Goal: Task Accomplishment & Management: Use online tool/utility

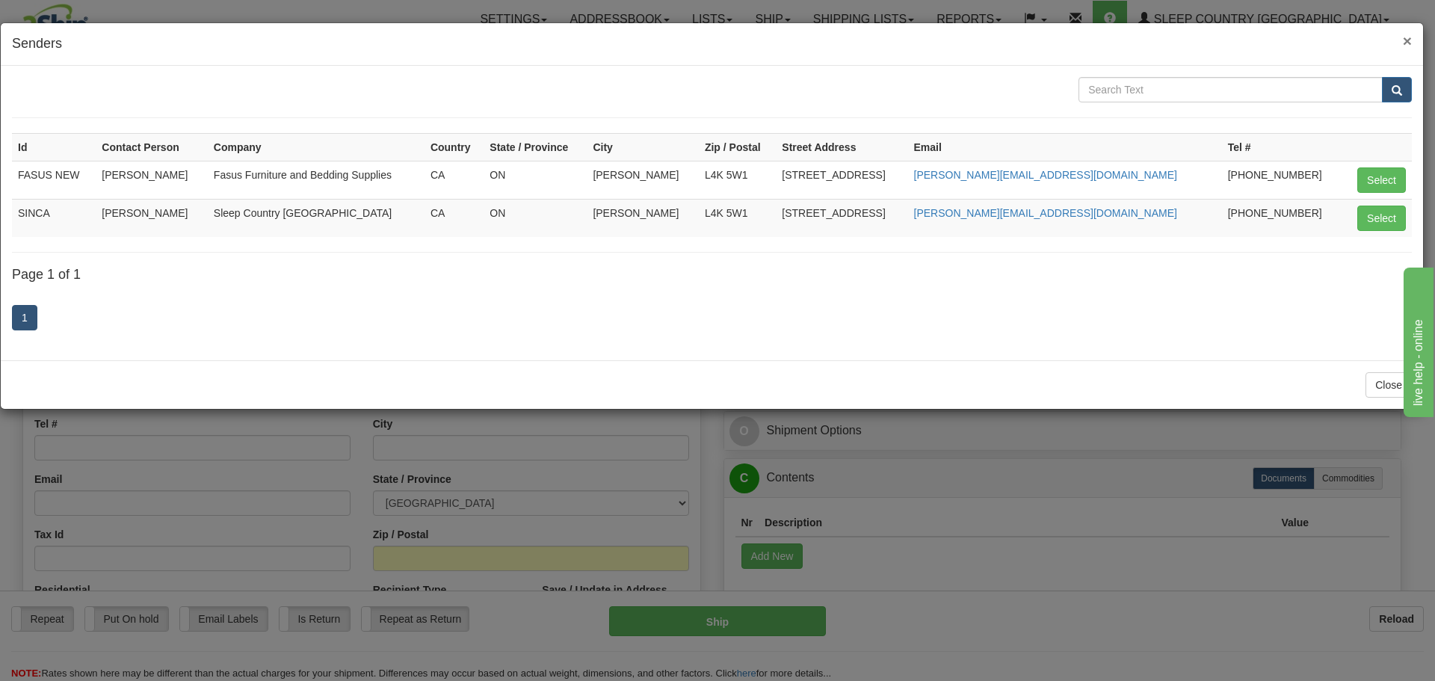
click at [1403, 39] on span "×" at bounding box center [1406, 40] width 9 height 17
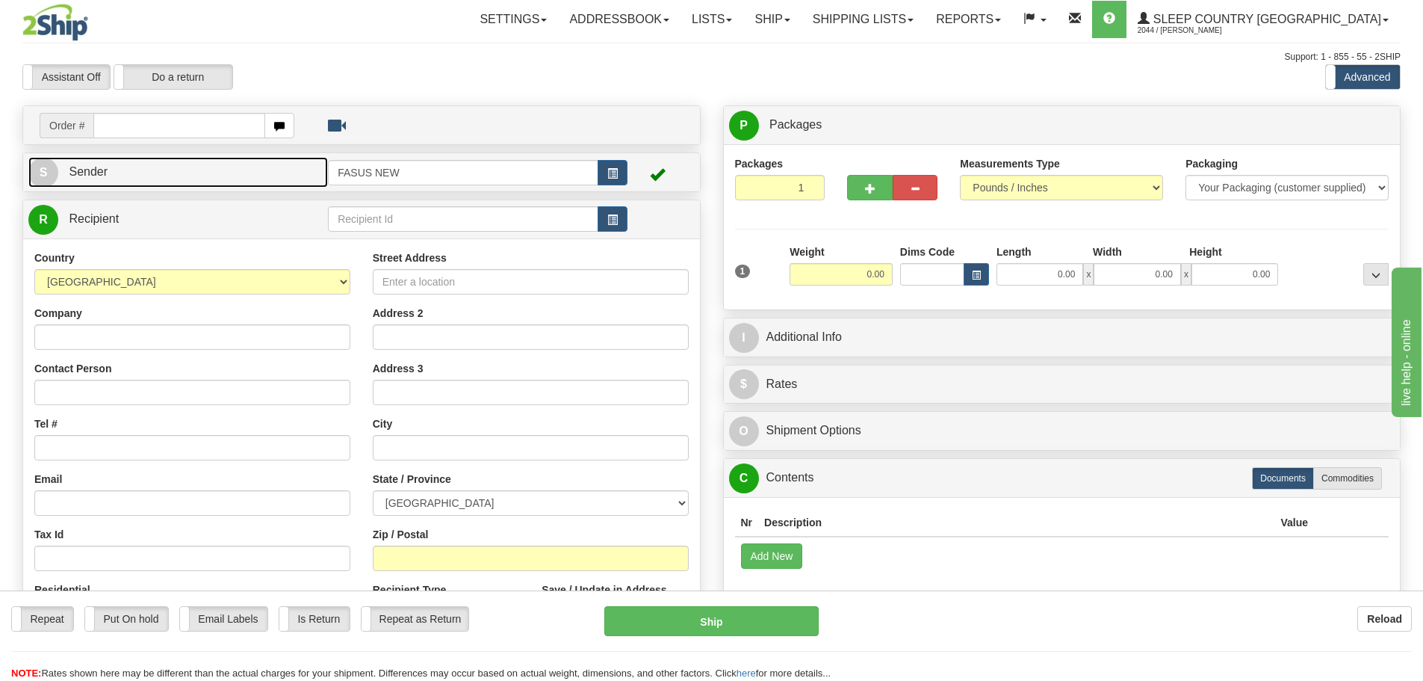
click at [280, 164] on link "S Sender" at bounding box center [178, 172] width 300 height 31
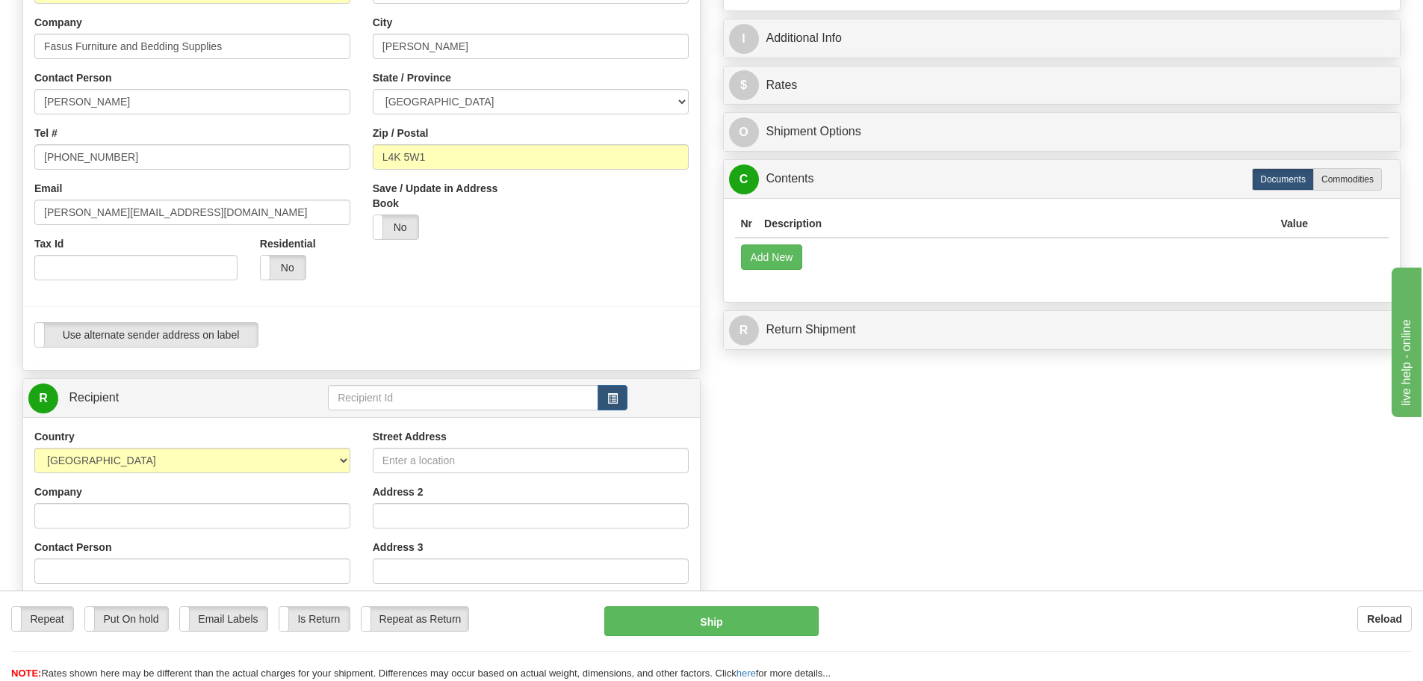
scroll to position [149, 0]
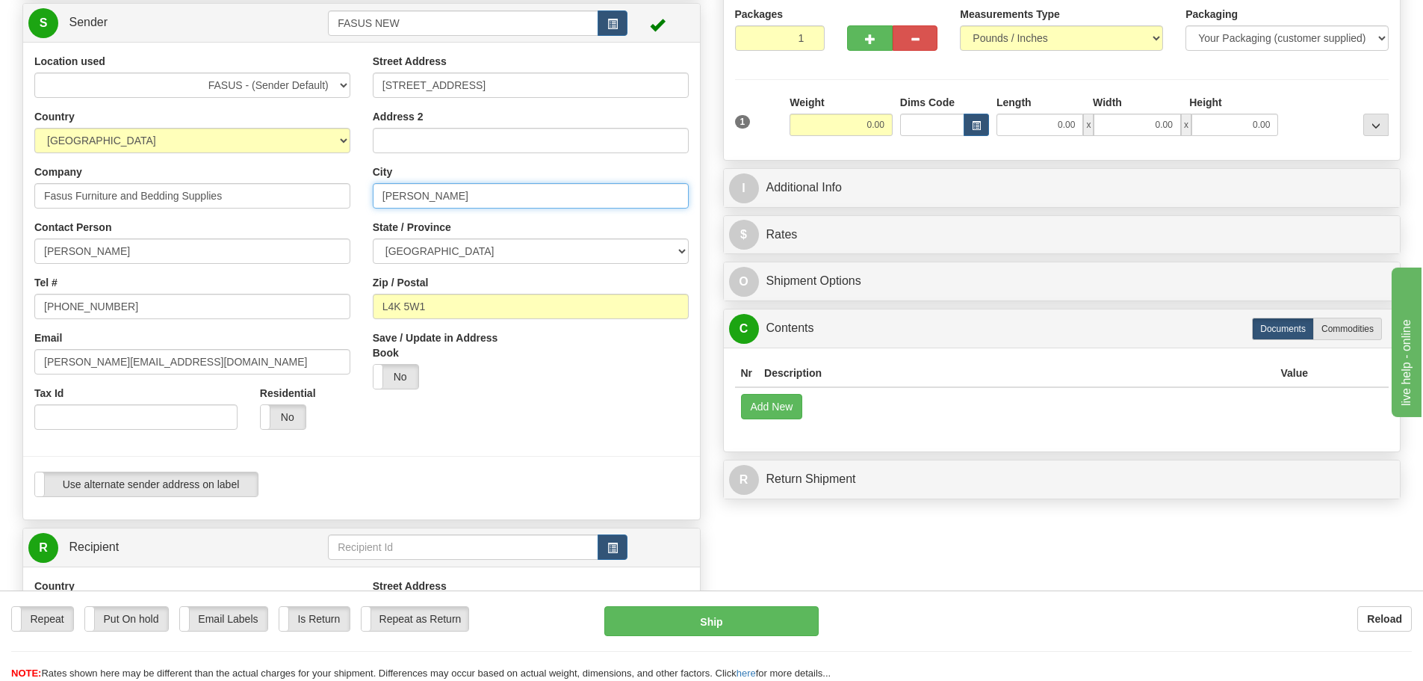
drag, startPoint x: 445, startPoint y: 194, endPoint x: 273, endPoint y: 194, distance: 171.1
click at [273, 194] on div "Location used FASUS - (Sender Default) SINCA - (CA Default) Country [GEOGRAPHIC…" at bounding box center [361, 281] width 677 height 454
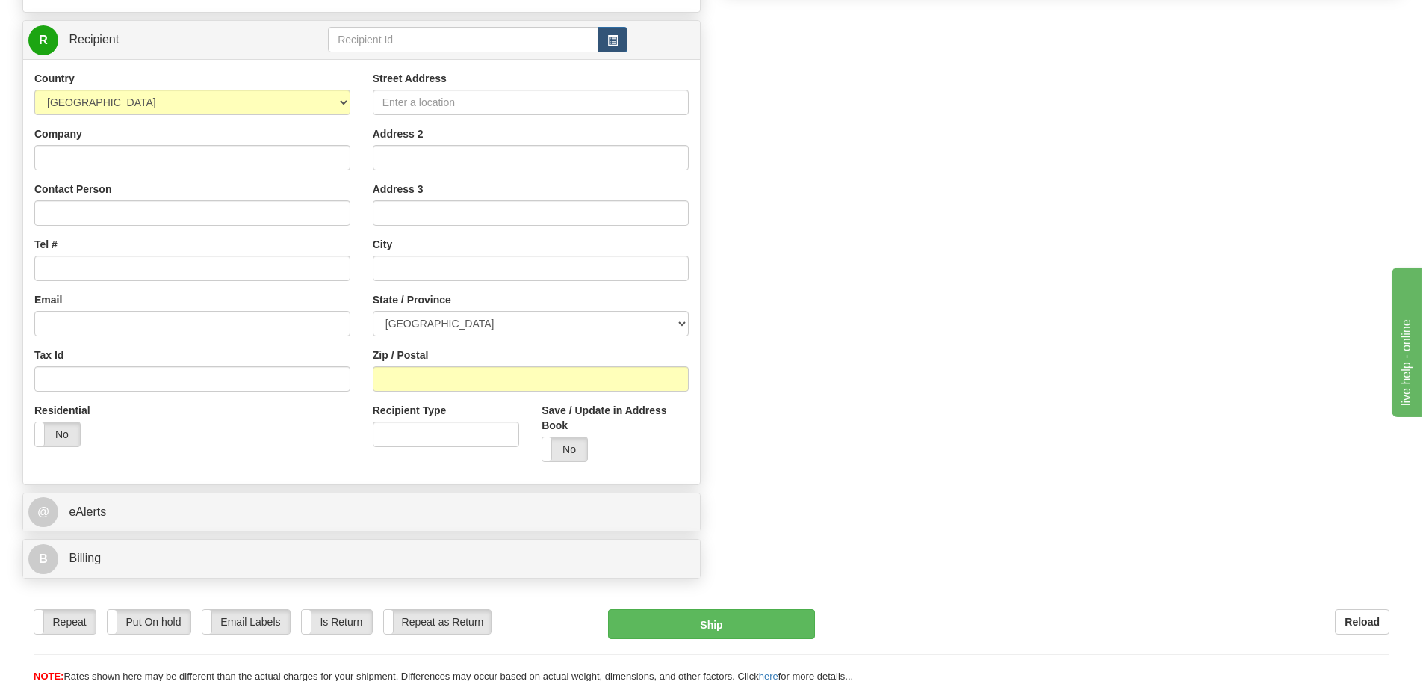
scroll to position [672, 0]
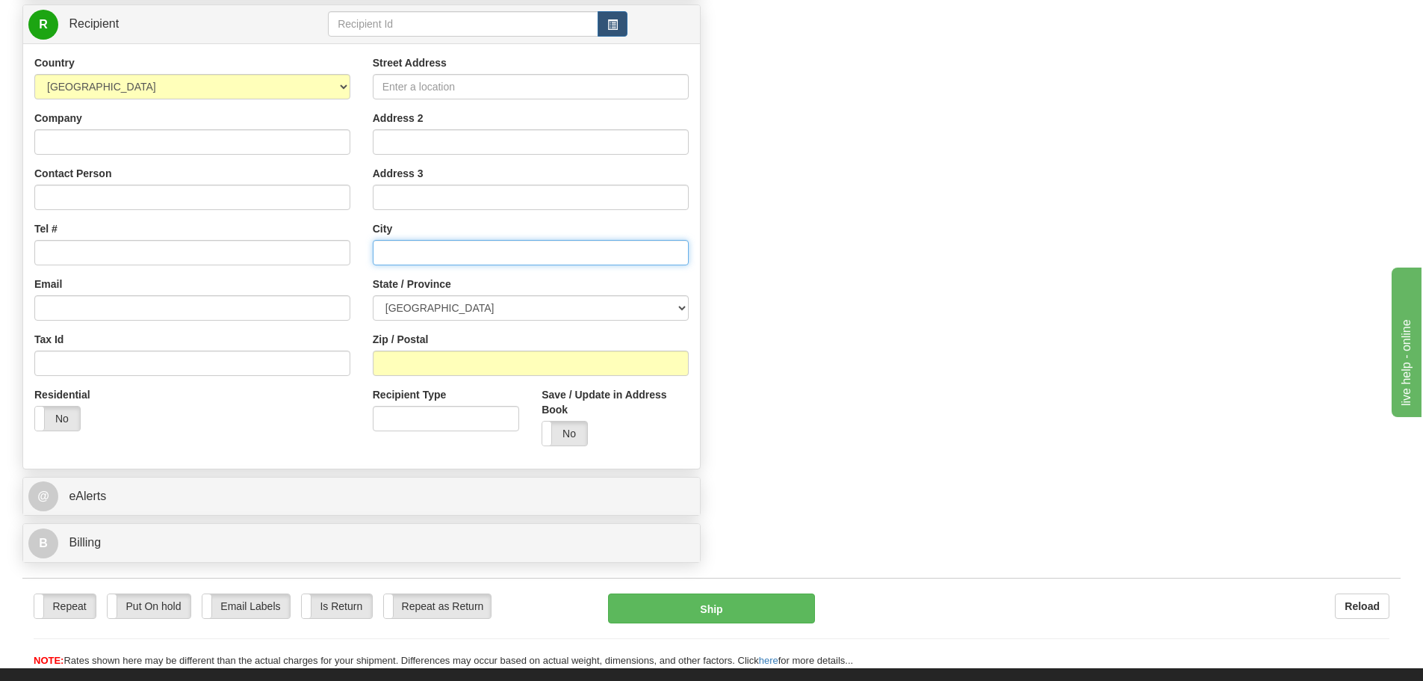
click at [418, 255] on input "text" at bounding box center [531, 252] width 316 height 25
paste input "[PERSON_NAME]"
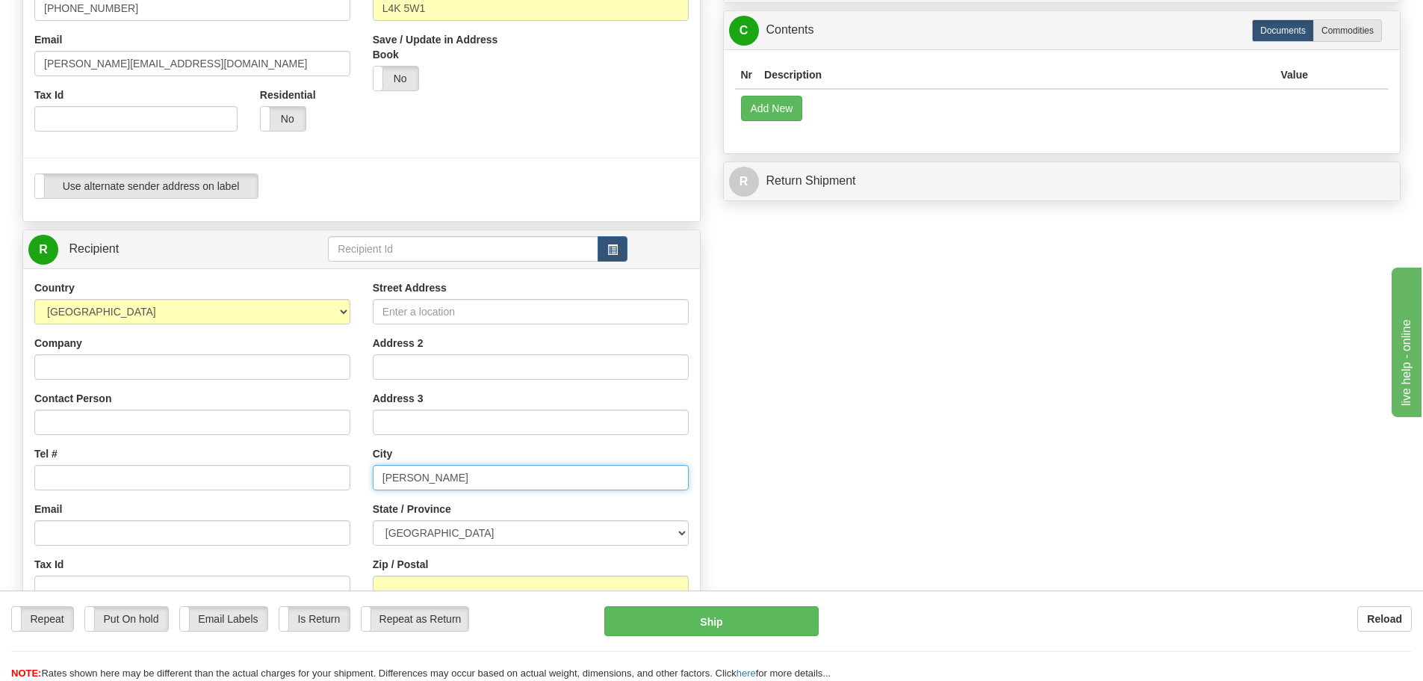
scroll to position [598, 0]
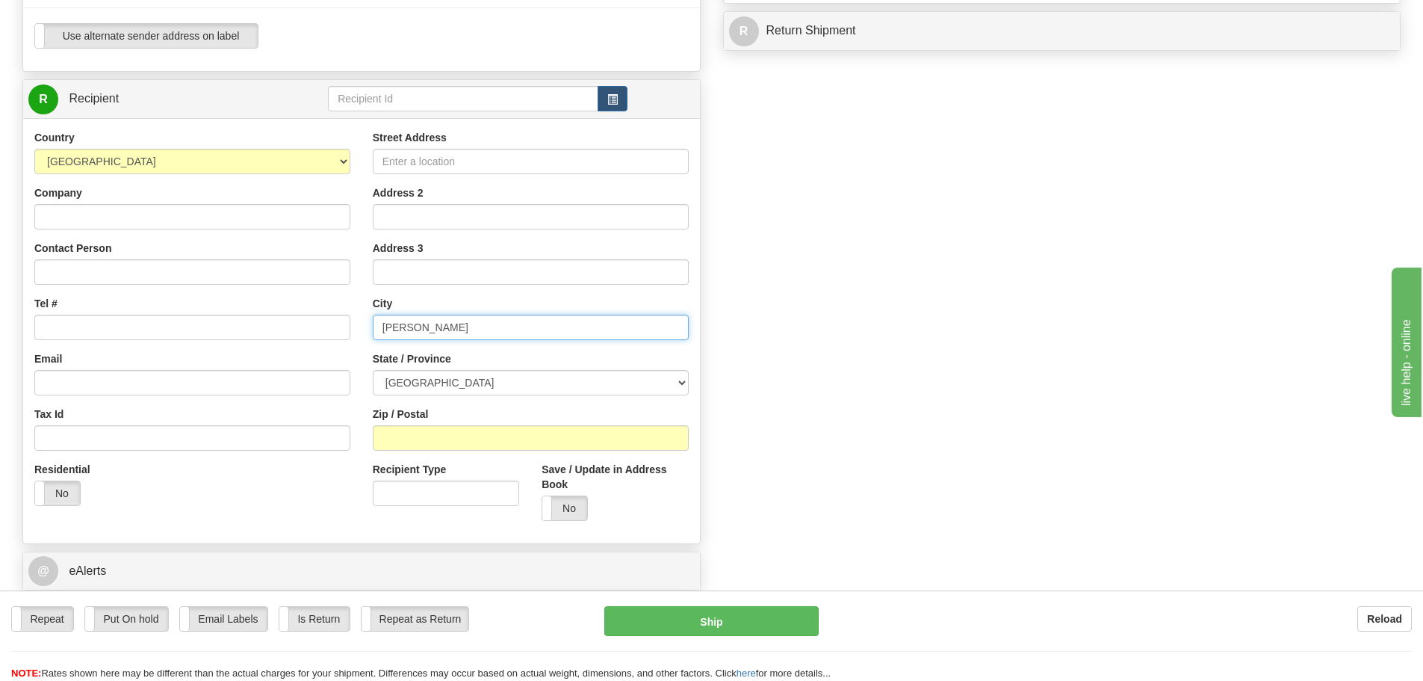
type input "[PERSON_NAME]"
click at [433, 381] on select "[GEOGRAPHIC_DATA] [GEOGRAPHIC_DATA] [GEOGRAPHIC_DATA] [GEOGRAPHIC_DATA] [GEOGRA…" at bounding box center [531, 382] width 316 height 25
select select "ON"
click at [373, 370] on select "[GEOGRAPHIC_DATA] [GEOGRAPHIC_DATA] [GEOGRAPHIC_DATA] [GEOGRAPHIC_DATA] [GEOGRA…" at bounding box center [531, 382] width 316 height 25
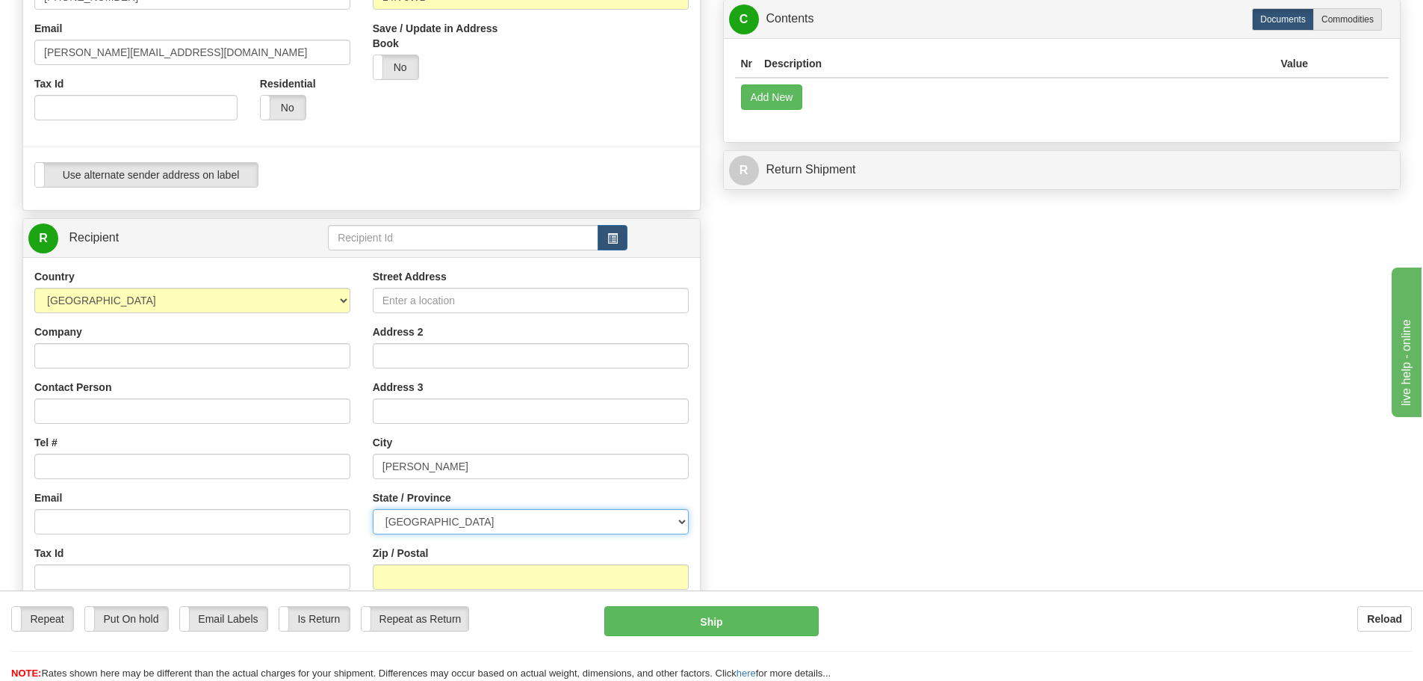
scroll to position [299, 0]
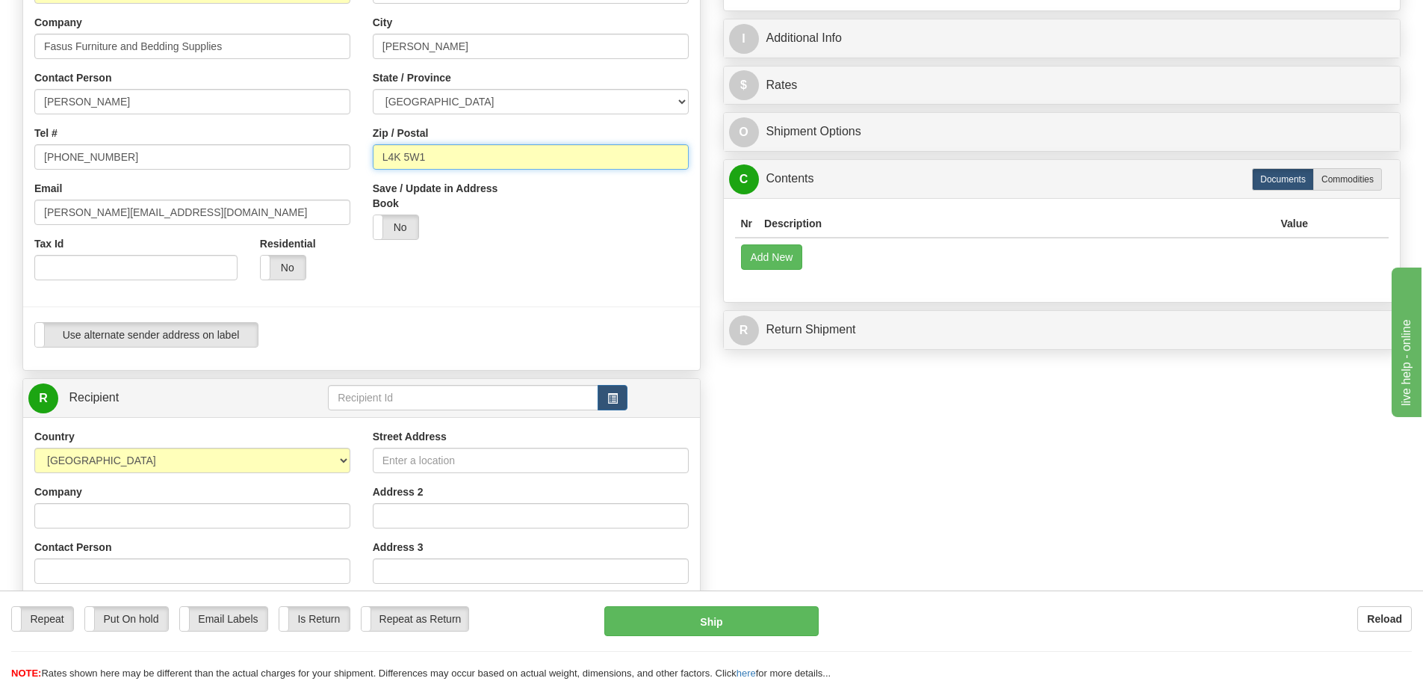
drag, startPoint x: 444, startPoint y: 155, endPoint x: 321, endPoint y: 158, distance: 123.3
click at [321, 158] on div "Location used FASUS - (Sender Default) SINCA - (CA Default) Country [GEOGRAPHIC…" at bounding box center [361, 131] width 677 height 454
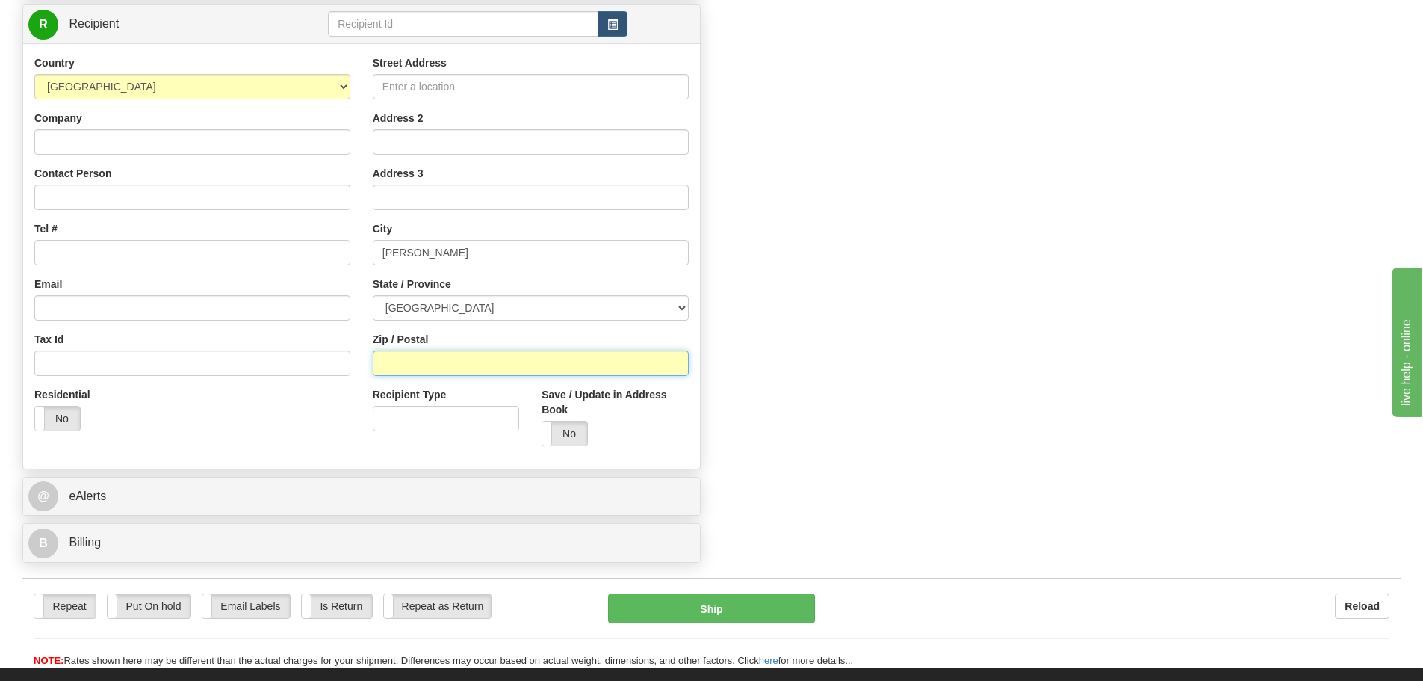
click at [455, 360] on input "Zip / Postal" at bounding box center [531, 362] width 316 height 25
paste input "L4K 5W1"
type input "L4K 5W1"
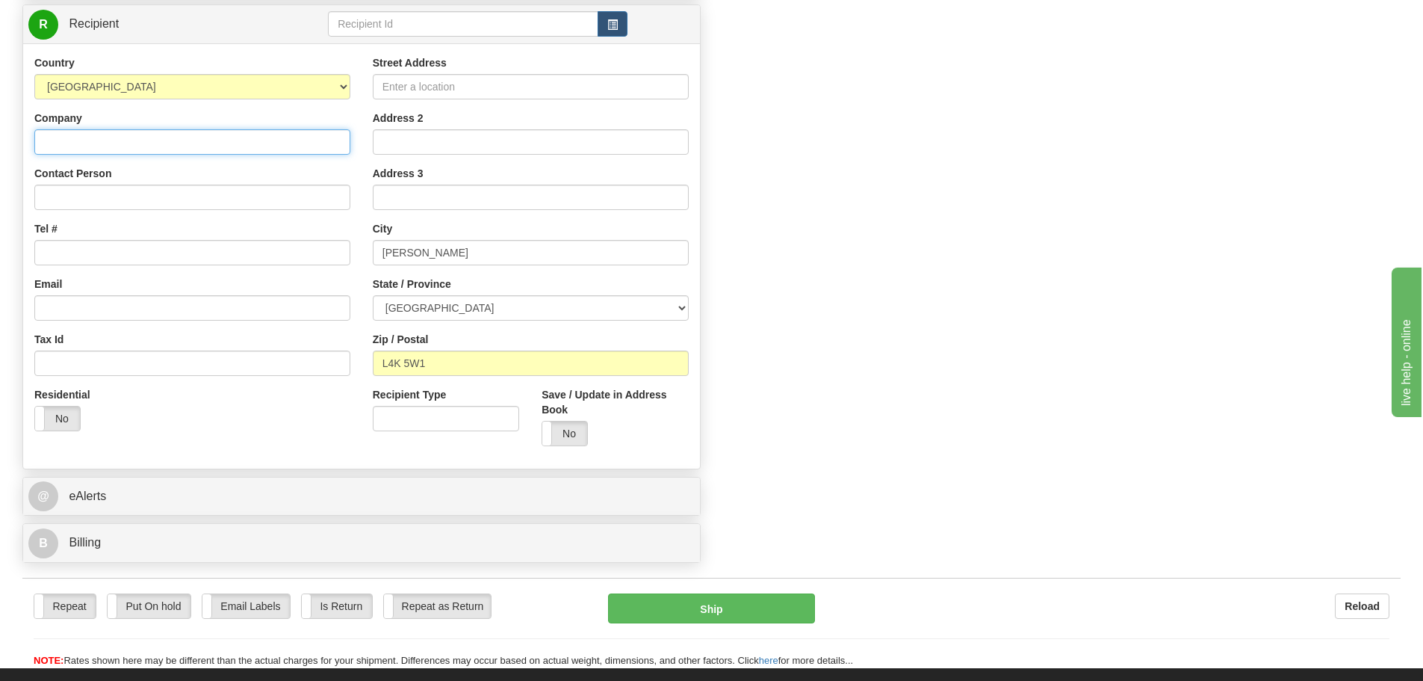
click at [105, 143] on input "Company" at bounding box center [192, 141] width 316 height 25
type input "Test do not Ship"
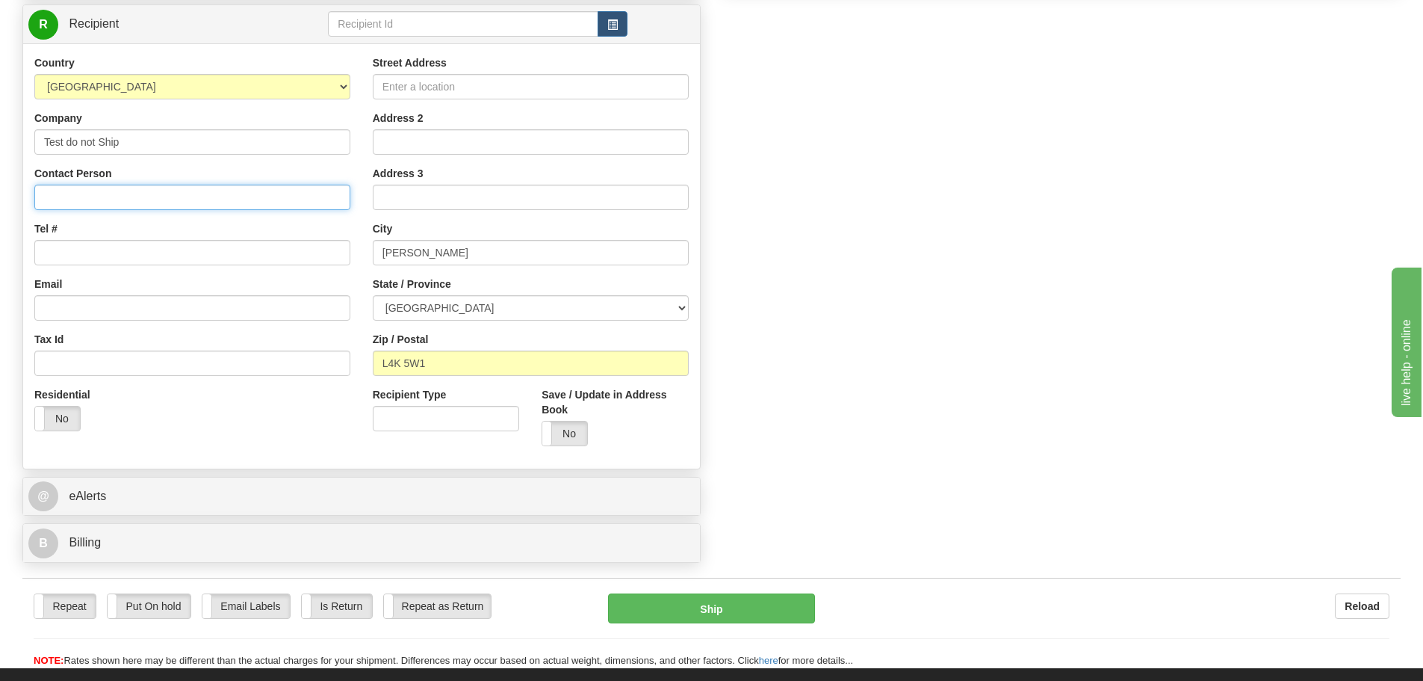
click at [117, 193] on input "Contact Person" at bounding box center [192, 197] width 316 height 25
type input "TEST DO NOT SEND"
click at [142, 256] on input "Tel #" at bounding box center [192, 252] width 316 height 25
type input "1122334455"
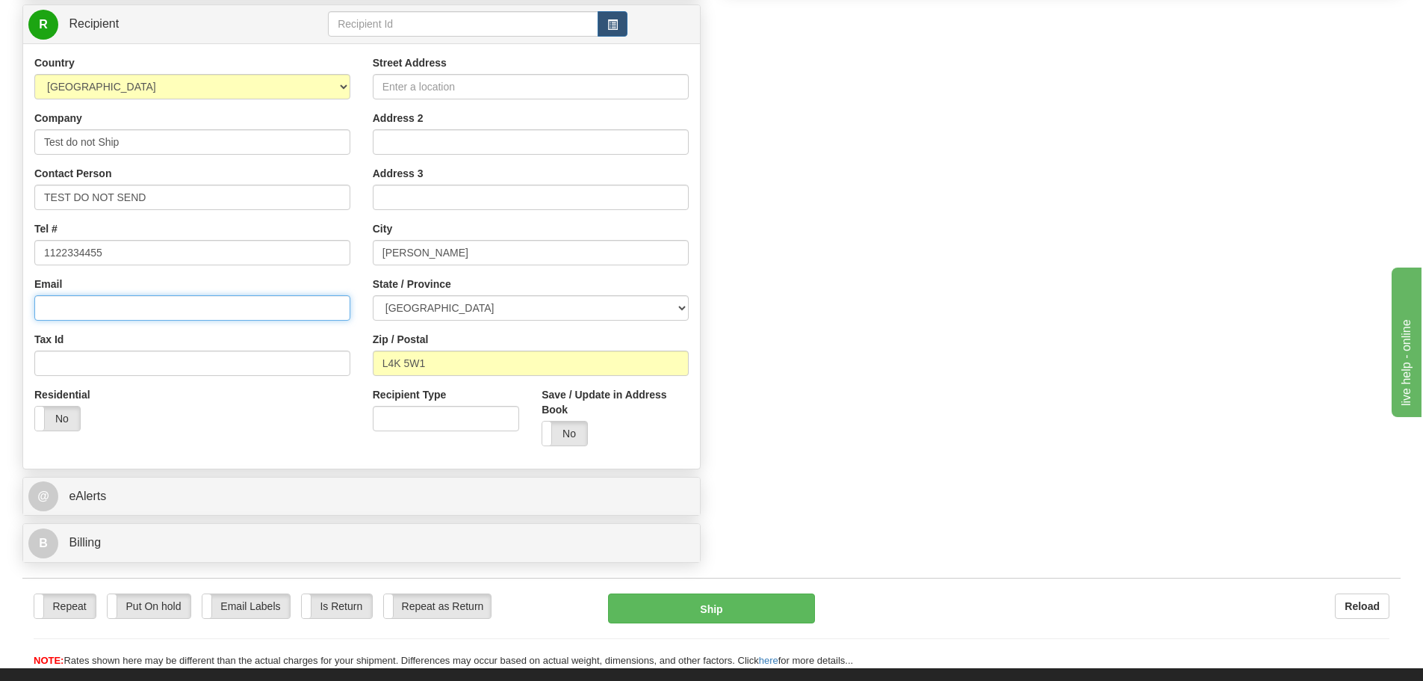
click at [140, 309] on input "Email" at bounding box center [192, 307] width 316 height 25
type input "briank@2ship.com"
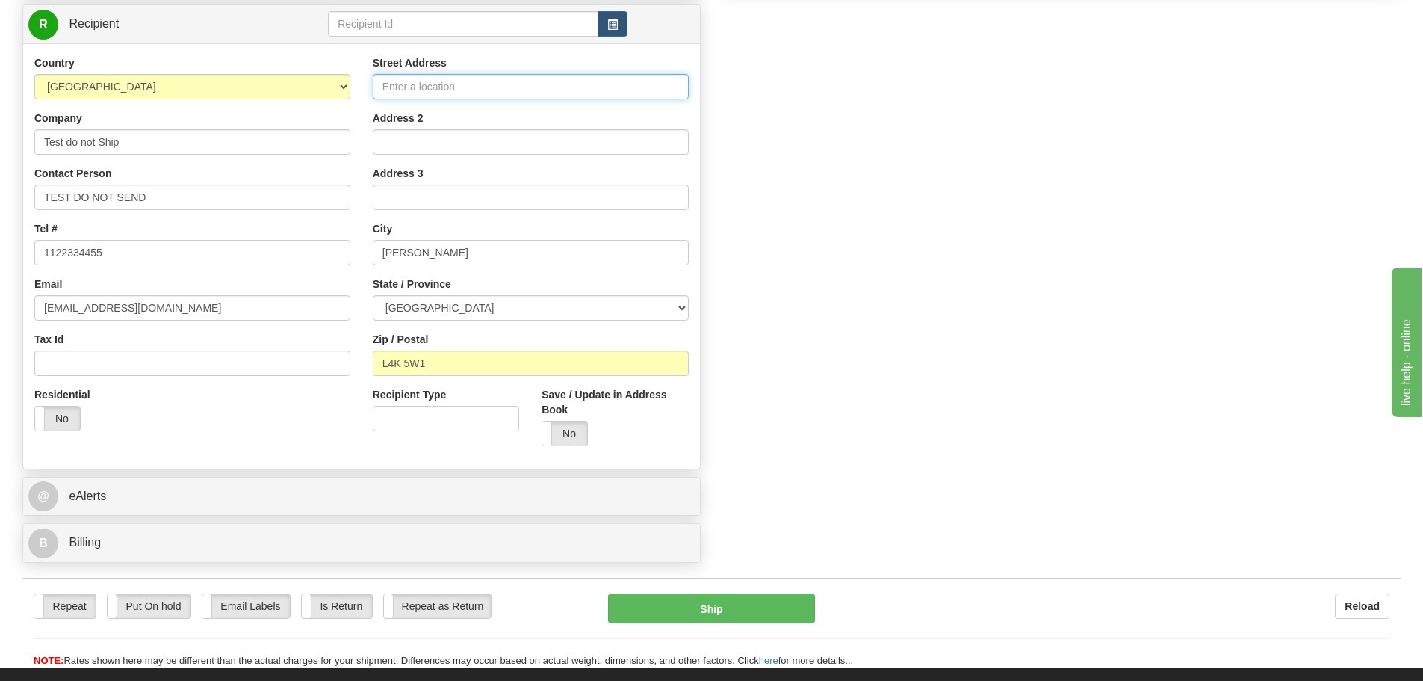
click at [436, 90] on input "Street Address" at bounding box center [531, 86] width 316 height 25
type input "TEST DO NOT SEND"
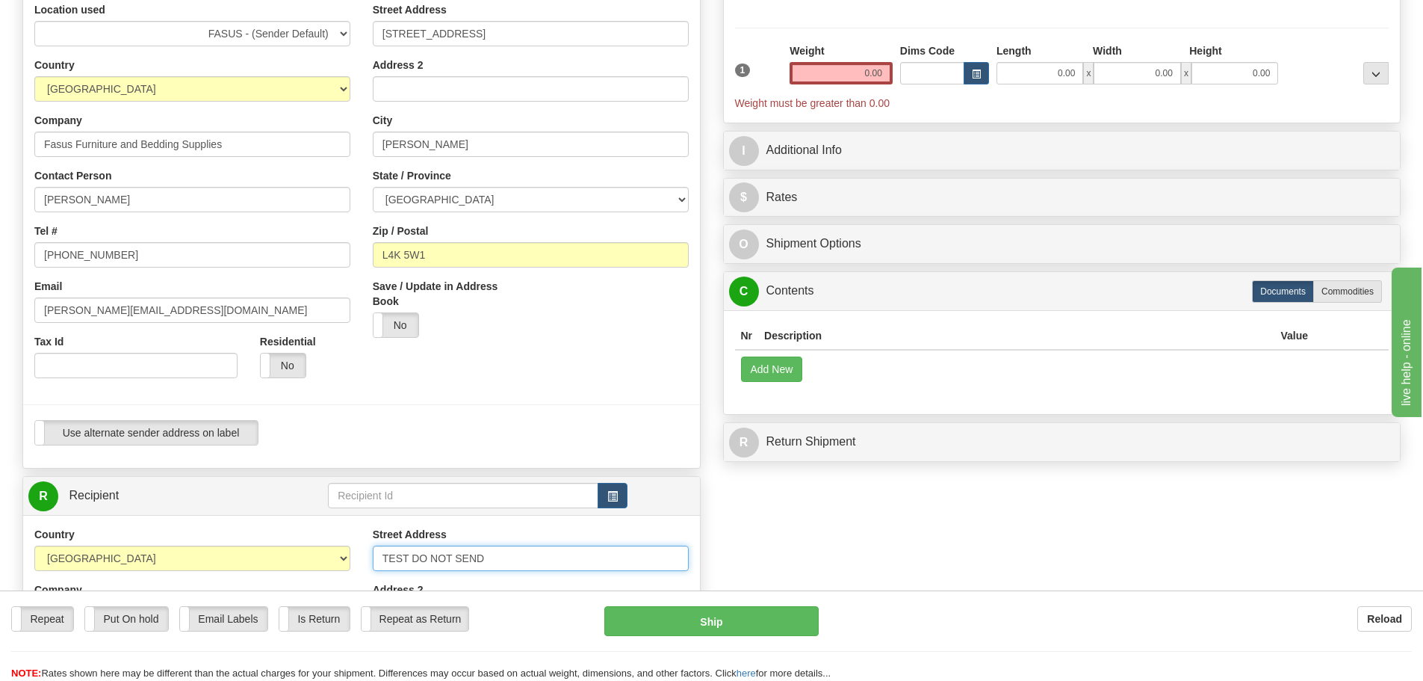
scroll to position [75, 0]
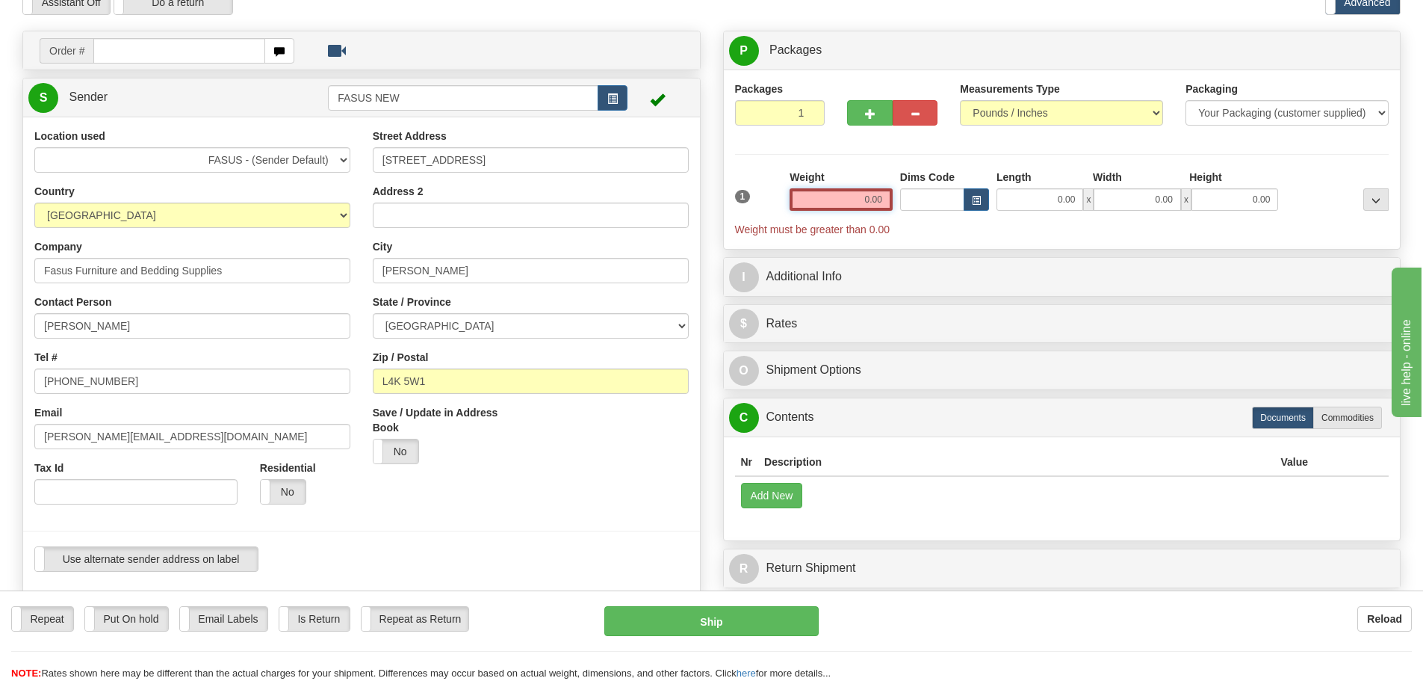
drag, startPoint x: 825, startPoint y: 196, endPoint x: 1091, endPoint y: 195, distance: 266.0
click at [1091, 195] on div "1 Weight 0.00 Dims Code 0.00" at bounding box center [1062, 203] width 662 height 67
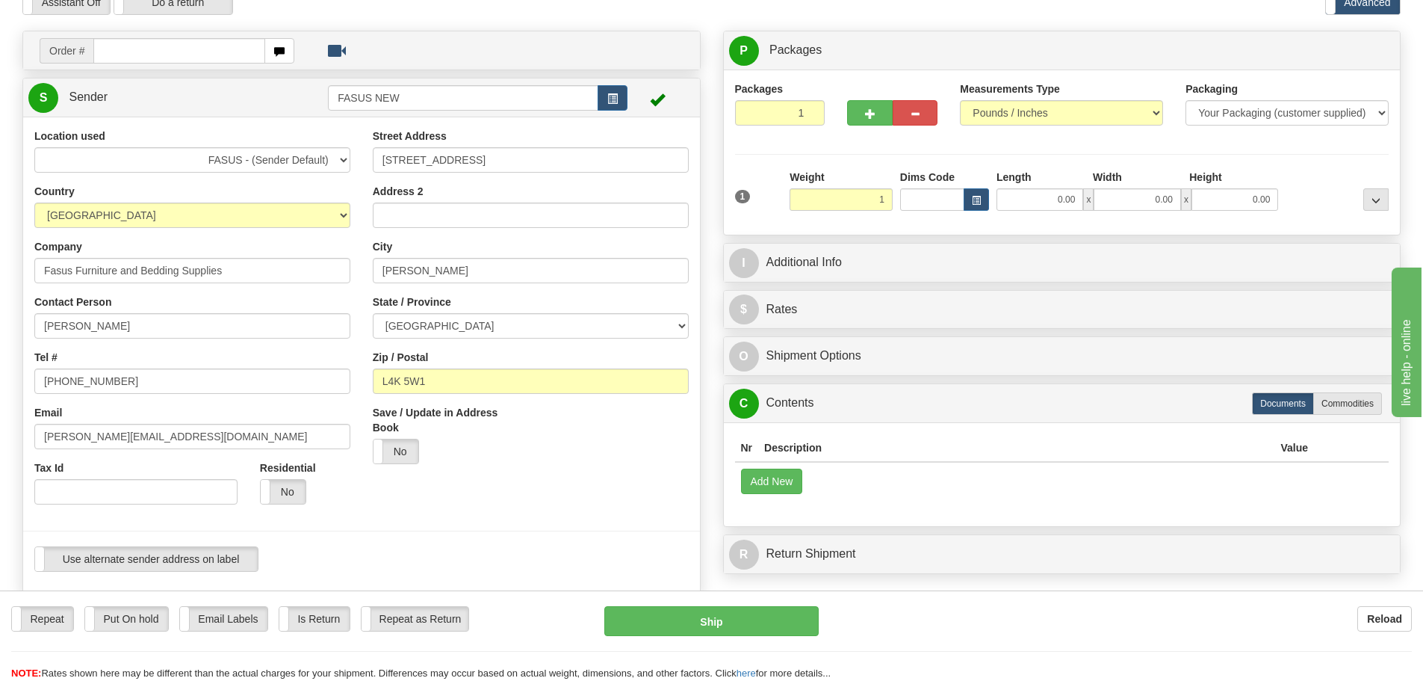
type input "1.00"
click at [1280, 155] on div "Packages 1 1 Measurements Type" at bounding box center [1062, 152] width 655 height 142
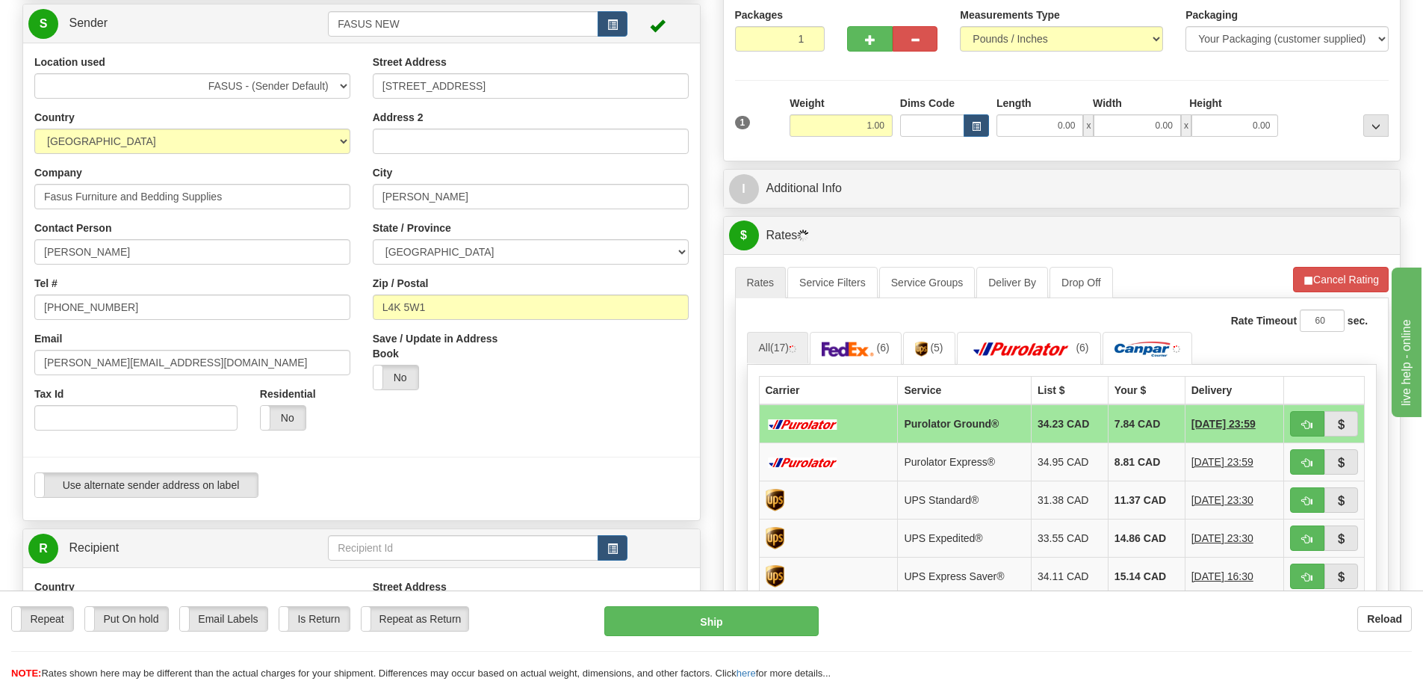
scroll to position [149, 0]
click at [272, 542] on link "R Recipient" at bounding box center [161, 547] width 267 height 31
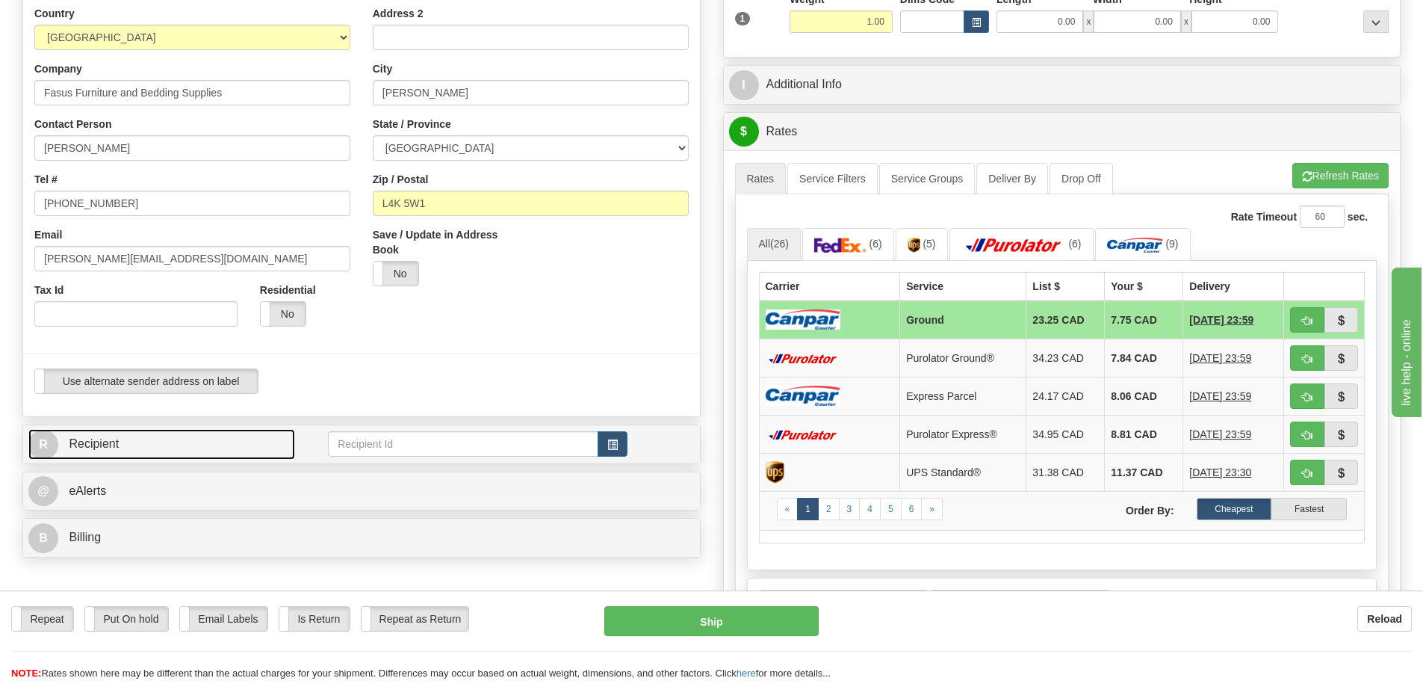
scroll to position [299, 0]
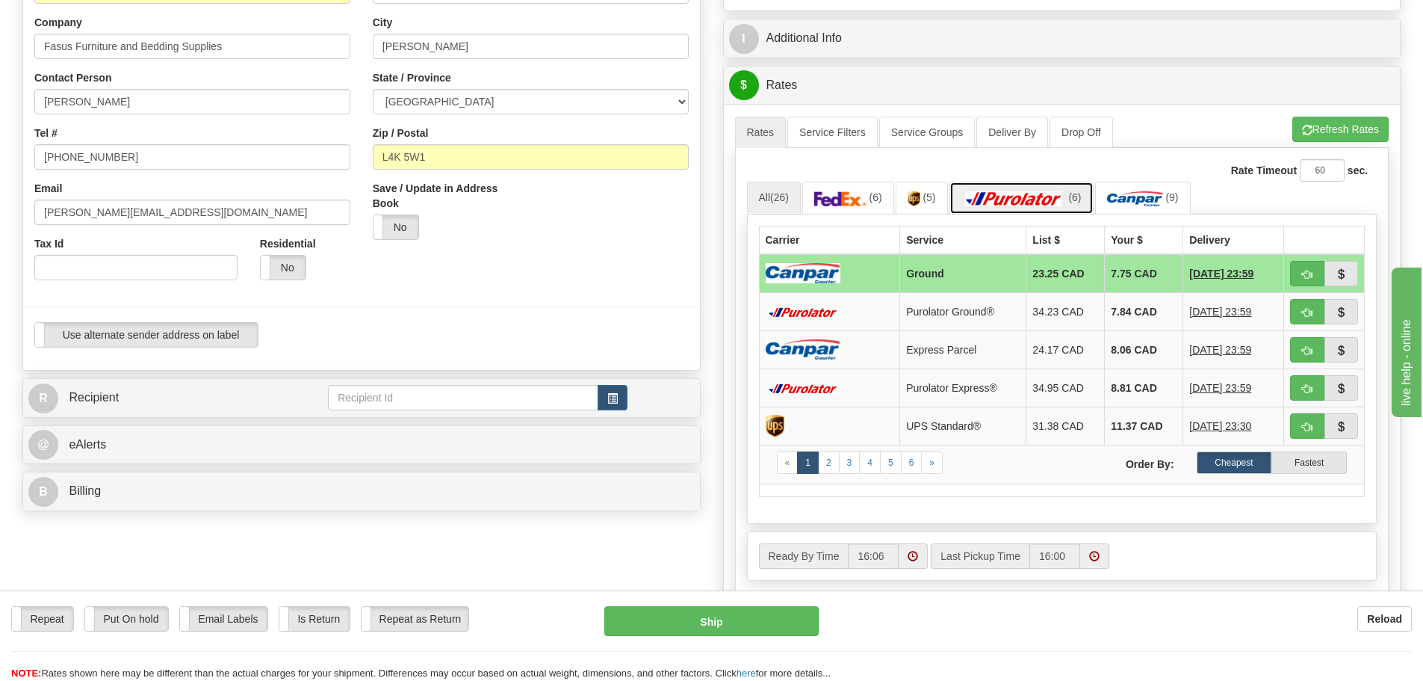
click at [1033, 202] on img at bounding box center [1014, 198] width 105 height 15
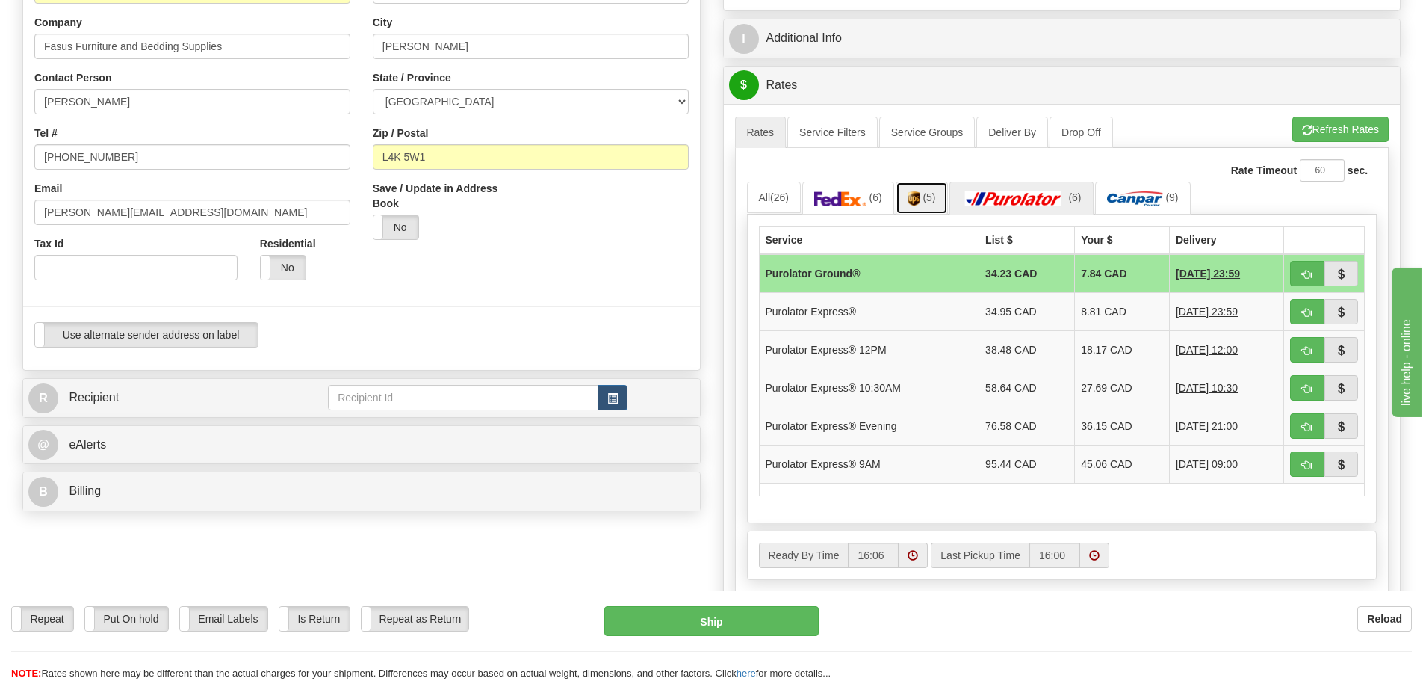
click at [920, 194] on img at bounding box center [914, 198] width 13 height 15
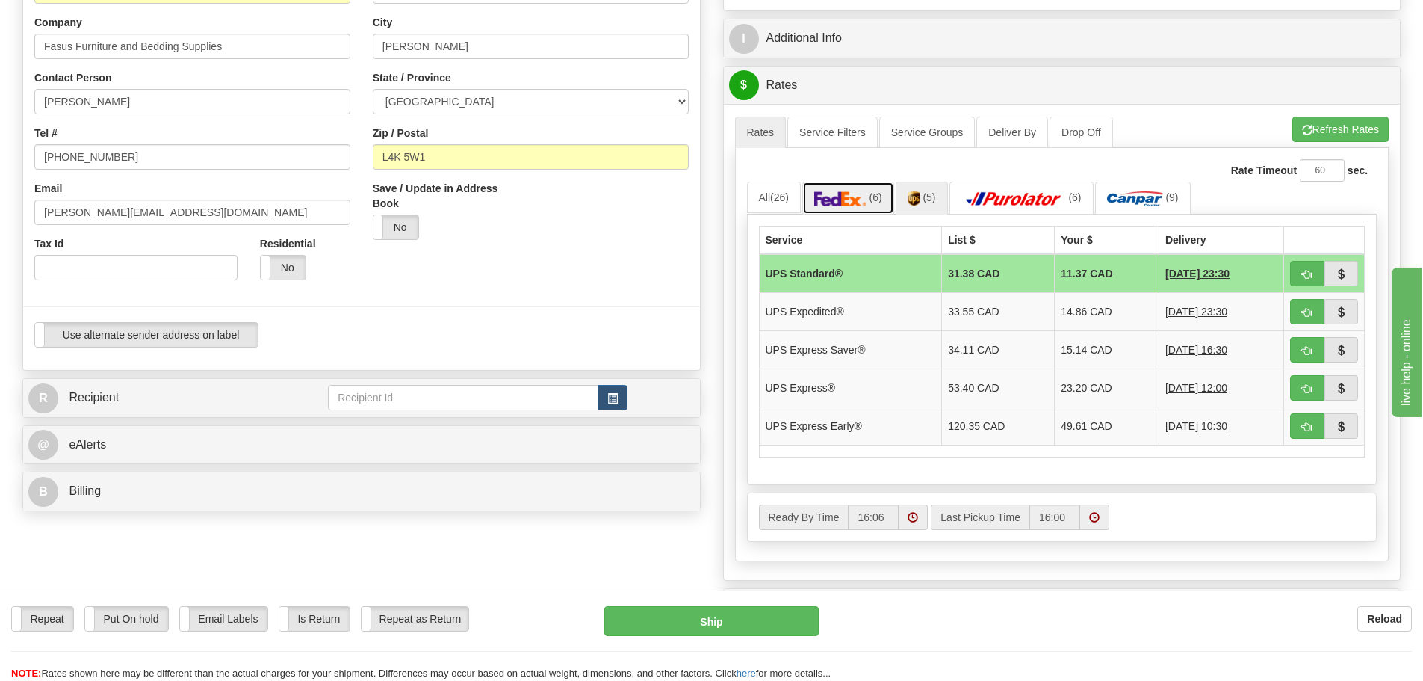
click at [844, 197] on img at bounding box center [840, 198] width 52 height 15
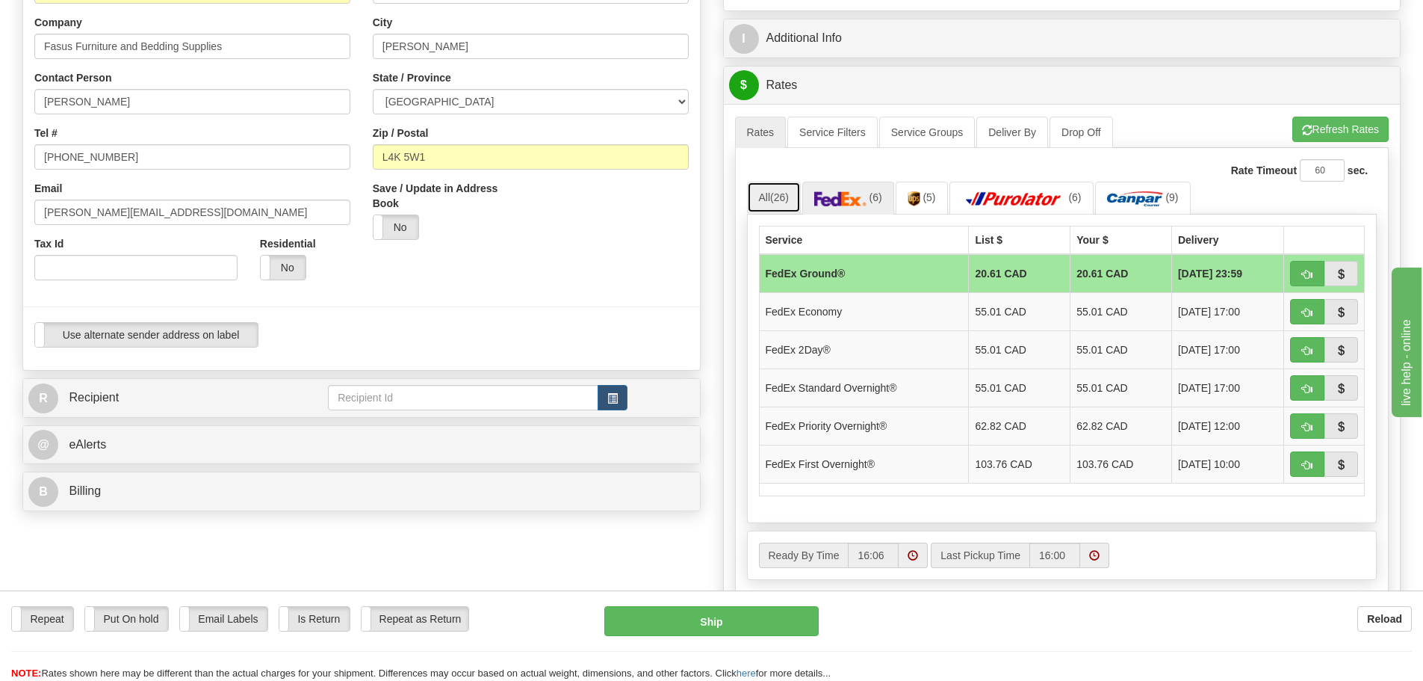
click at [801, 196] on link "All (26)" at bounding box center [774, 197] width 54 height 31
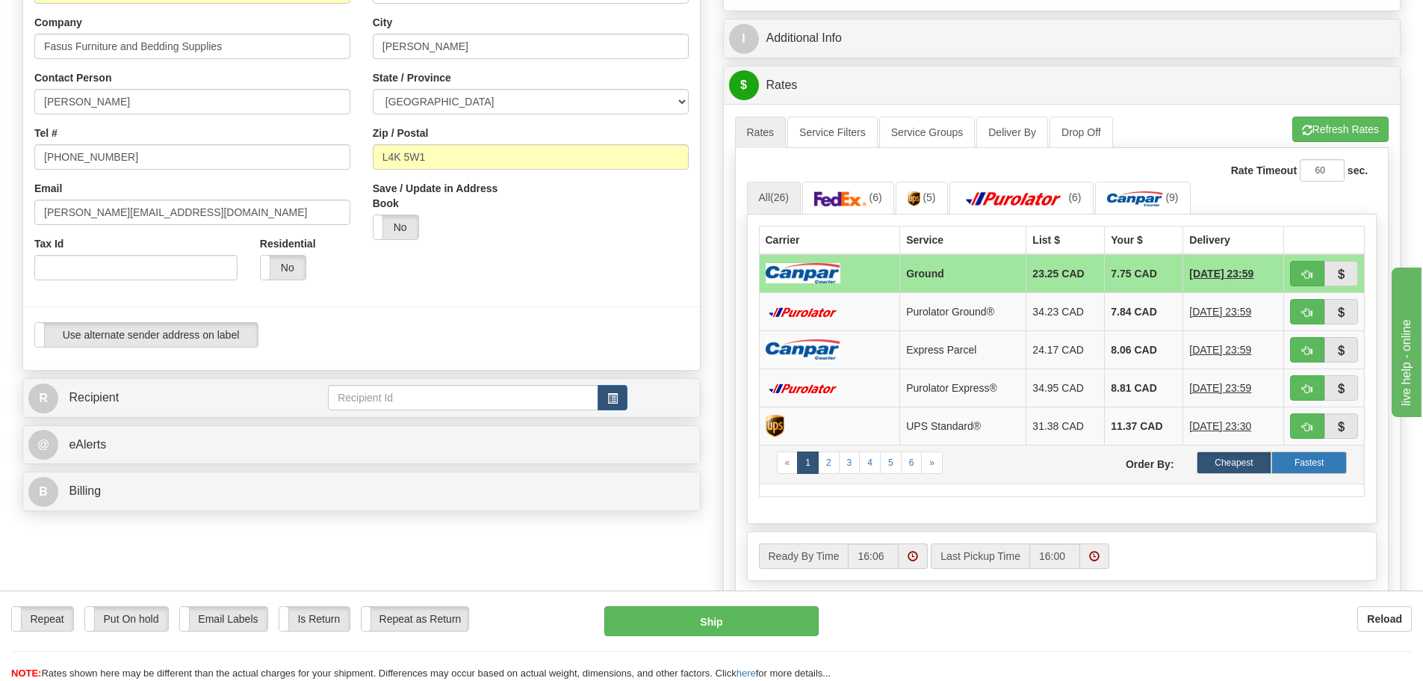
click at [1308, 460] on label "Fastest" at bounding box center [1309, 462] width 75 height 22
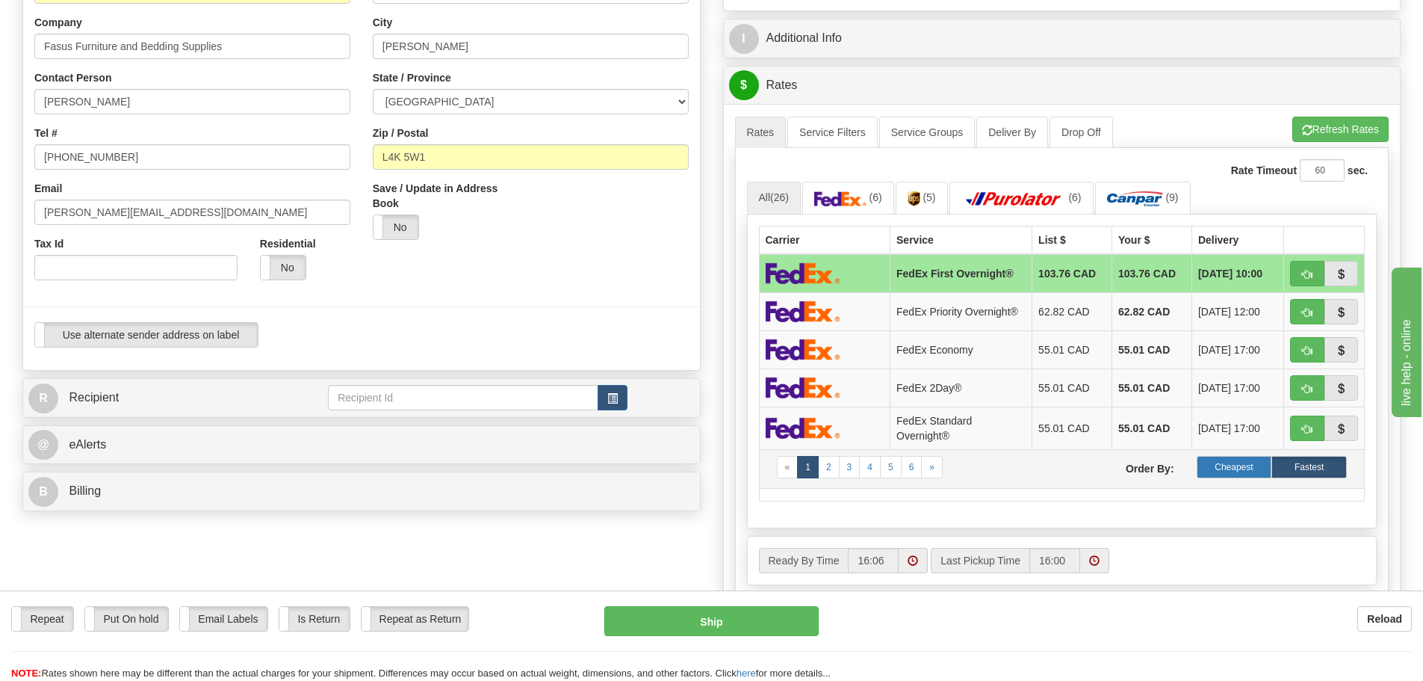
click at [1260, 462] on label "Cheapest" at bounding box center [1234, 467] width 75 height 22
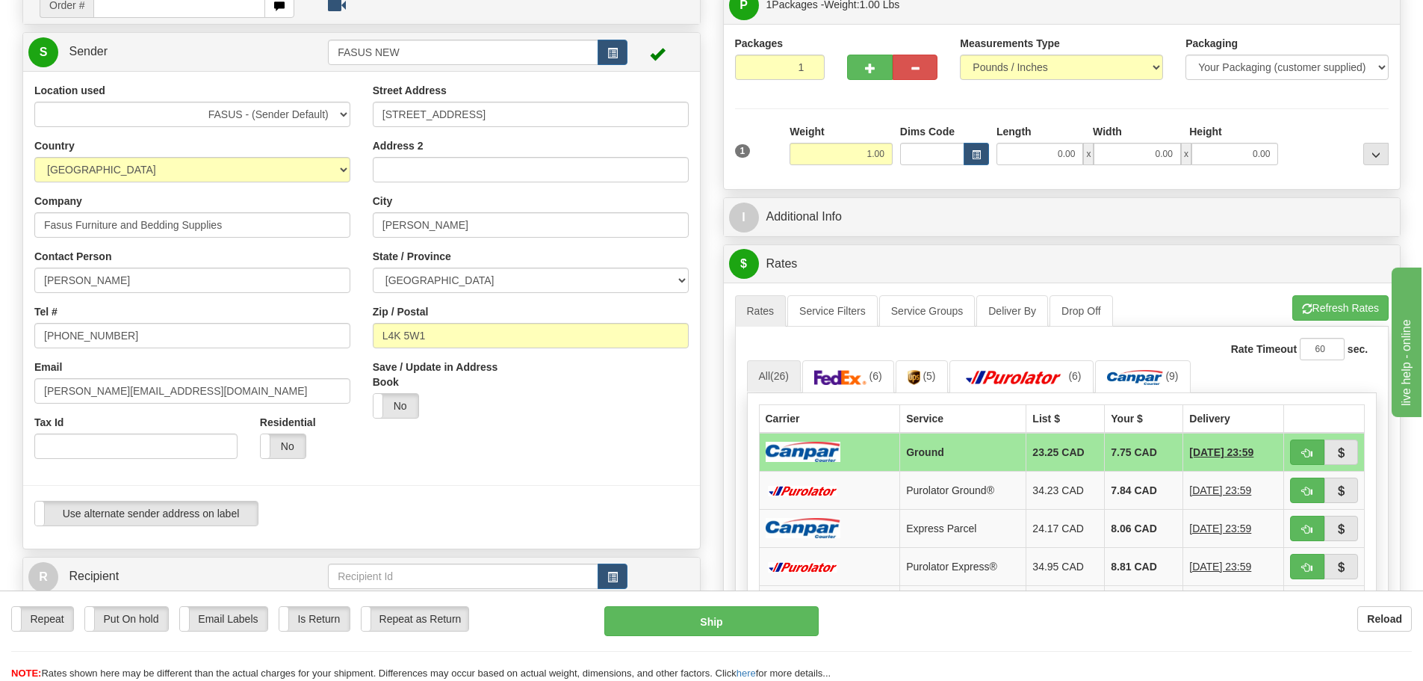
scroll to position [0, 0]
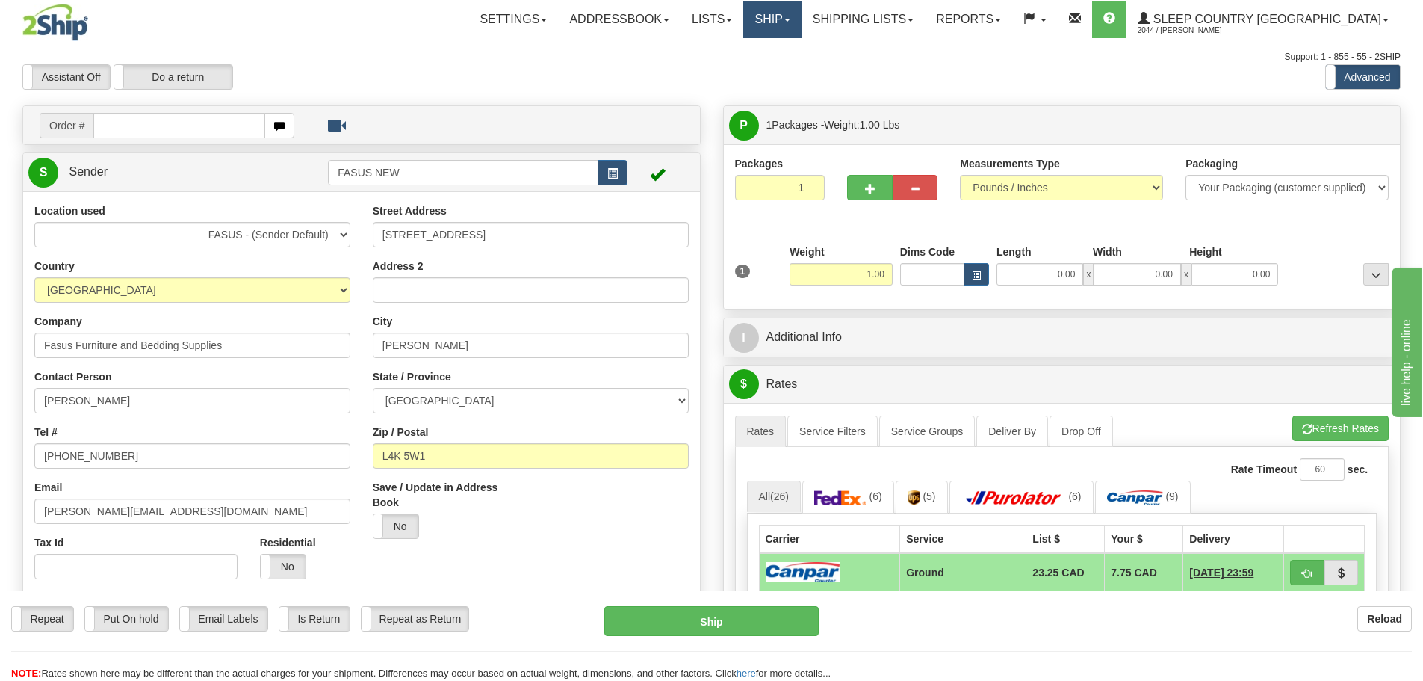
click at [801, 25] on link "Ship" at bounding box center [772, 19] width 58 height 37
click at [786, 71] on span "OnHold / Order Queue" at bounding box center [733, 72] width 105 height 12
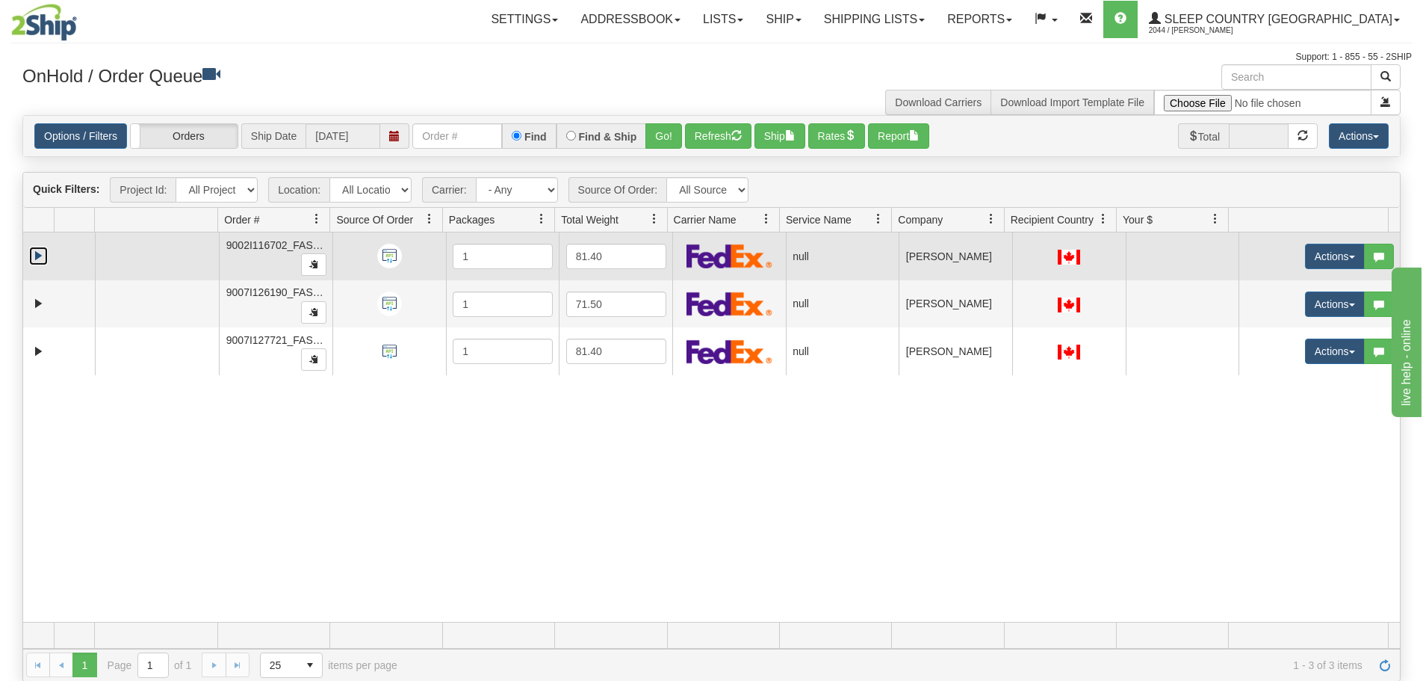
click at [37, 253] on link "Expand" at bounding box center [38, 256] width 19 height 19
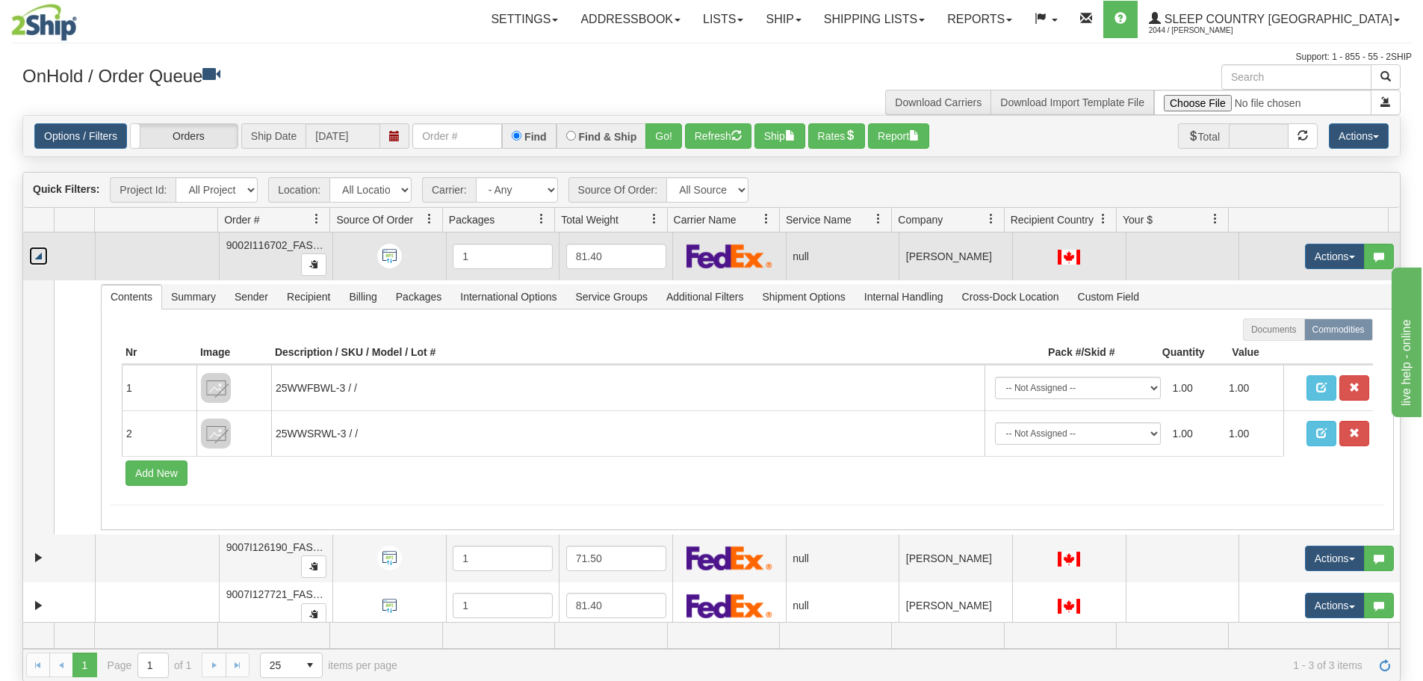
click at [37, 253] on link "Collapse" at bounding box center [38, 256] width 19 height 19
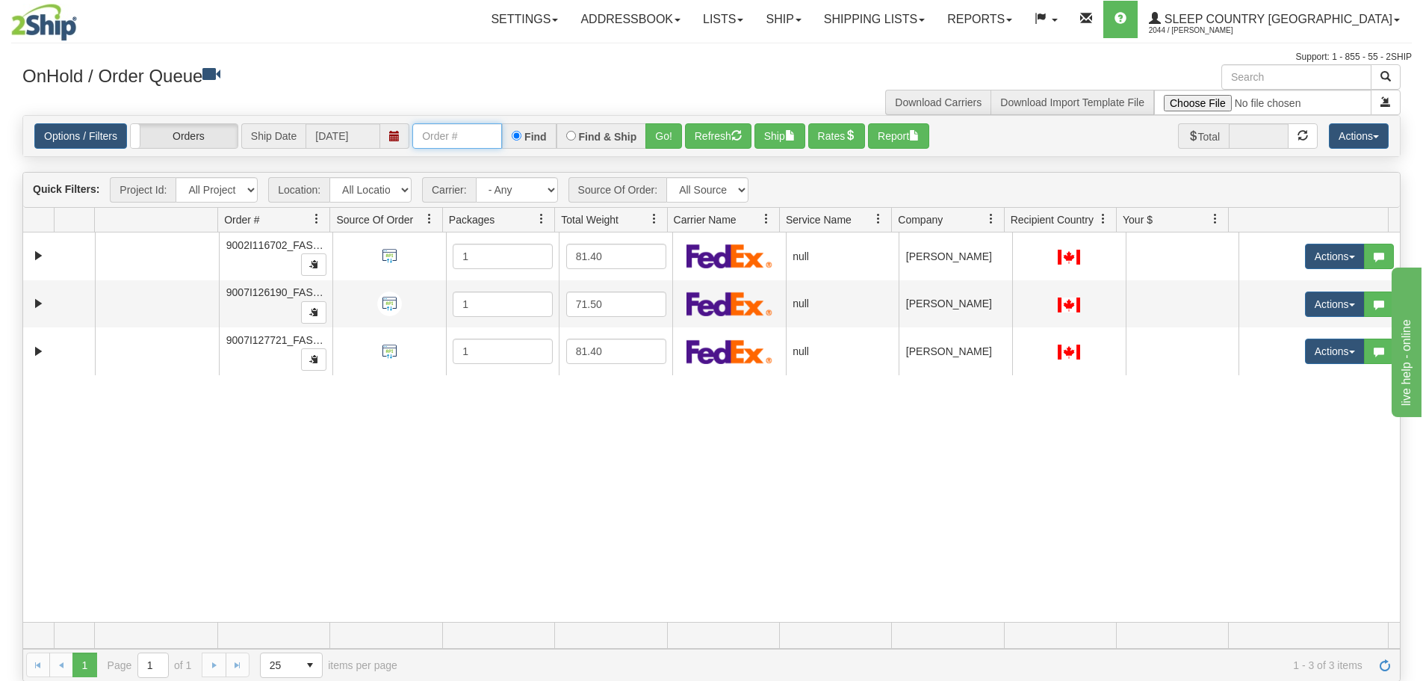
click at [456, 142] on input "text" at bounding box center [457, 135] width 90 height 25
paste input "PO1028404"
type input "PO1028404"
click at [659, 140] on button "Go!" at bounding box center [664, 135] width 37 height 25
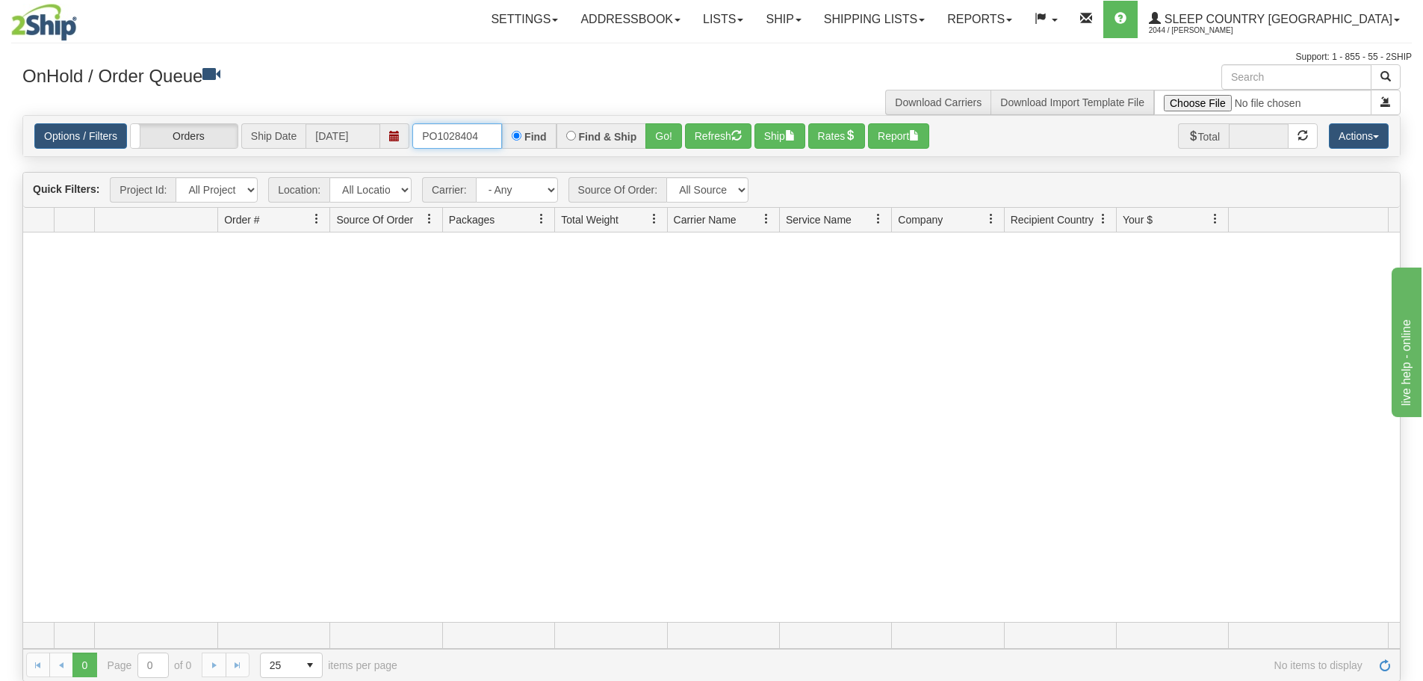
drag, startPoint x: 480, startPoint y: 133, endPoint x: 397, endPoint y: 147, distance: 84.1
click at [397, 147] on div "Options / Filters Group Shipments Orders Ship Date 09/29/2025 PO1028404 Find Fi…" at bounding box center [711, 135] width 1355 height 25
click at [924, 25] on link "Shipping lists" at bounding box center [874, 19] width 123 height 37
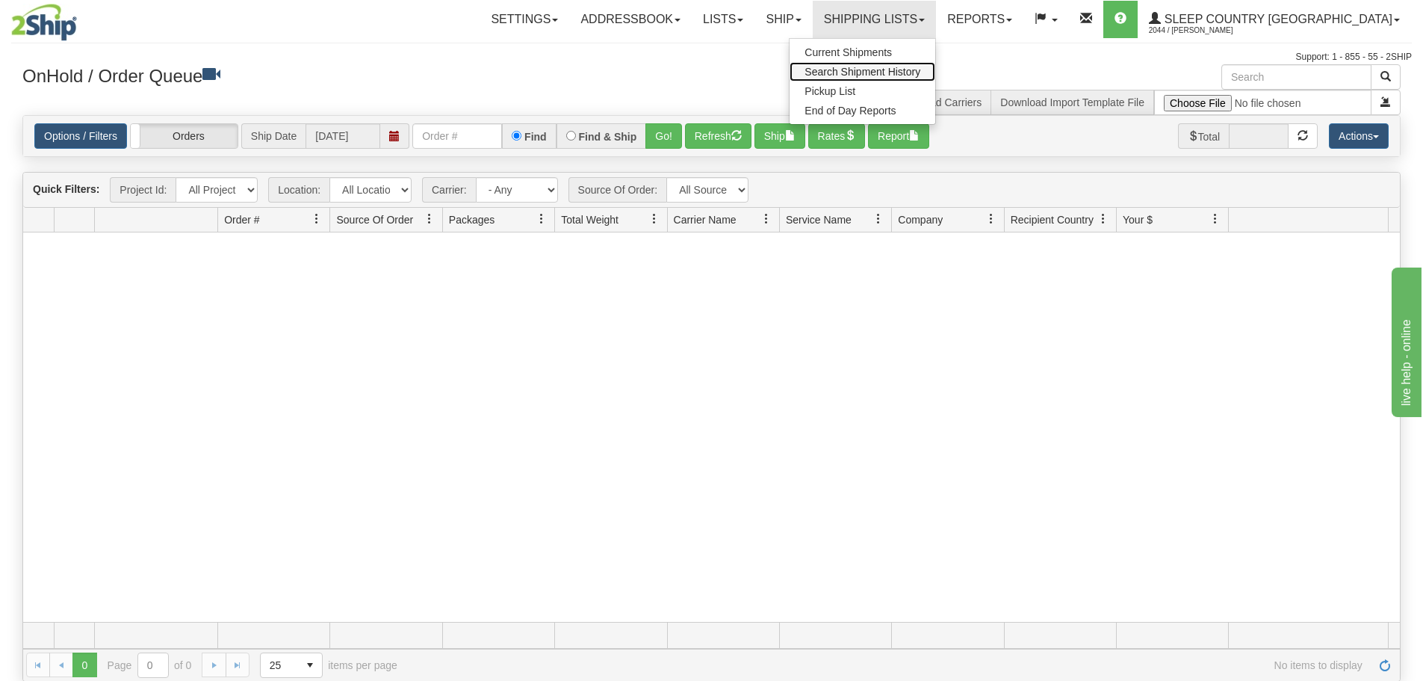
click at [920, 76] on span "Search Shipment History" at bounding box center [863, 72] width 116 height 12
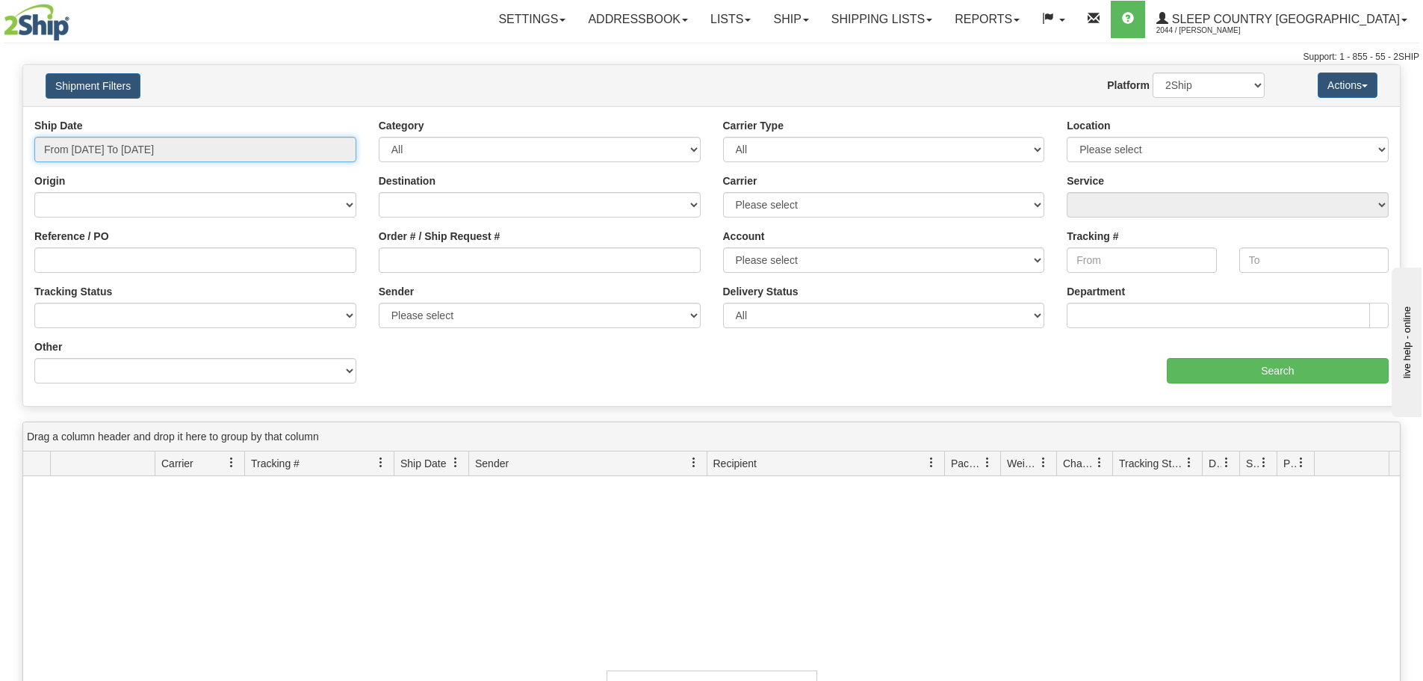
click at [191, 151] on input "From 09/28/2025 To 09/29/2025" at bounding box center [195, 149] width 322 height 25
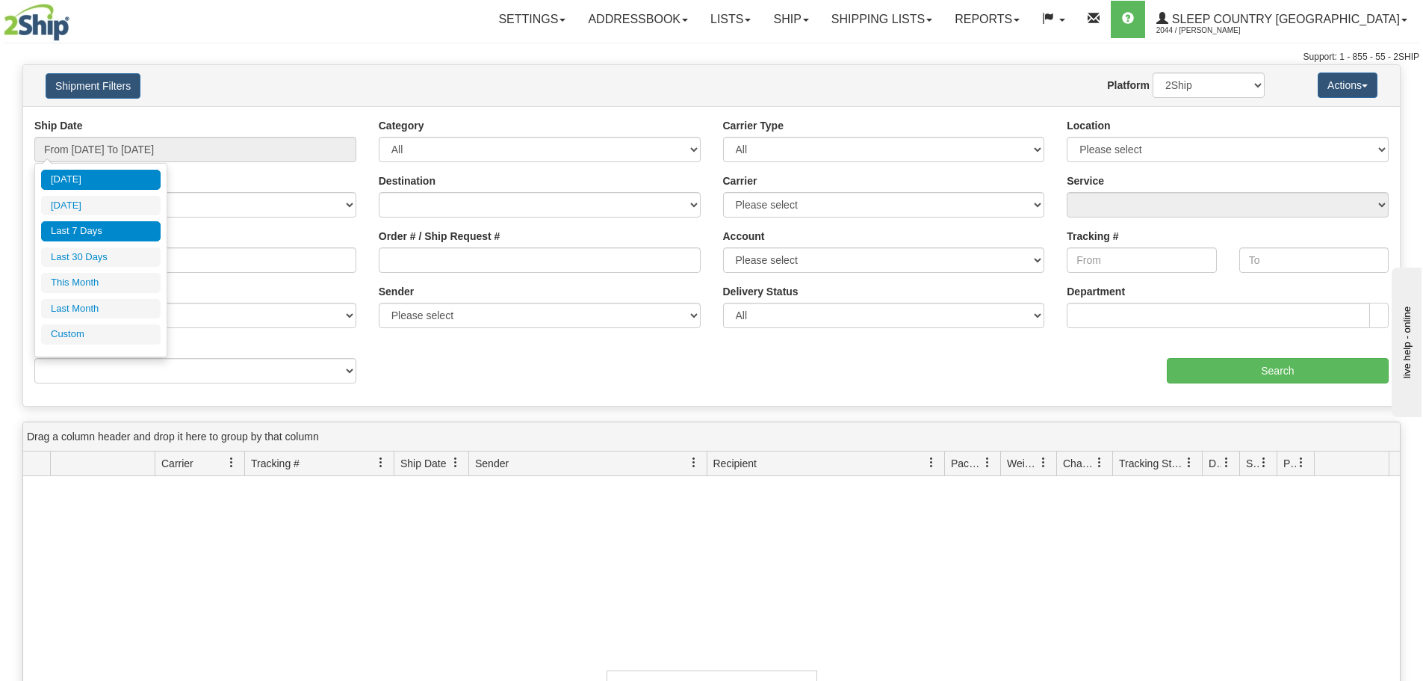
click at [107, 227] on li "Last 7 Days" at bounding box center [101, 231] width 120 height 20
type input "From 09/23/2025 To 09/29/2025"
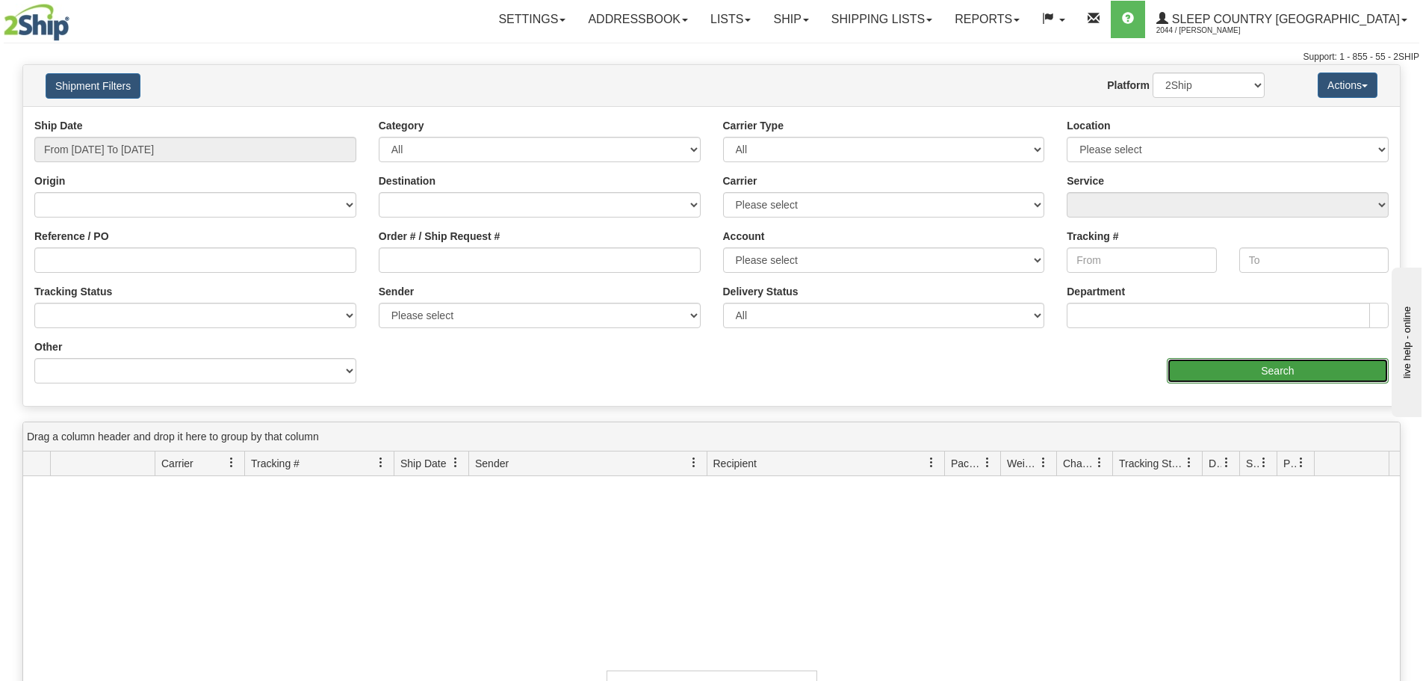
click at [1213, 378] on input "Search" at bounding box center [1278, 370] width 222 height 25
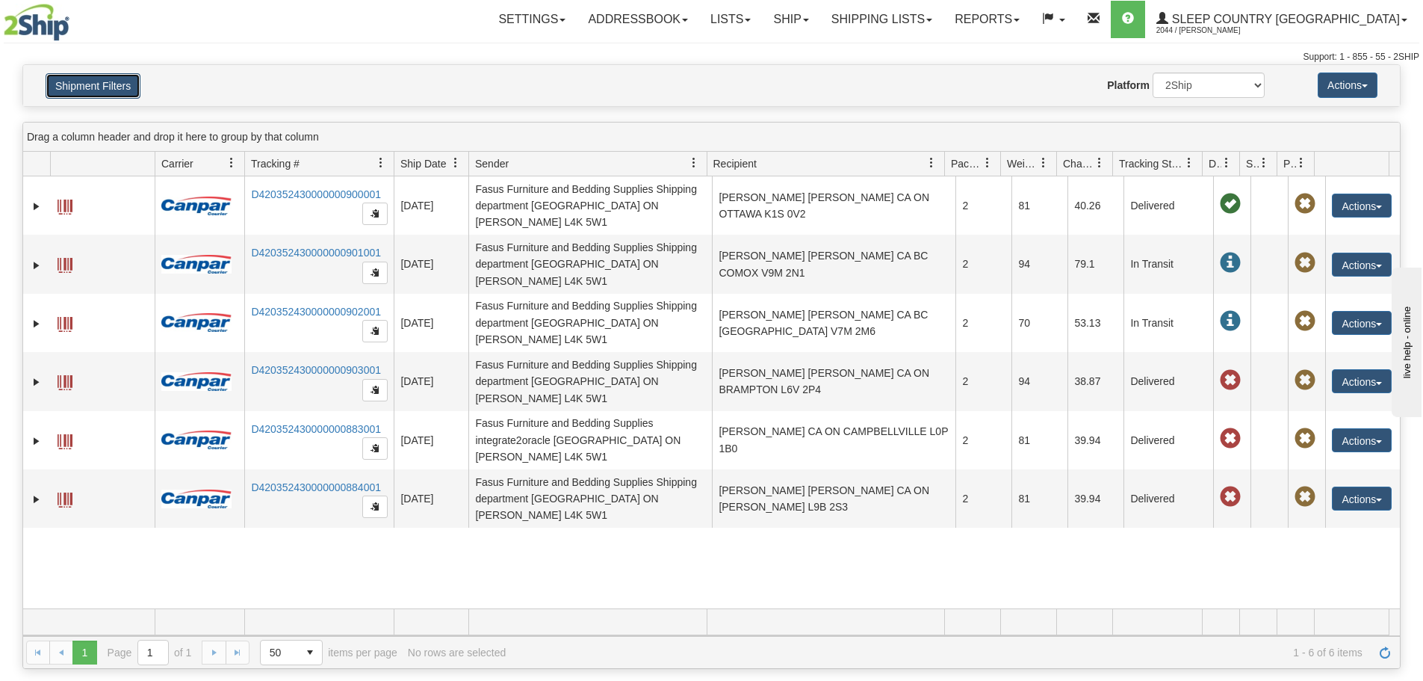
click at [98, 87] on button "Shipment Filters" at bounding box center [93, 85] width 95 height 25
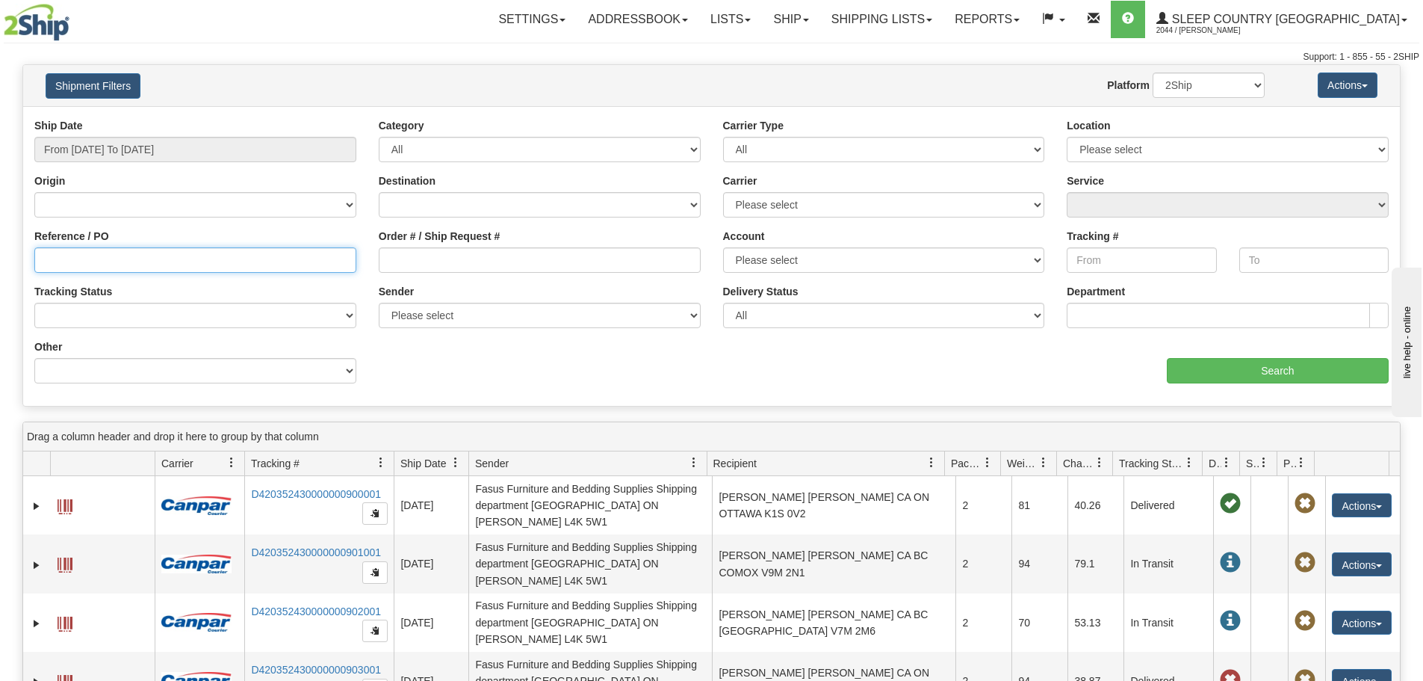
click at [114, 261] on input "Reference / PO" at bounding box center [195, 259] width 322 height 25
paste input "PO1028404"
type input "PO1028404"
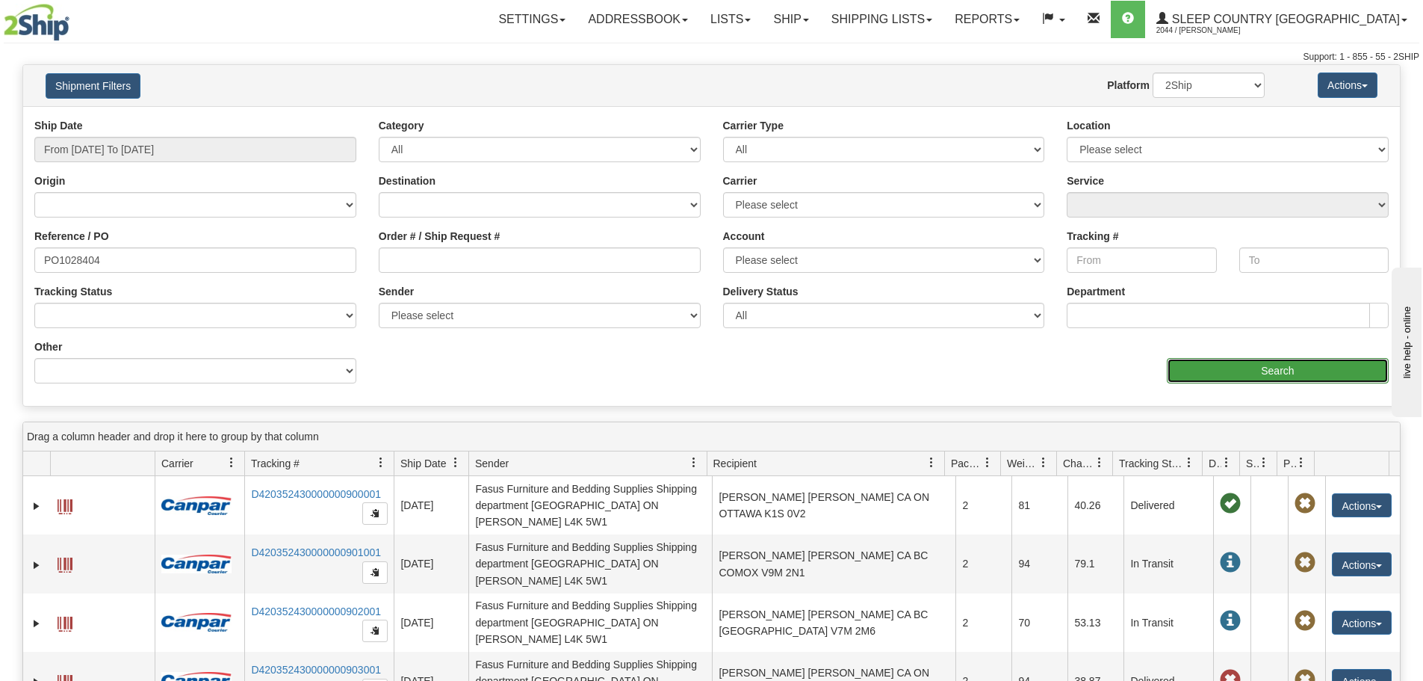
click at [1189, 370] on input "Search" at bounding box center [1278, 370] width 222 height 25
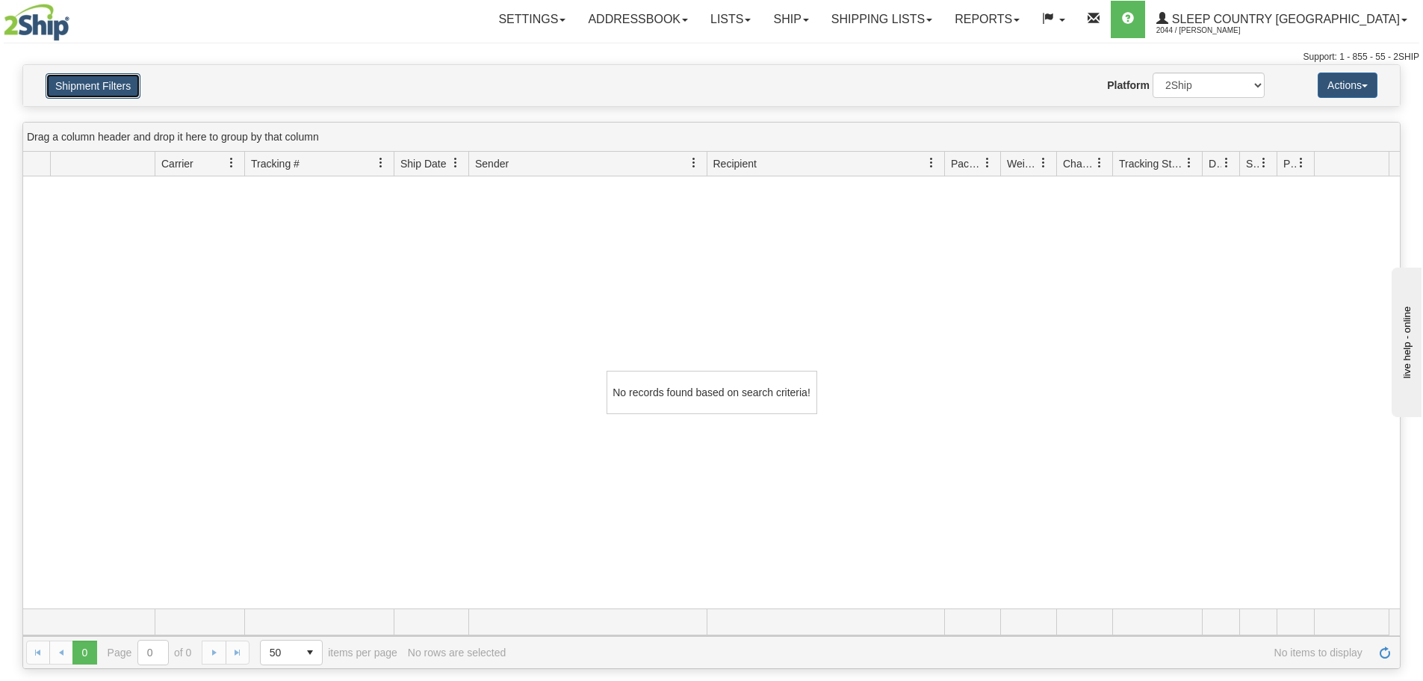
click at [99, 92] on button "Shipment Filters" at bounding box center [93, 85] width 95 height 25
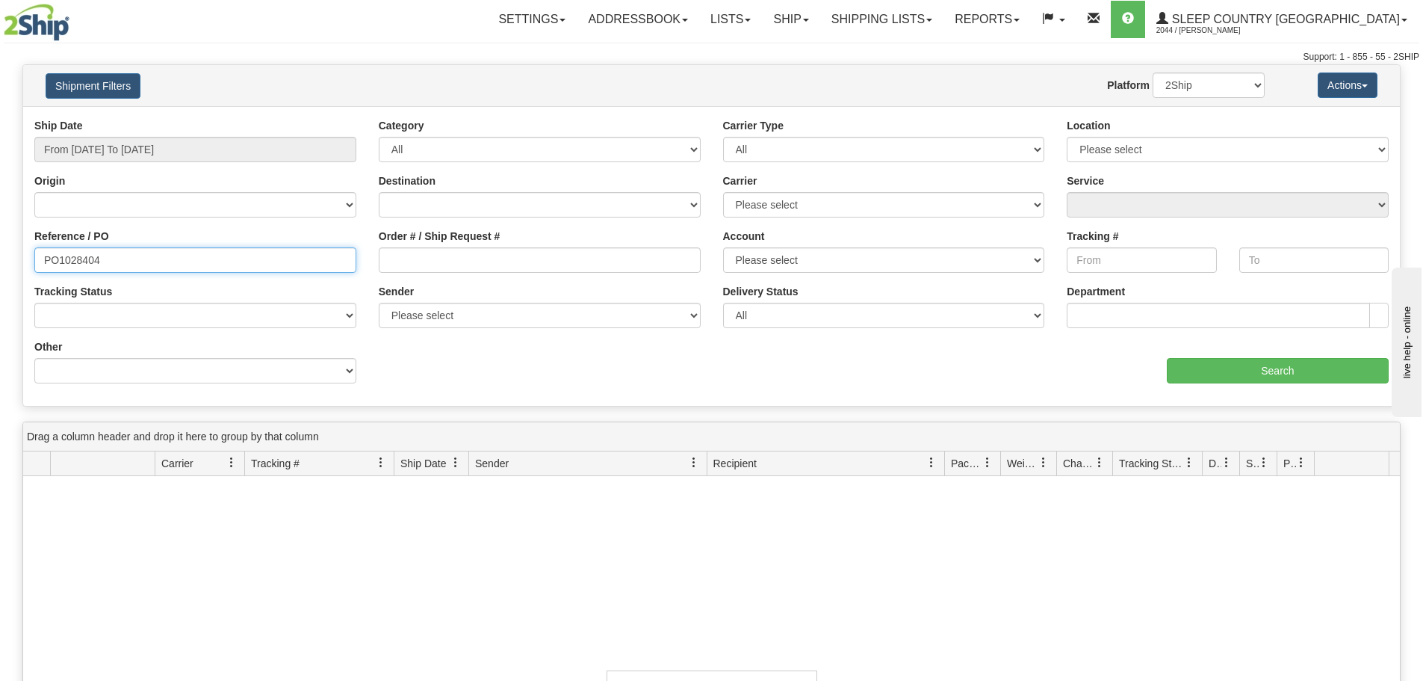
drag, startPoint x: 156, startPoint y: 263, endPoint x: -232, endPoint y: 279, distance: 388.8
click at [0, 279] on html "Upgrade Account Cancel Toggle navigation Settings New Senders" at bounding box center [711, 340] width 1423 height 681
click at [710, 368] on div "Ship Date From 09/23/2025 To 09/29/2025 Category All Inbound Outbound Carrier T…" at bounding box center [711, 256] width 1377 height 276
click at [201, 263] on input "Reference / PO" at bounding box center [195, 259] width 322 height 25
paste input "PO1028404"
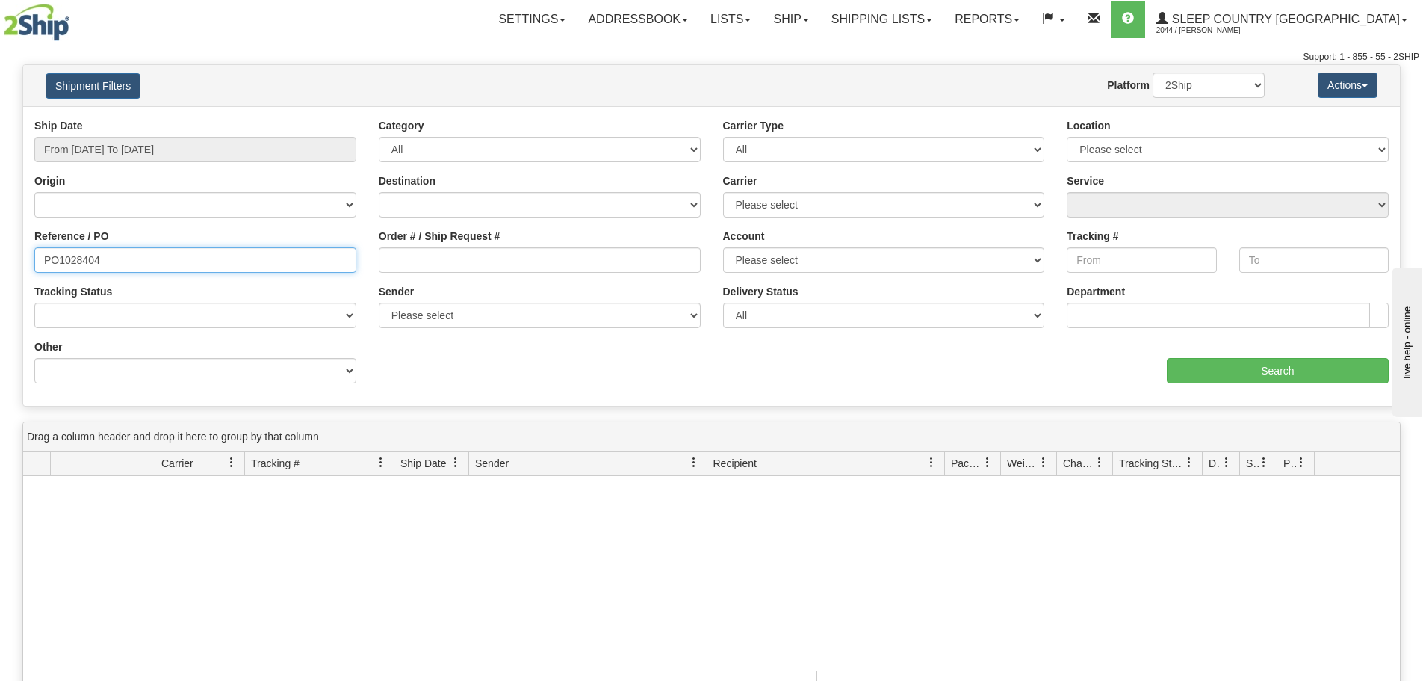
drag, startPoint x: 58, startPoint y: 256, endPoint x: 17, endPoint y: 268, distance: 43.0
click at [17, 268] on div "Please wait... × Confirm Delete Delete Cancel × Confirm Delete Yes No Cancel × …" at bounding box center [711, 516] width 1423 height 904
type input "1028404"
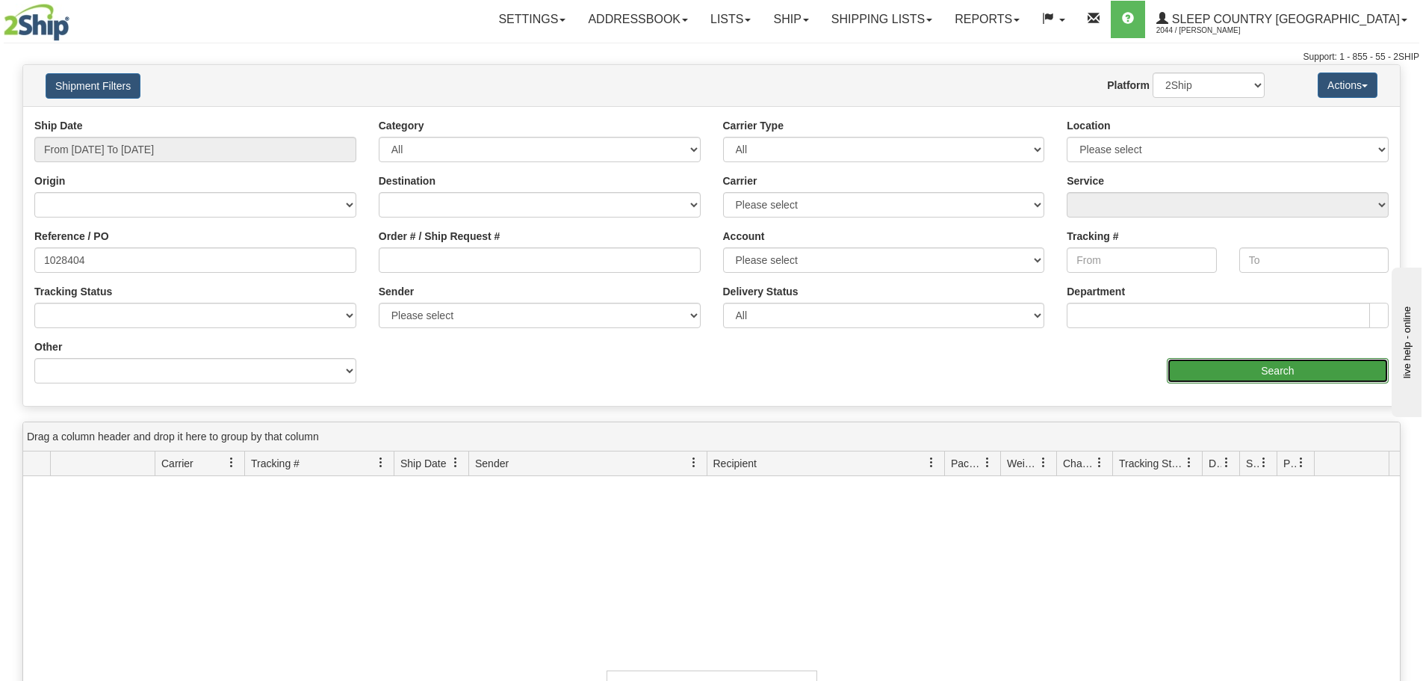
click at [1316, 376] on input "Search" at bounding box center [1278, 370] width 222 height 25
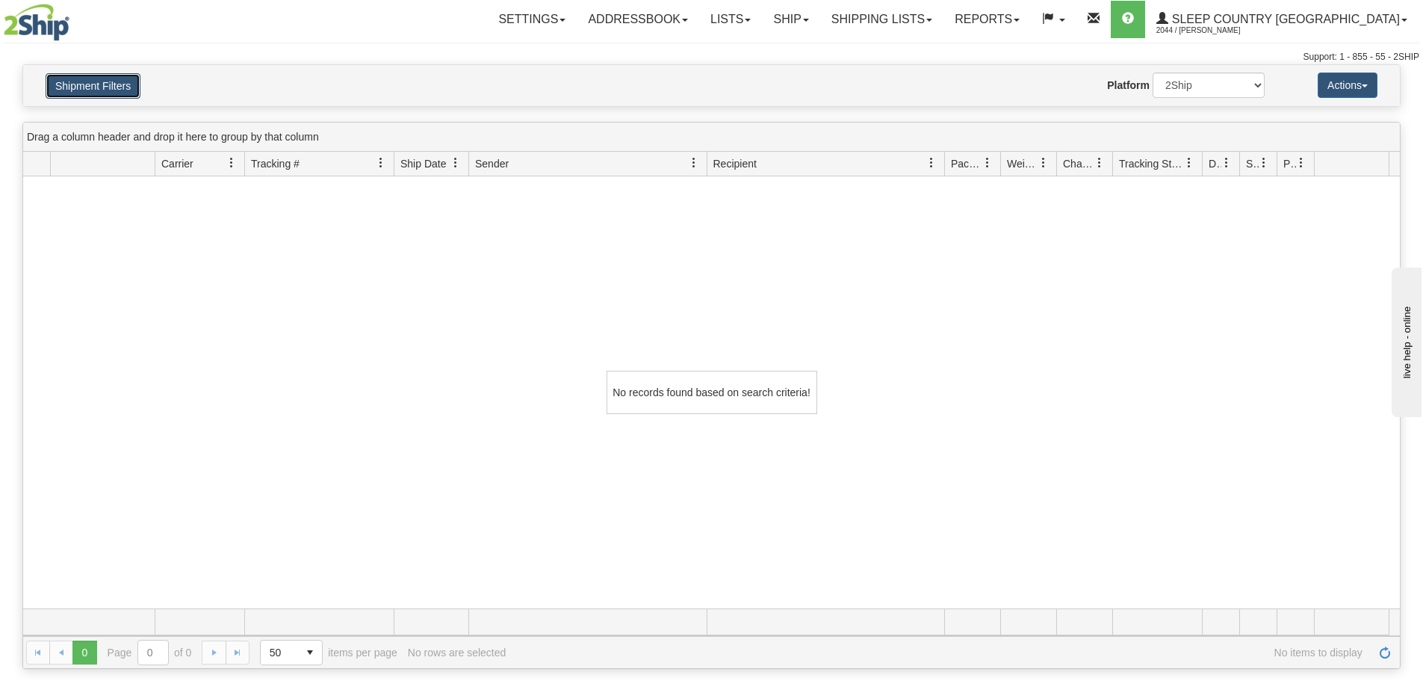
click at [117, 87] on button "Shipment Filters" at bounding box center [93, 85] width 95 height 25
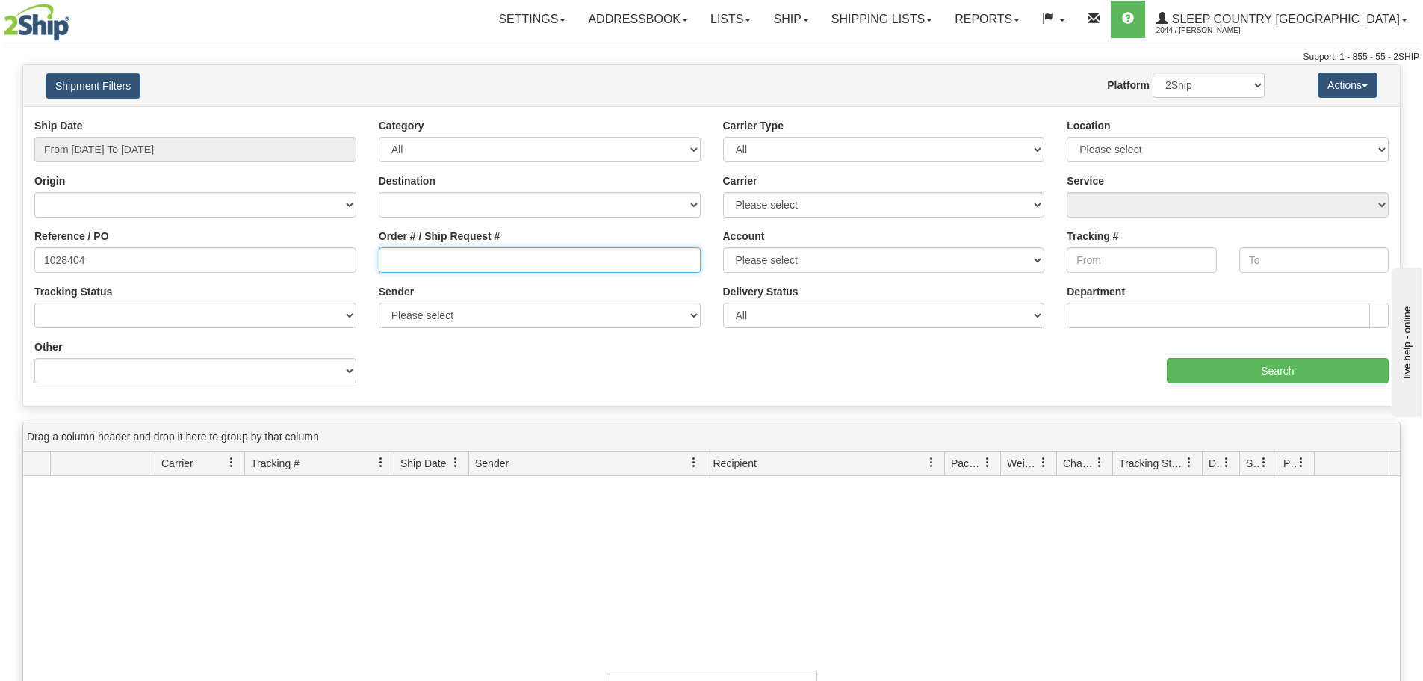
click at [446, 259] on input "Order # / Ship Request #" at bounding box center [540, 259] width 322 height 25
paste input "PO1028404"
type input "PO1028404"
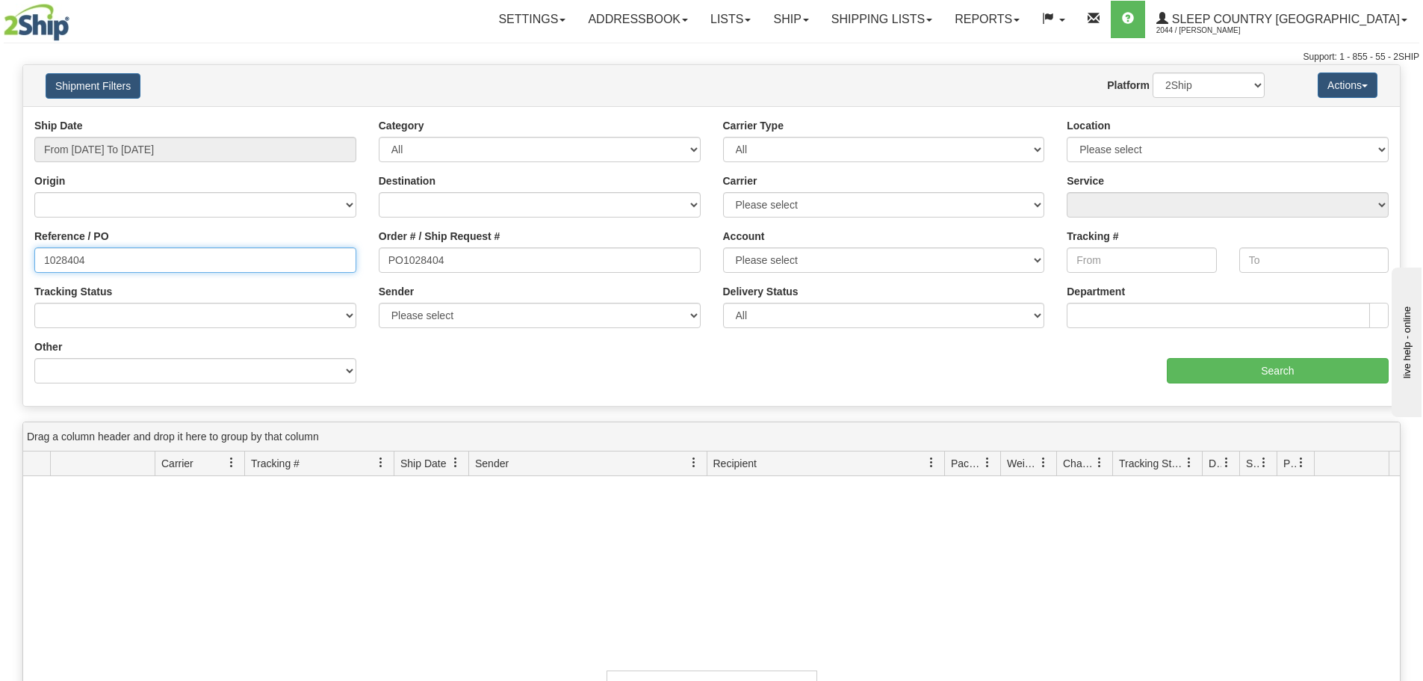
drag, startPoint x: 179, startPoint y: 270, endPoint x: -66, endPoint y: 288, distance: 245.7
click at [0, 288] on html "Upgrade Account Cancel Toggle navigation Settings New Senders" at bounding box center [711, 340] width 1423 height 681
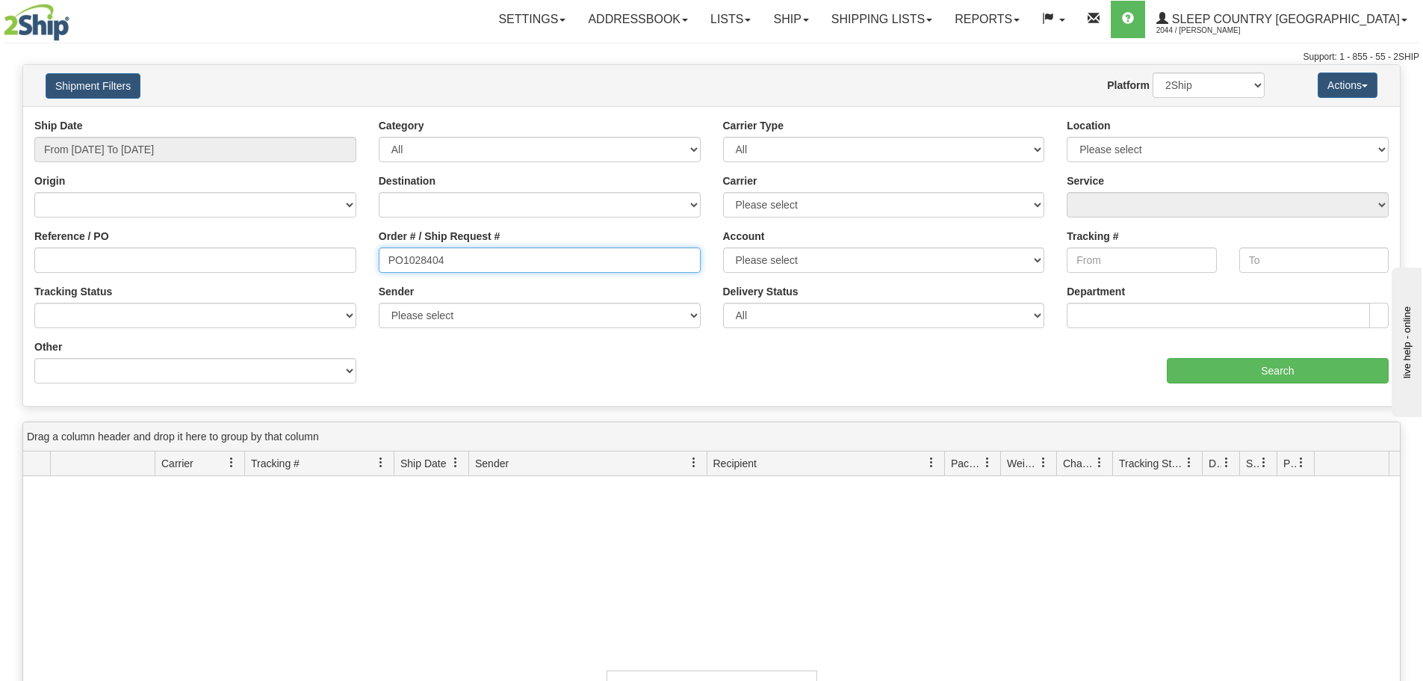
click at [388, 257] on input "PO1028404" at bounding box center [540, 259] width 322 height 25
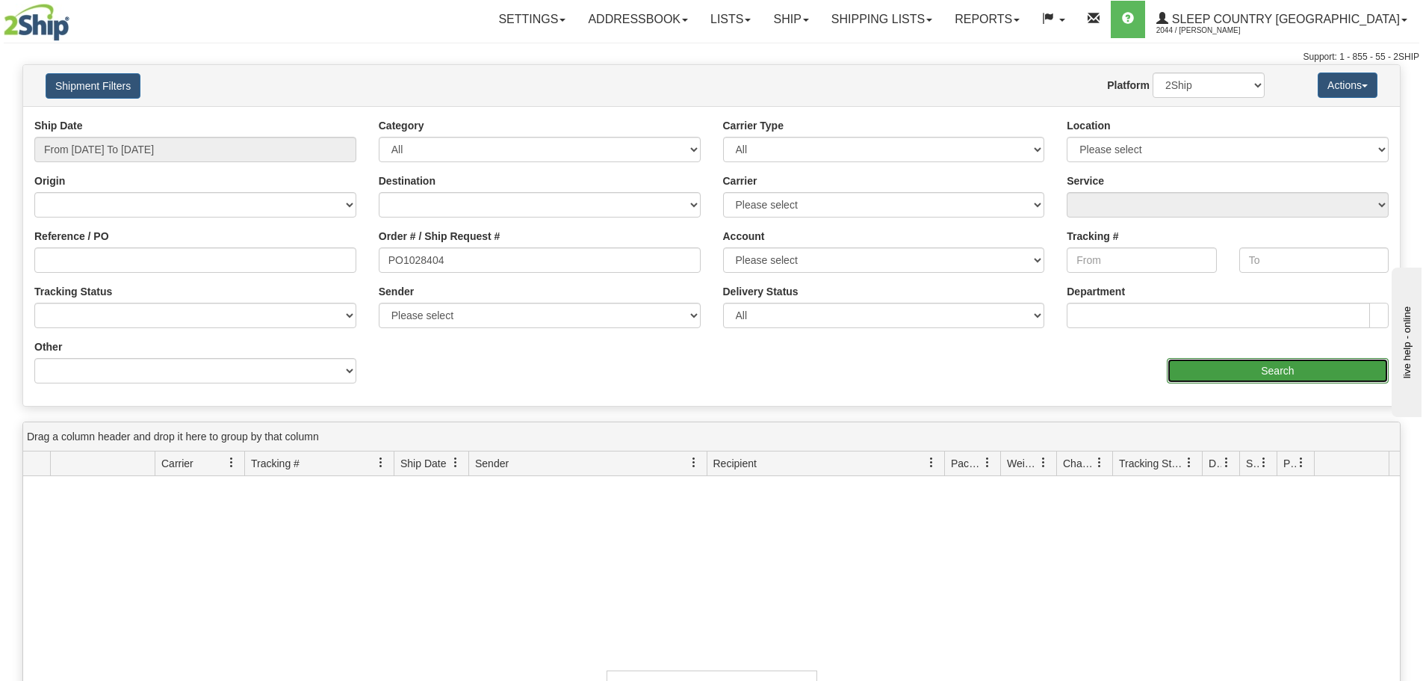
click at [1254, 359] on input "Search" at bounding box center [1278, 370] width 222 height 25
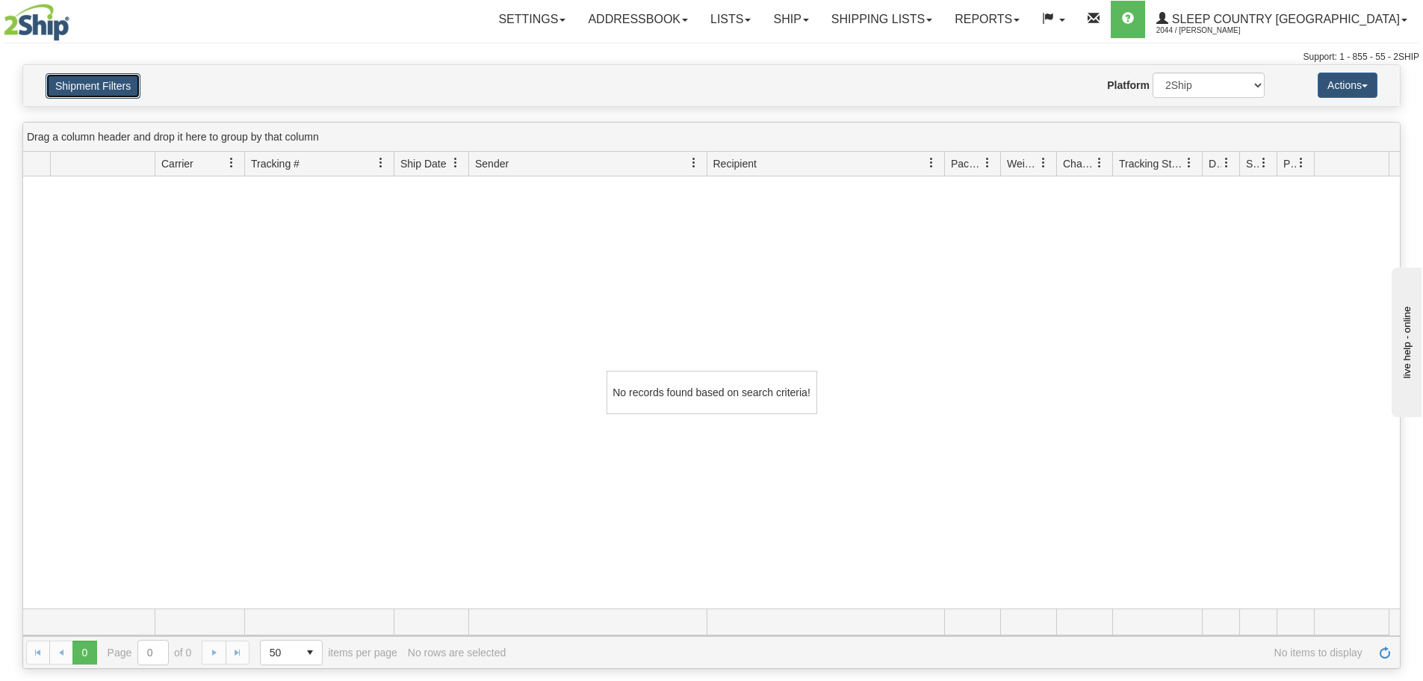
click at [97, 90] on button "Shipment Filters" at bounding box center [93, 85] width 95 height 25
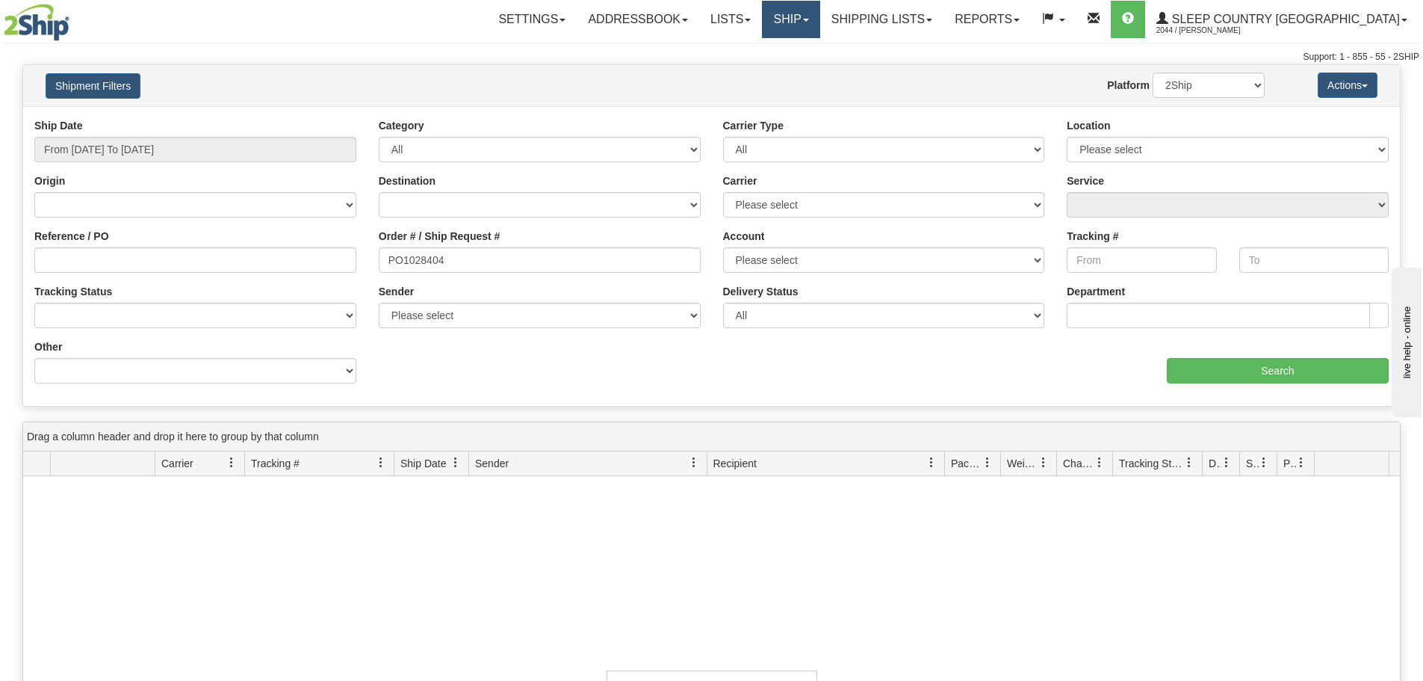
click at [820, 13] on link "Ship" at bounding box center [791, 19] width 58 height 37
click at [805, 72] on span "OnHold / Order Queue" at bounding box center [751, 72] width 105 height 12
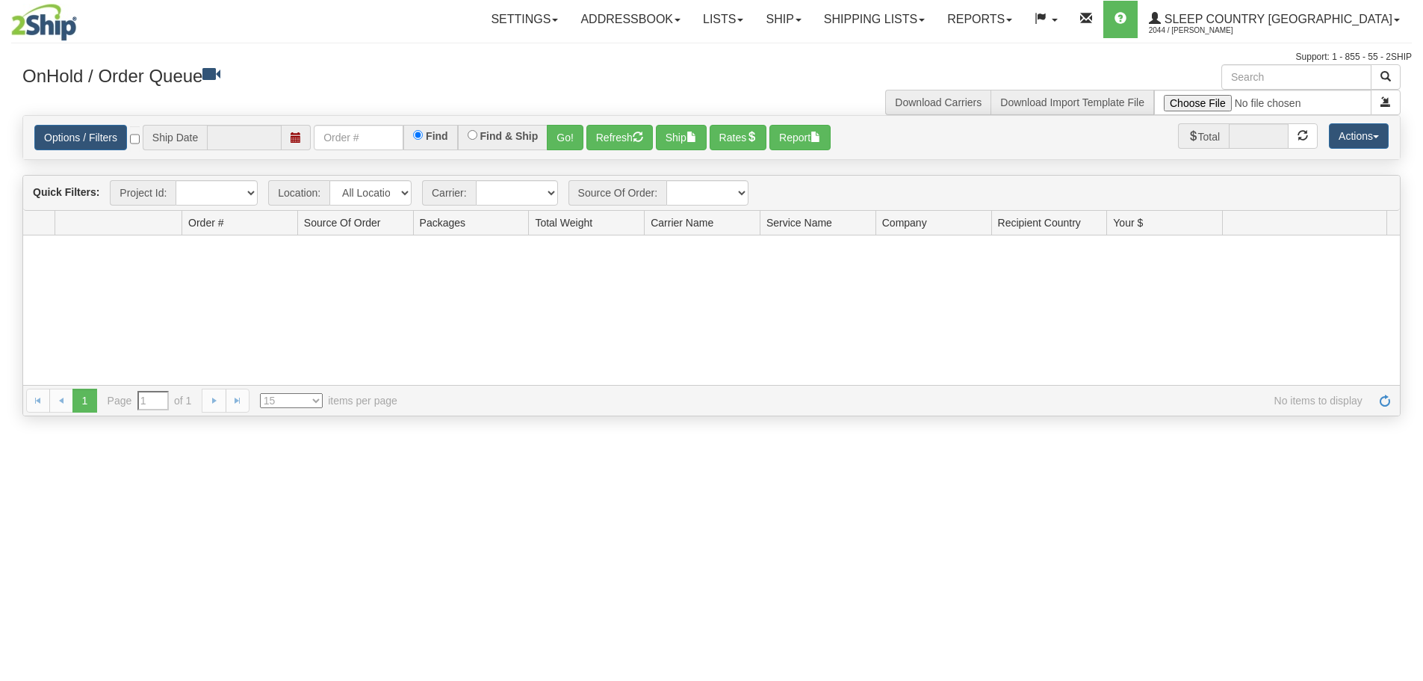
type input "[DATE]"
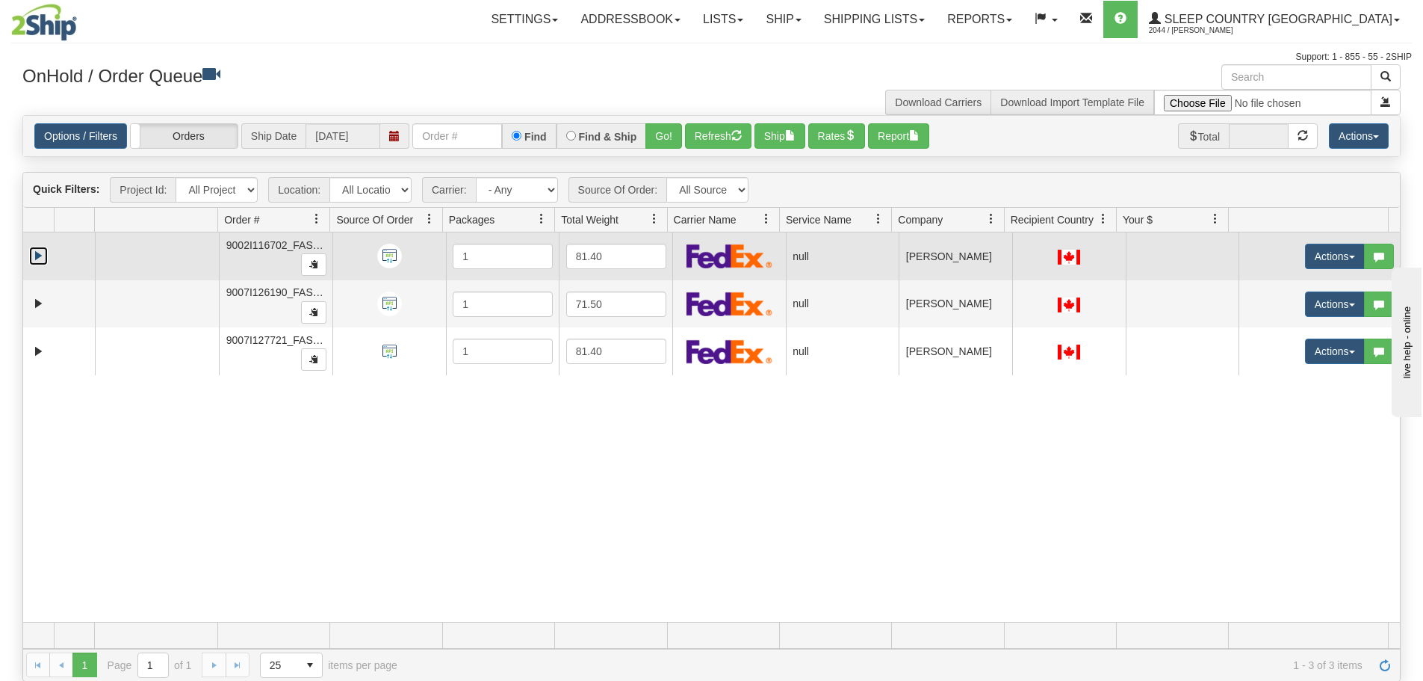
click at [40, 257] on link "Expand" at bounding box center [38, 256] width 19 height 19
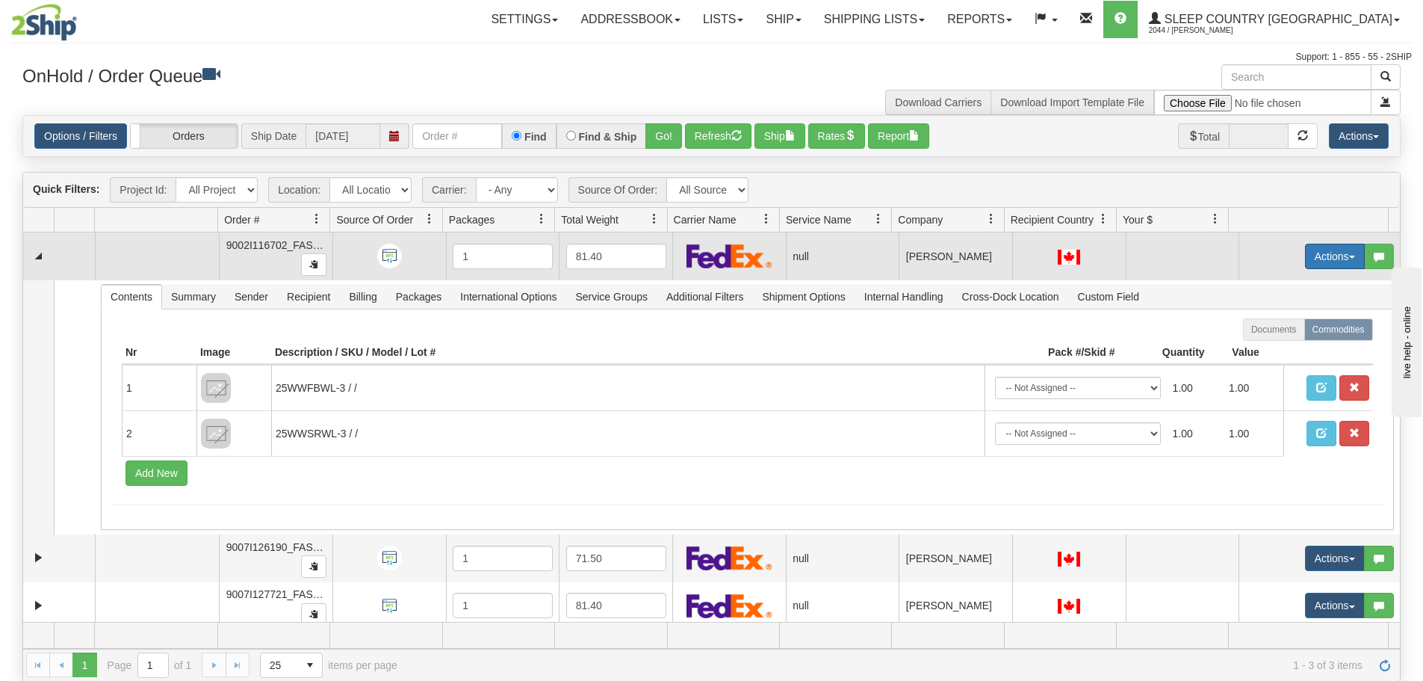
click at [1309, 259] on button "Actions" at bounding box center [1335, 256] width 60 height 25
click at [1269, 283] on span "Open" at bounding box center [1268, 285] width 36 height 12
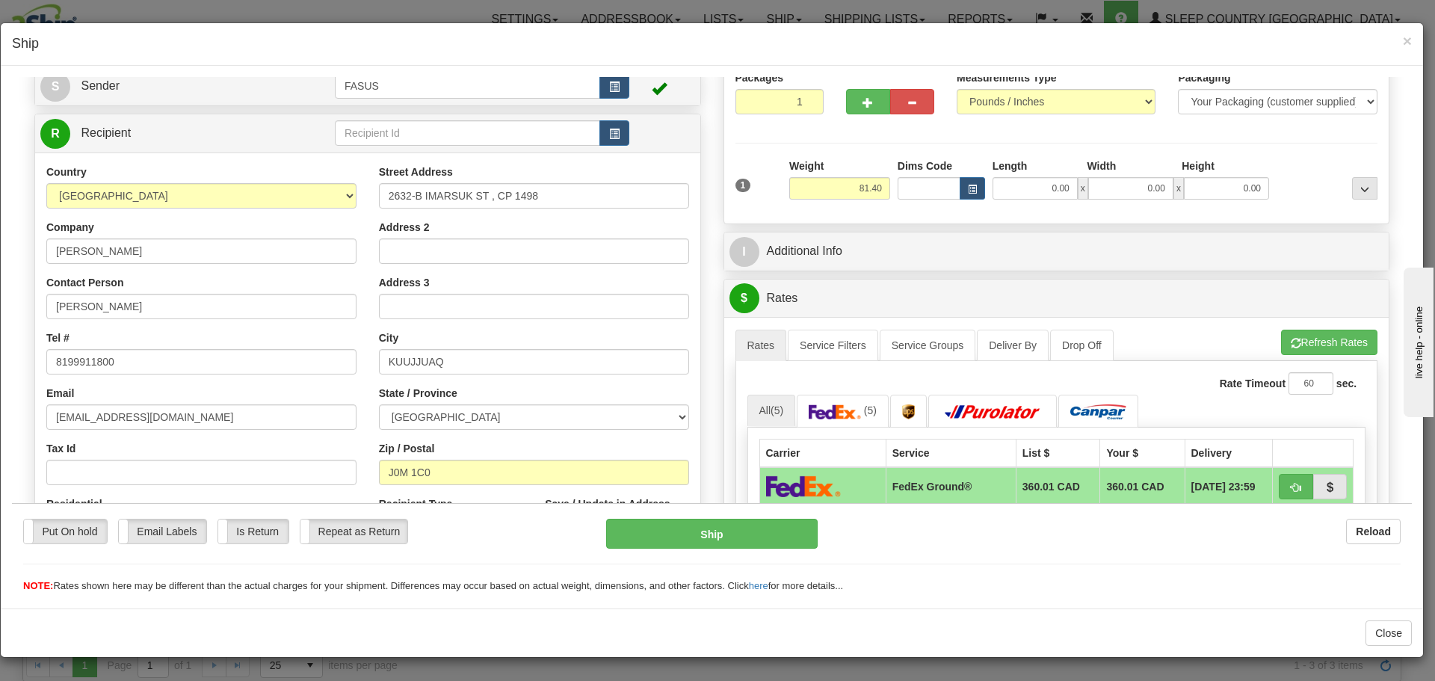
scroll to position [224, 0]
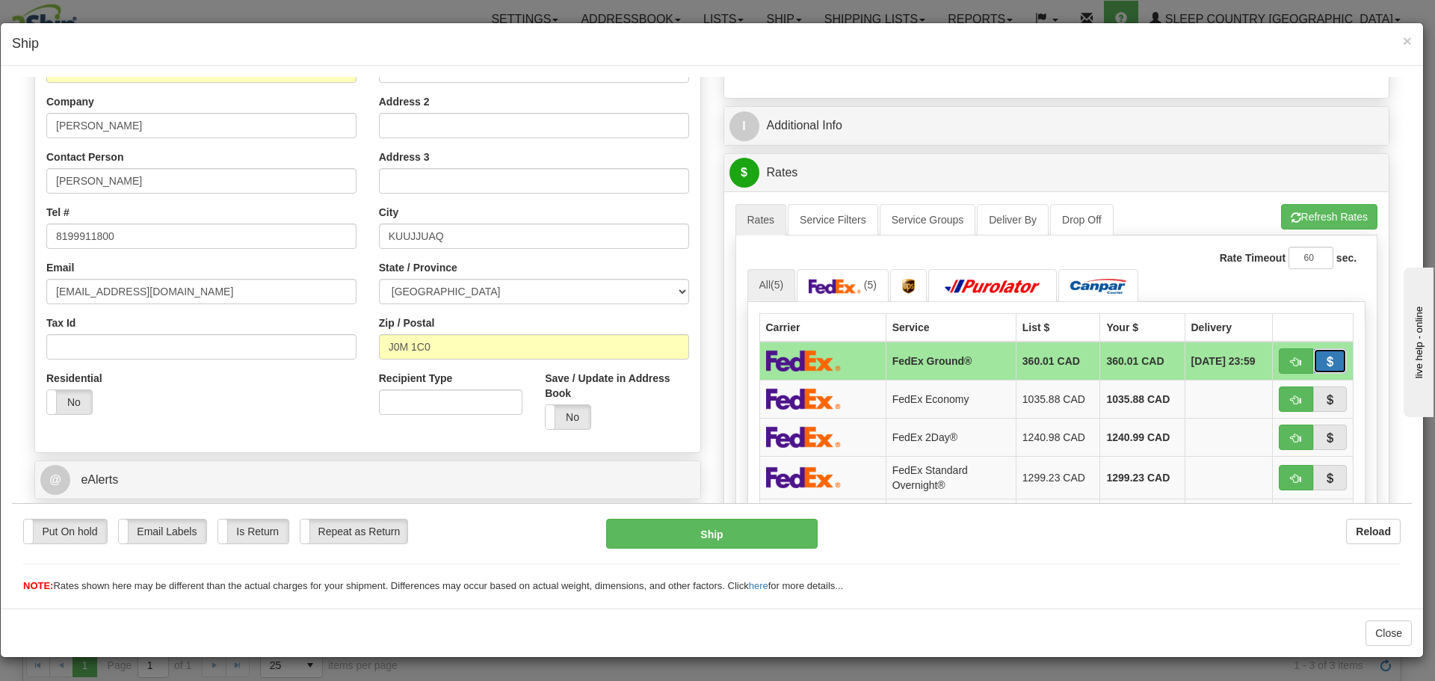
click at [1327, 363] on button "button" at bounding box center [1330, 359] width 34 height 25
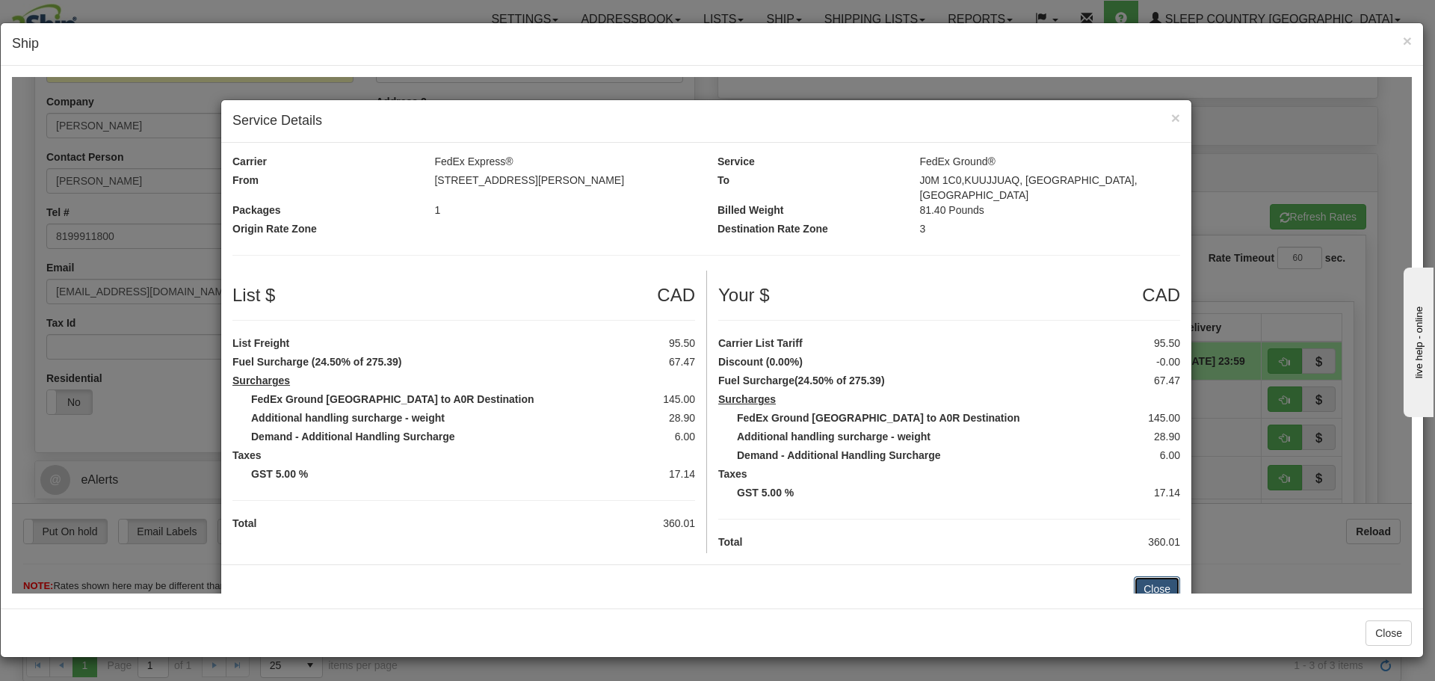
click at [1146, 579] on button "Close" at bounding box center [1156, 587] width 46 height 25
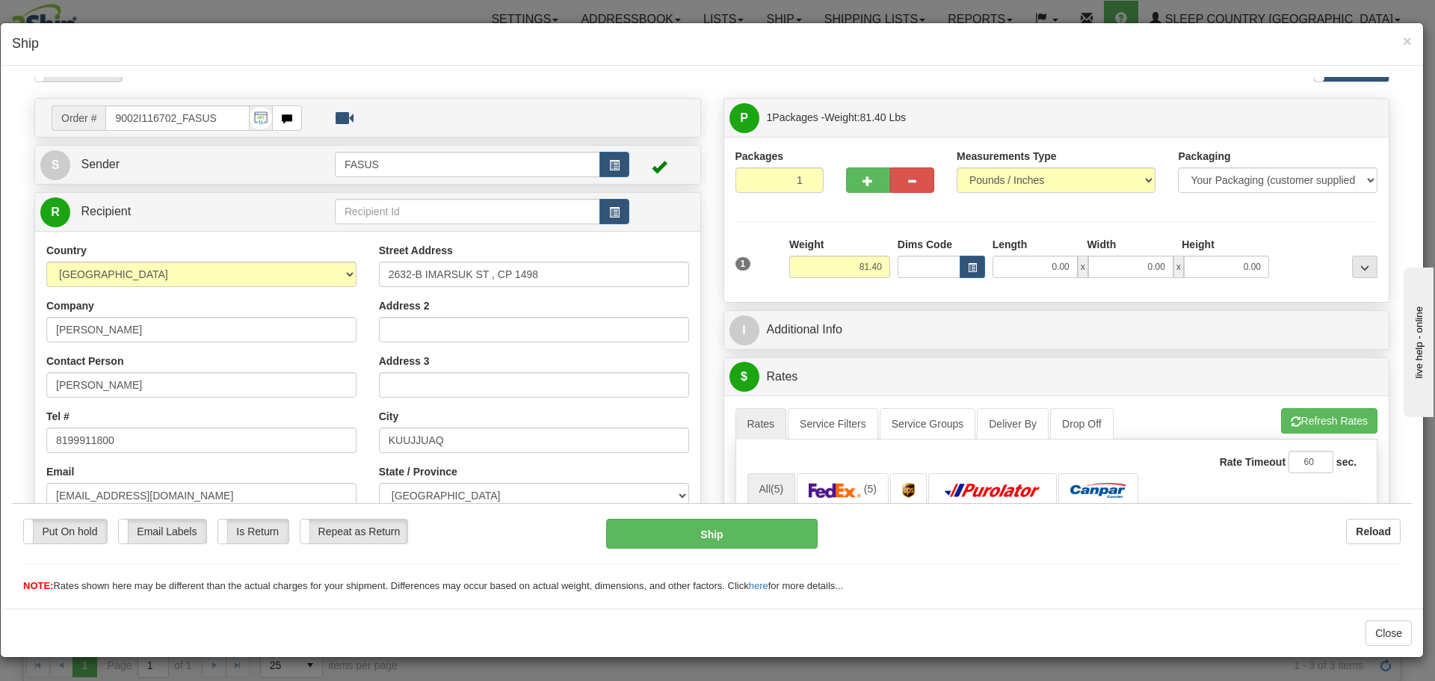
scroll to position [0, 0]
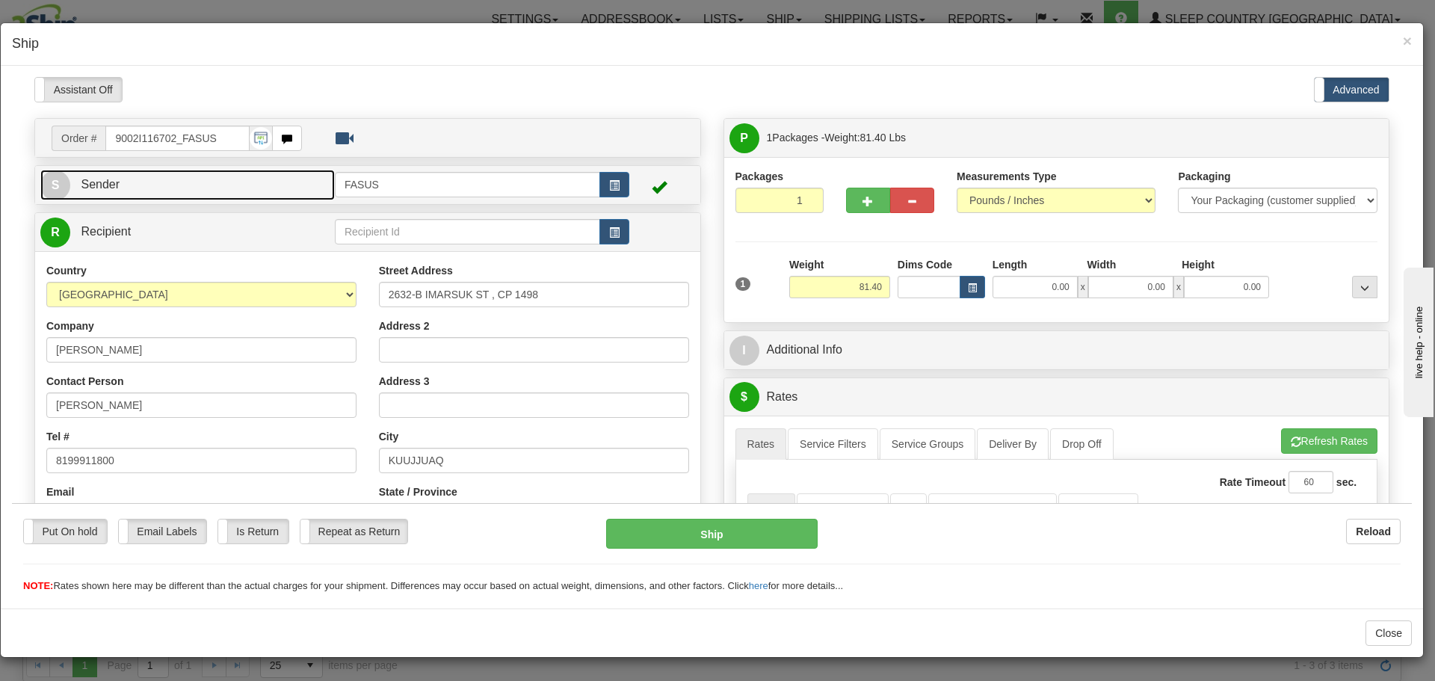
click at [146, 176] on link "S Sender" at bounding box center [187, 184] width 294 height 31
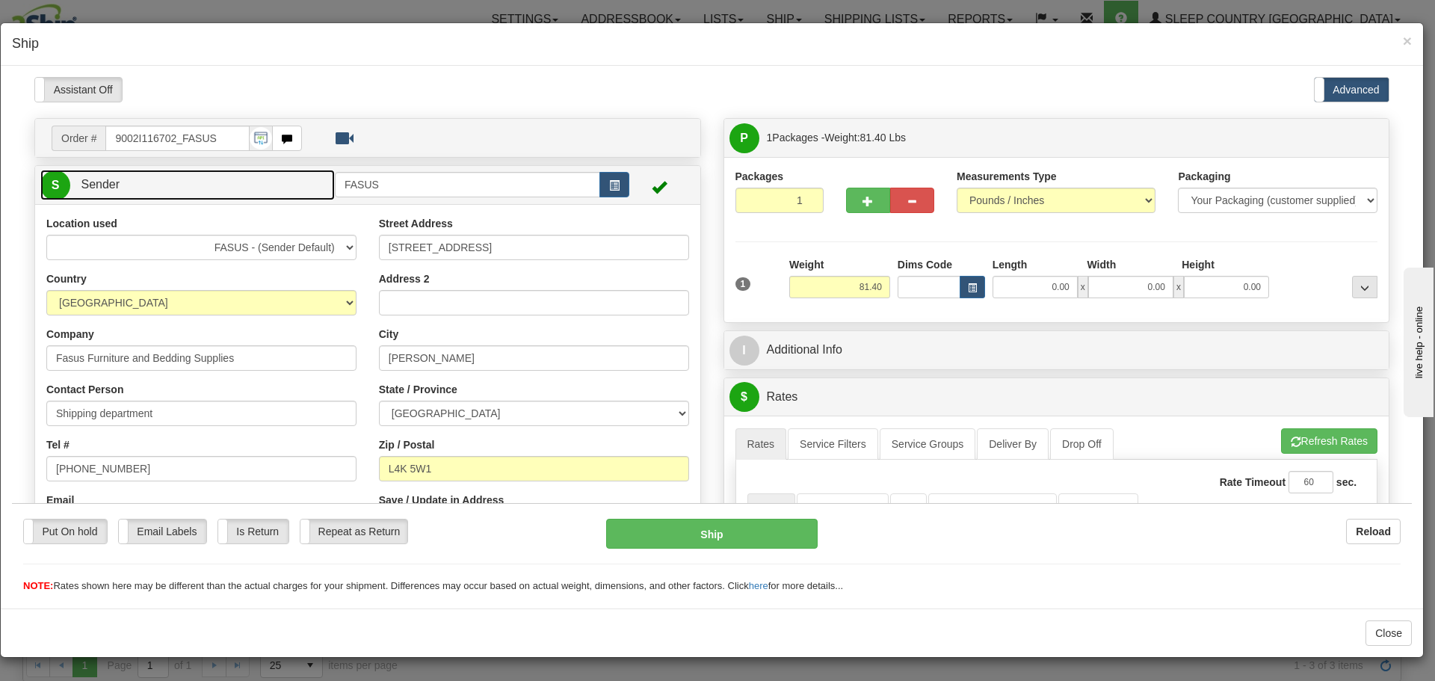
click at [146, 176] on link "S Sender" at bounding box center [187, 184] width 294 height 31
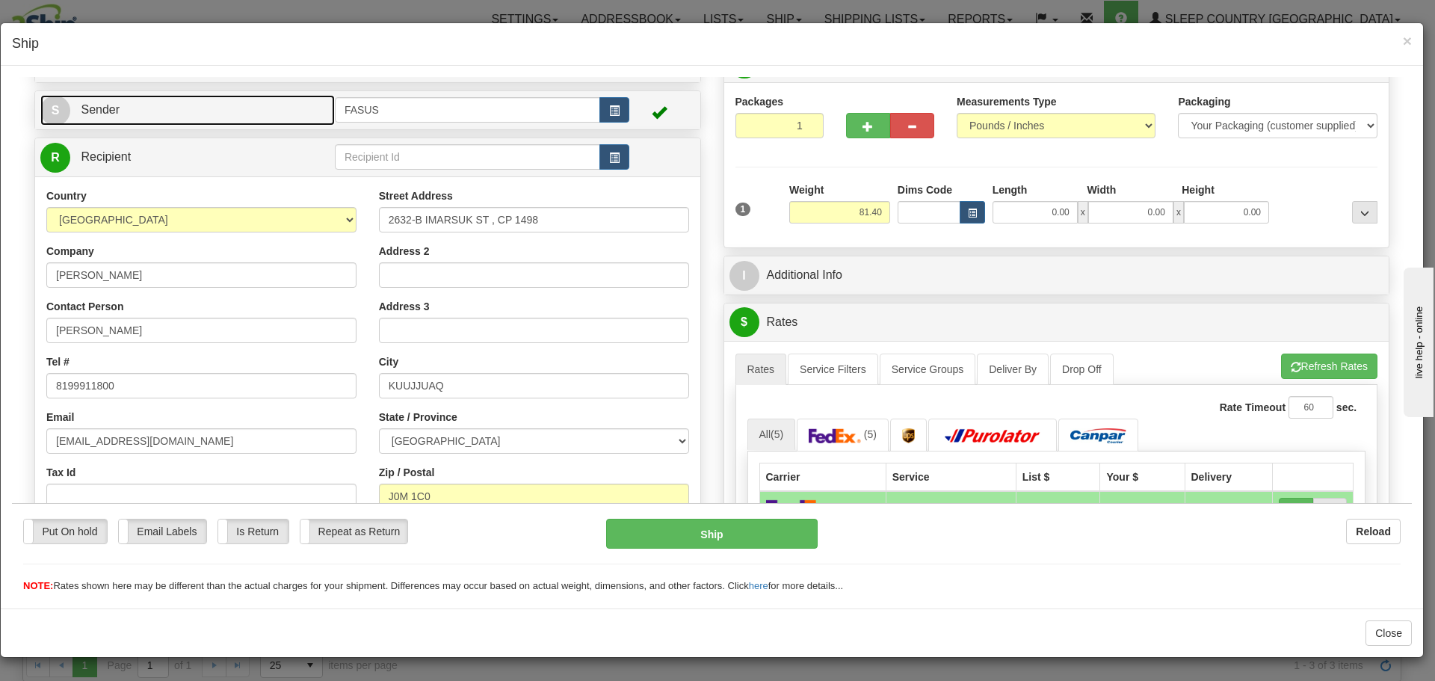
scroll to position [224, 0]
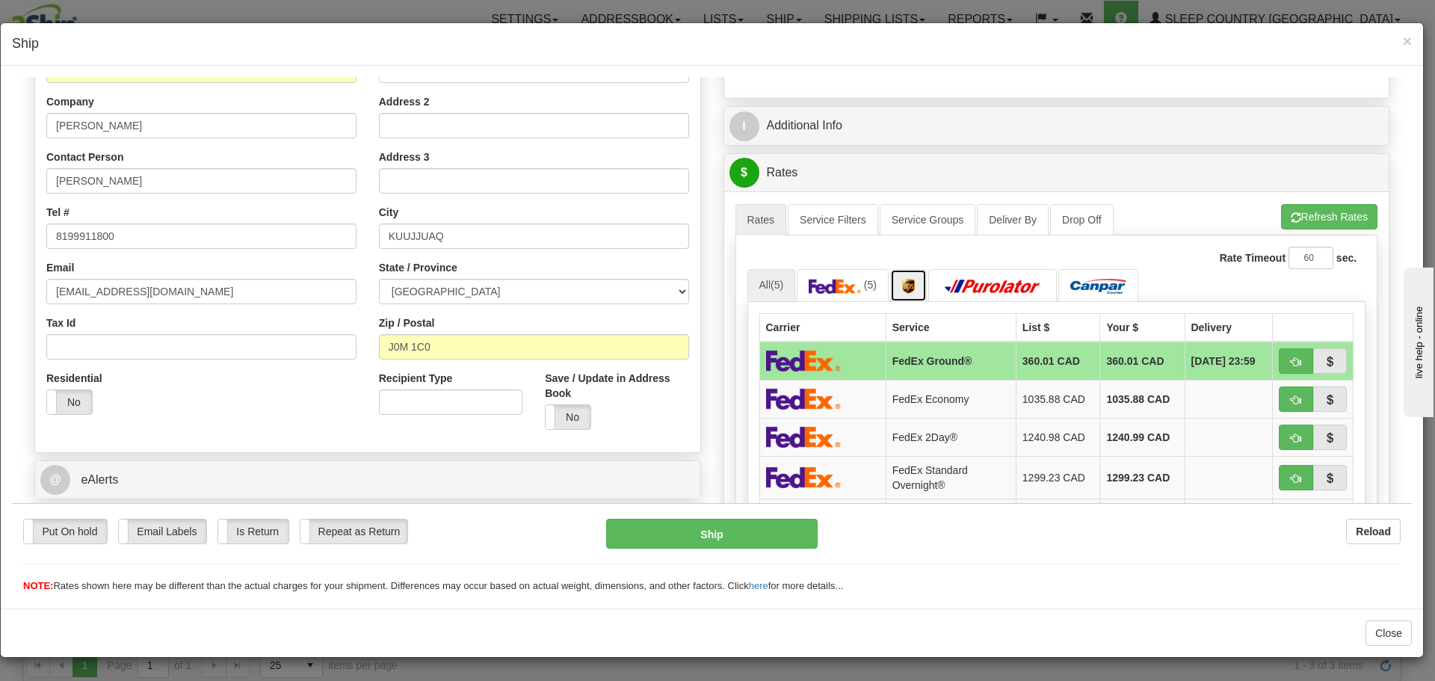
click at [905, 286] on img at bounding box center [908, 285] width 13 height 15
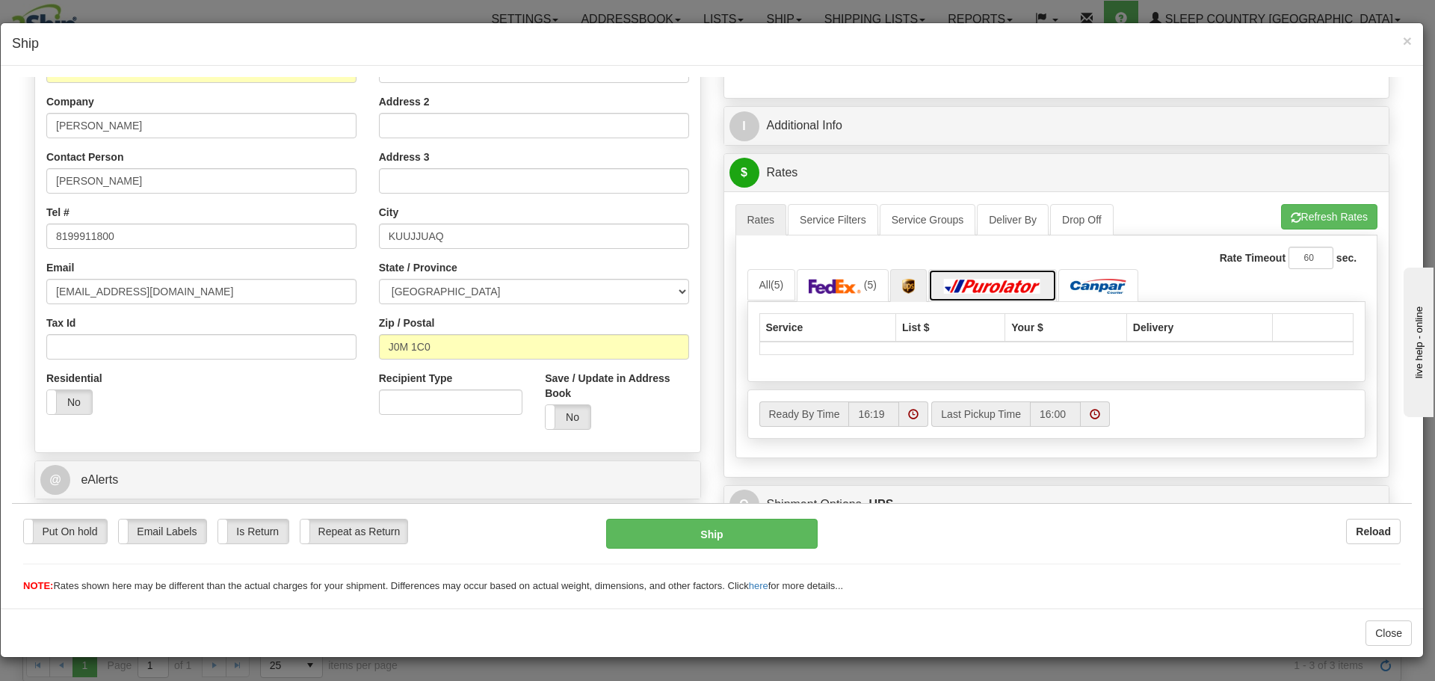
click at [967, 284] on img at bounding box center [992, 285] width 105 height 15
click at [1066, 282] on link at bounding box center [1098, 284] width 80 height 32
click at [868, 287] on span "(5)" at bounding box center [870, 284] width 13 height 12
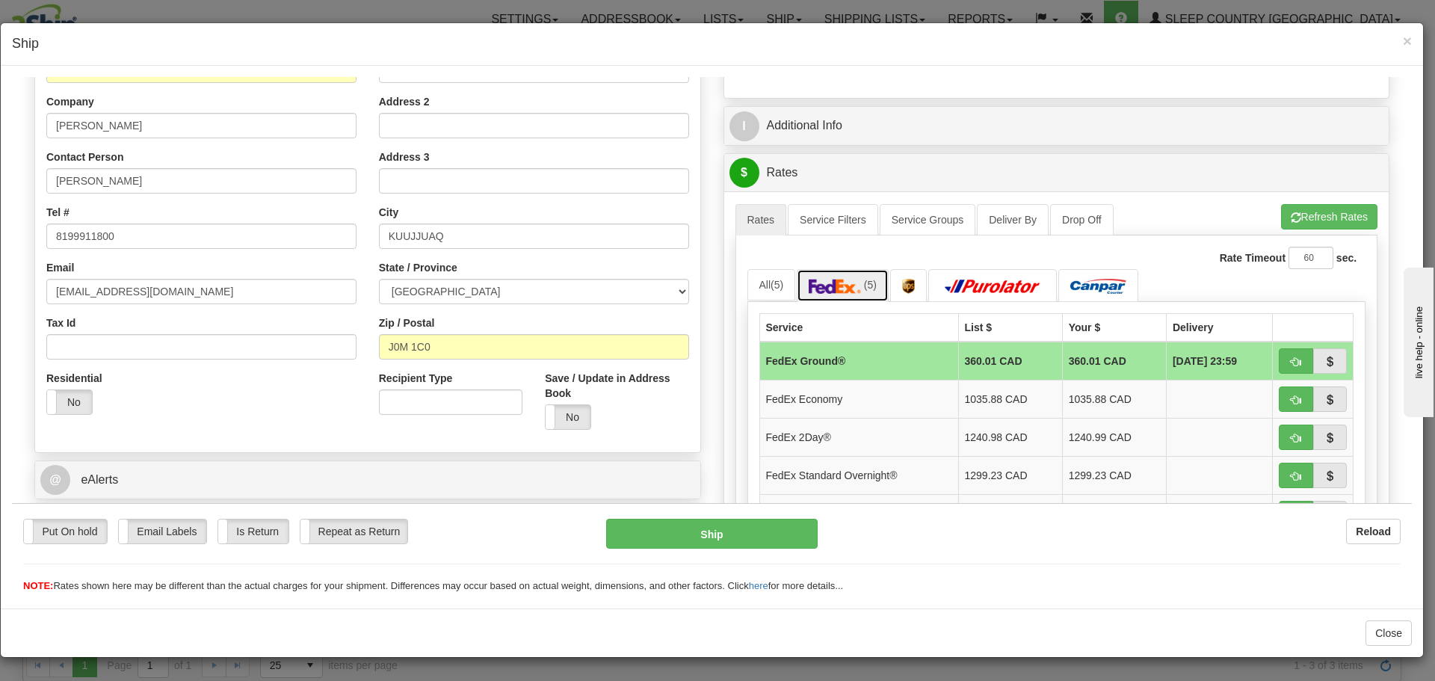
scroll to position [0, 0]
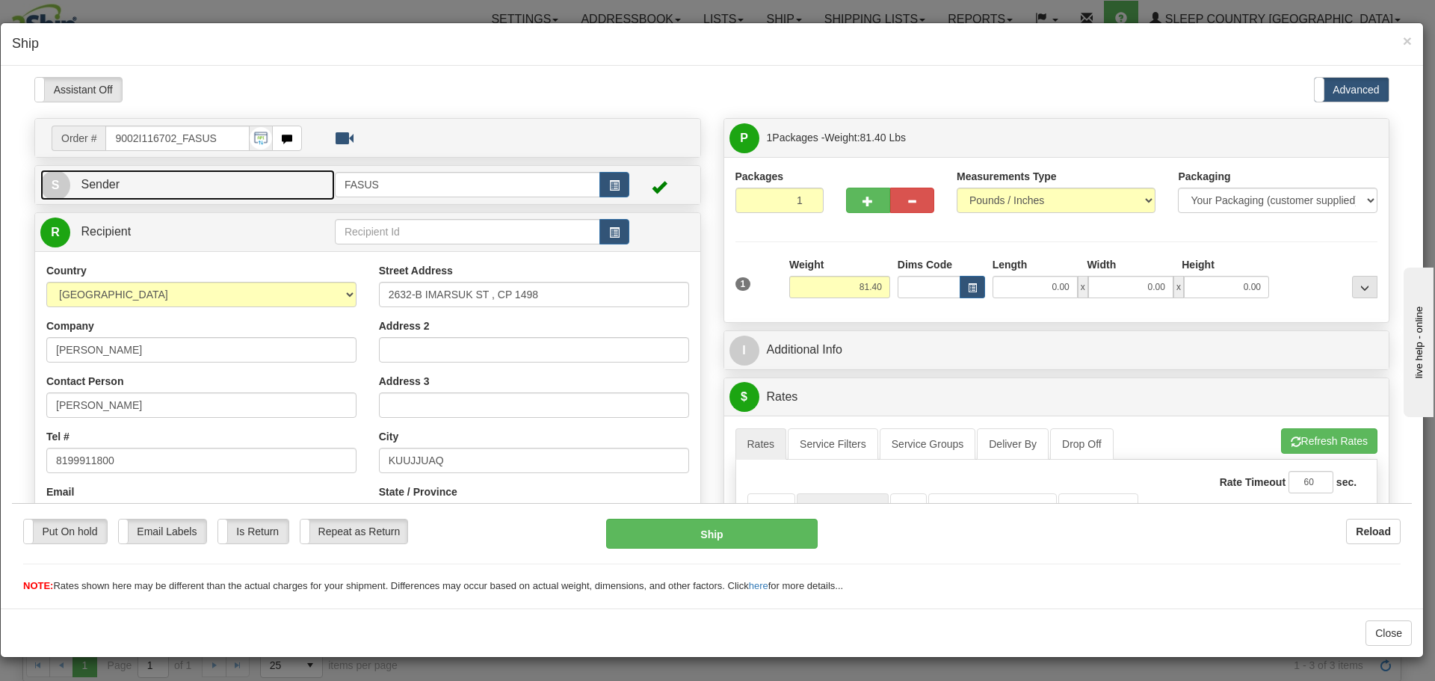
click at [276, 194] on link "S Sender" at bounding box center [187, 184] width 294 height 31
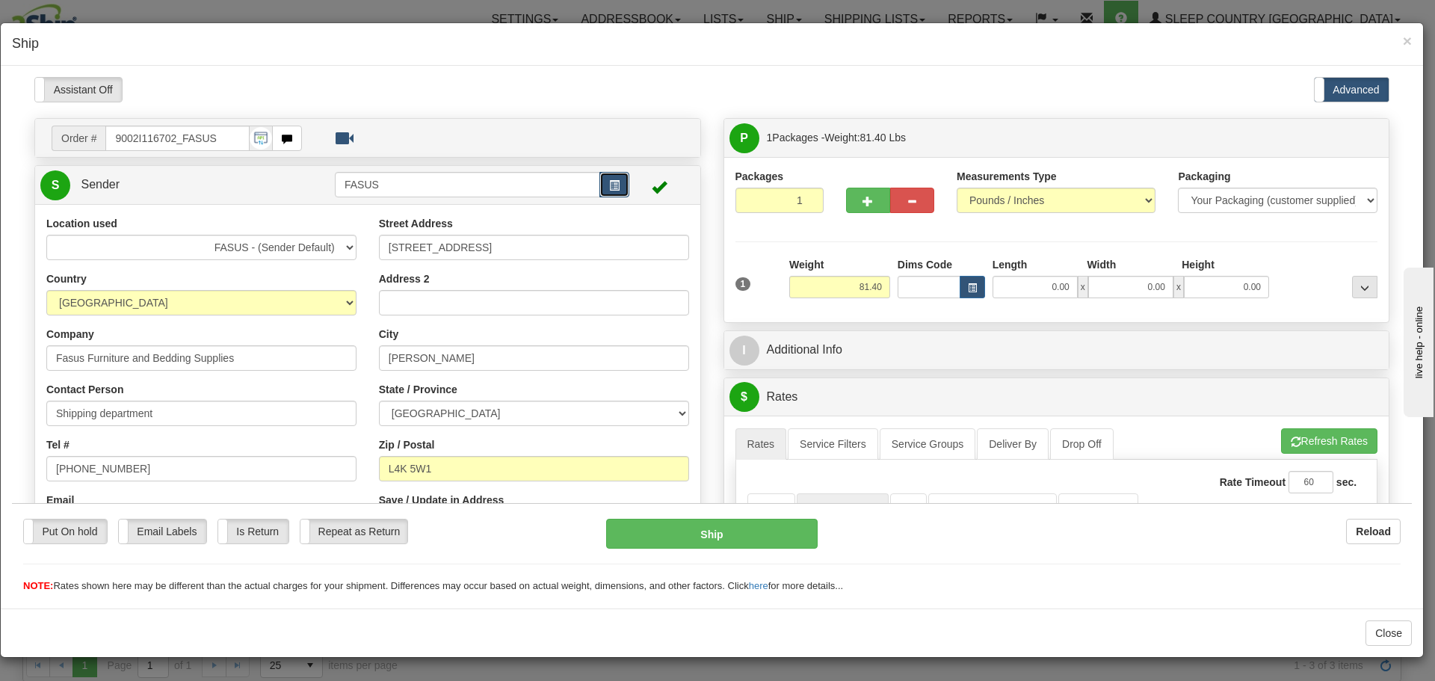
click at [614, 188] on span "button" at bounding box center [614, 185] width 10 height 10
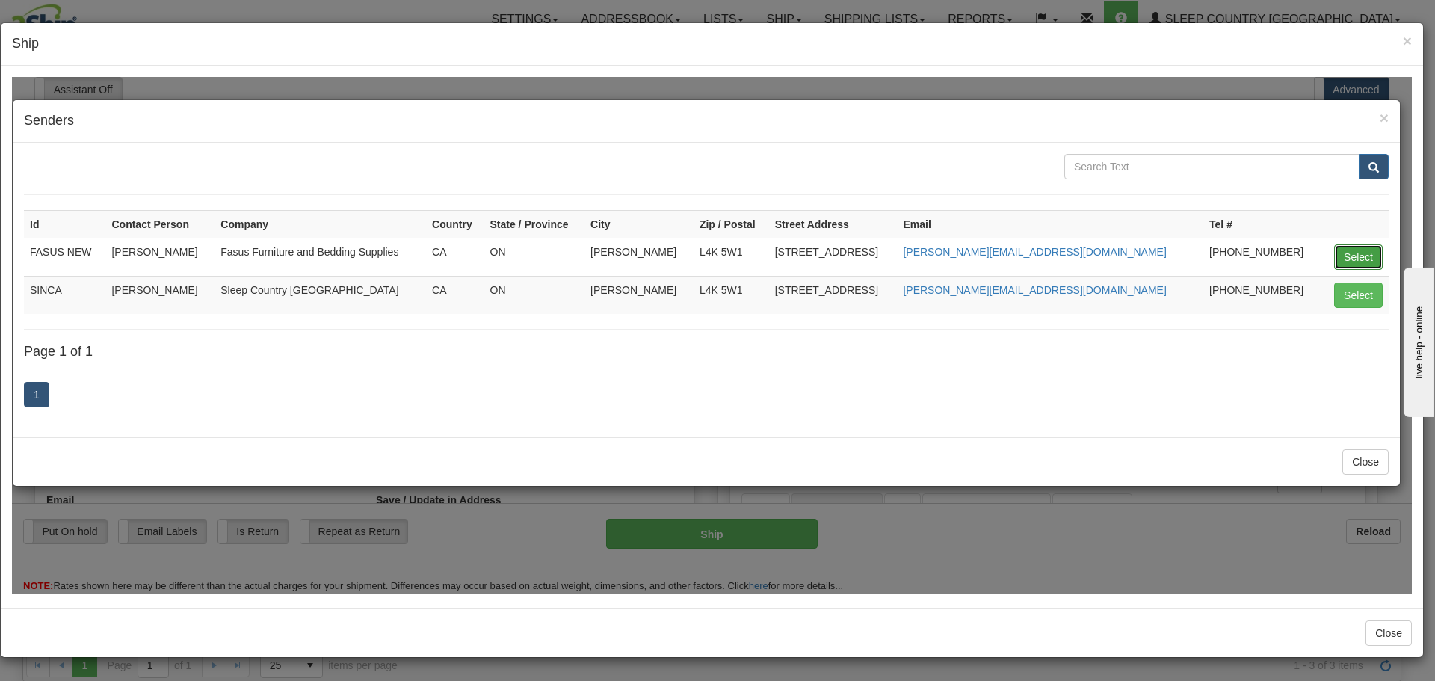
click at [1349, 256] on button "Select" at bounding box center [1358, 256] width 49 height 25
type input "FASUS NEW"
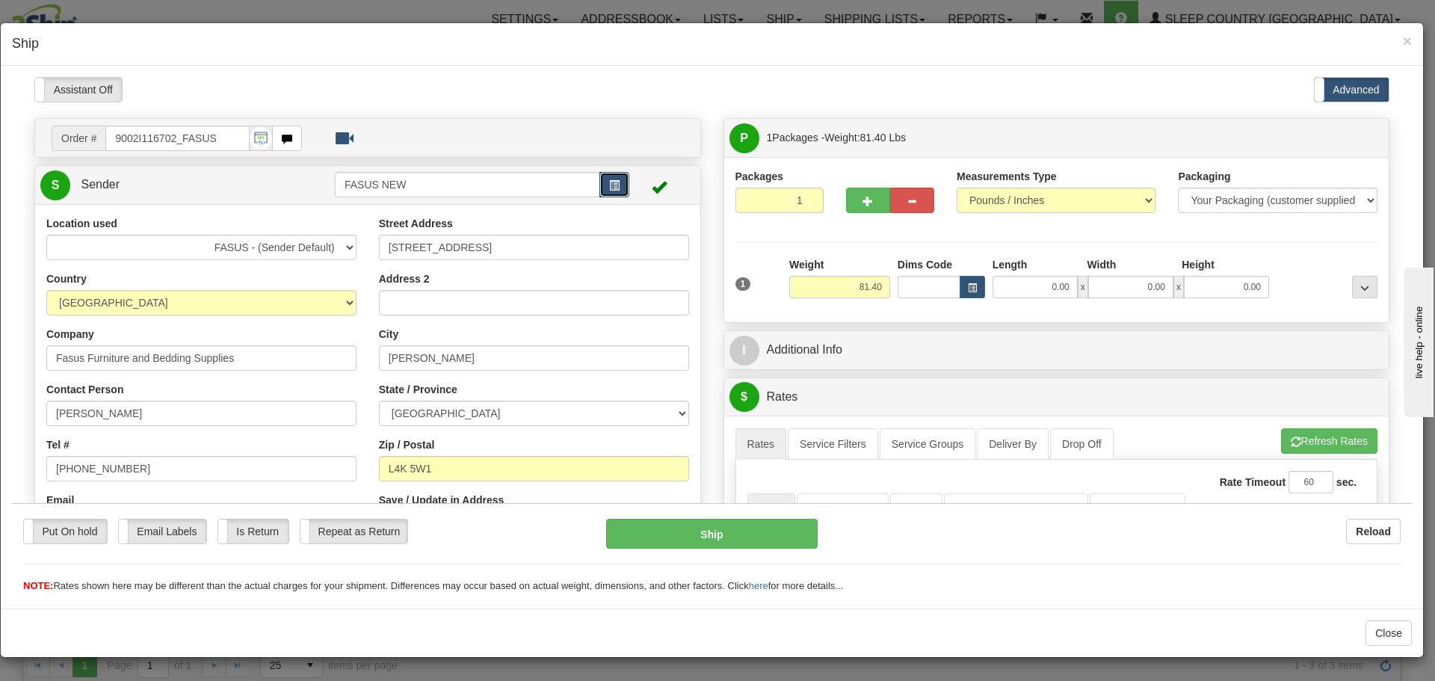
click at [616, 182] on button "button" at bounding box center [614, 183] width 30 height 25
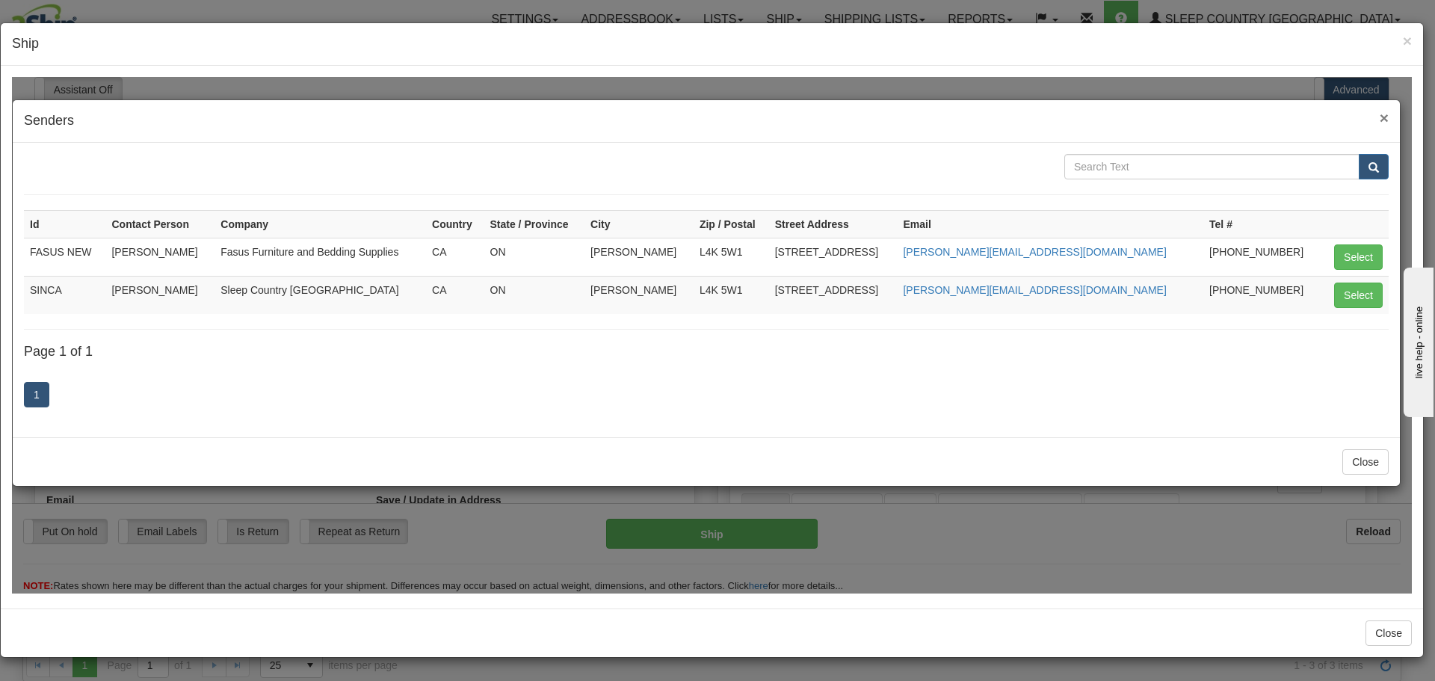
click at [1384, 119] on span "×" at bounding box center [1383, 116] width 9 height 17
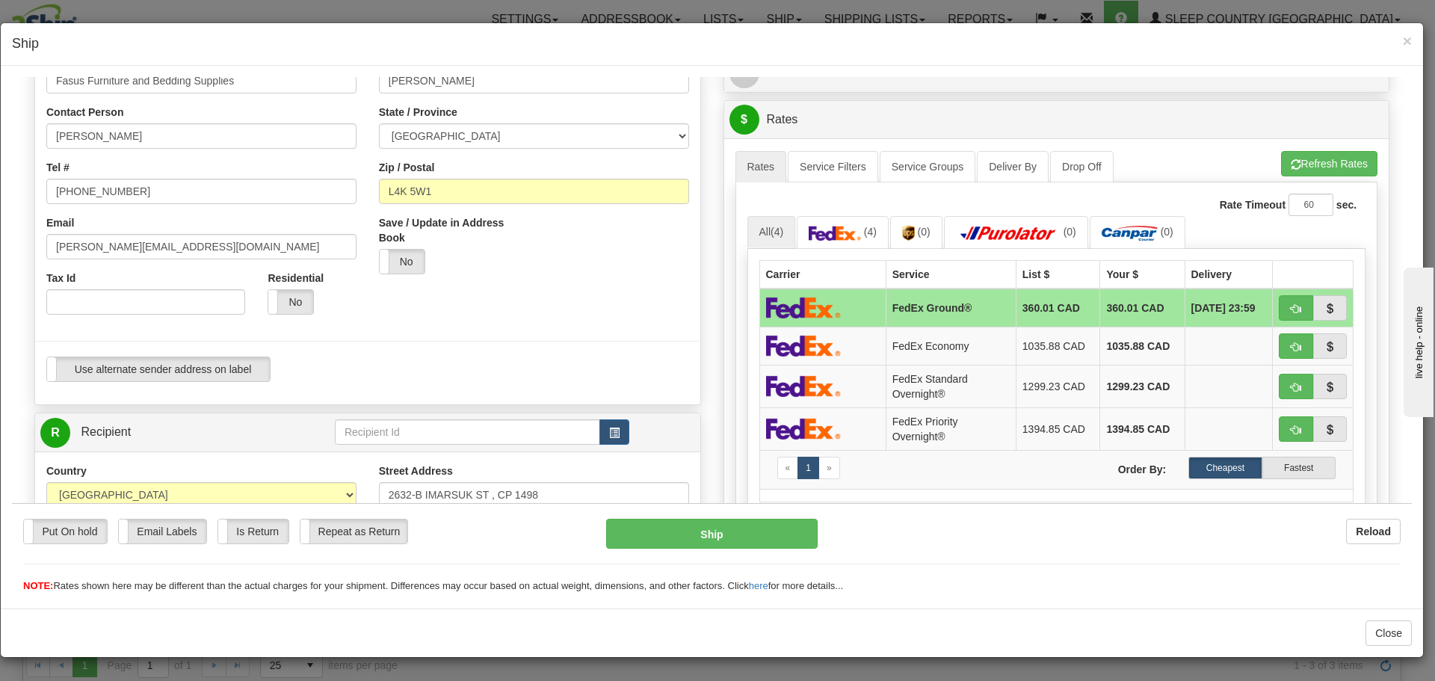
scroll to position [299, 0]
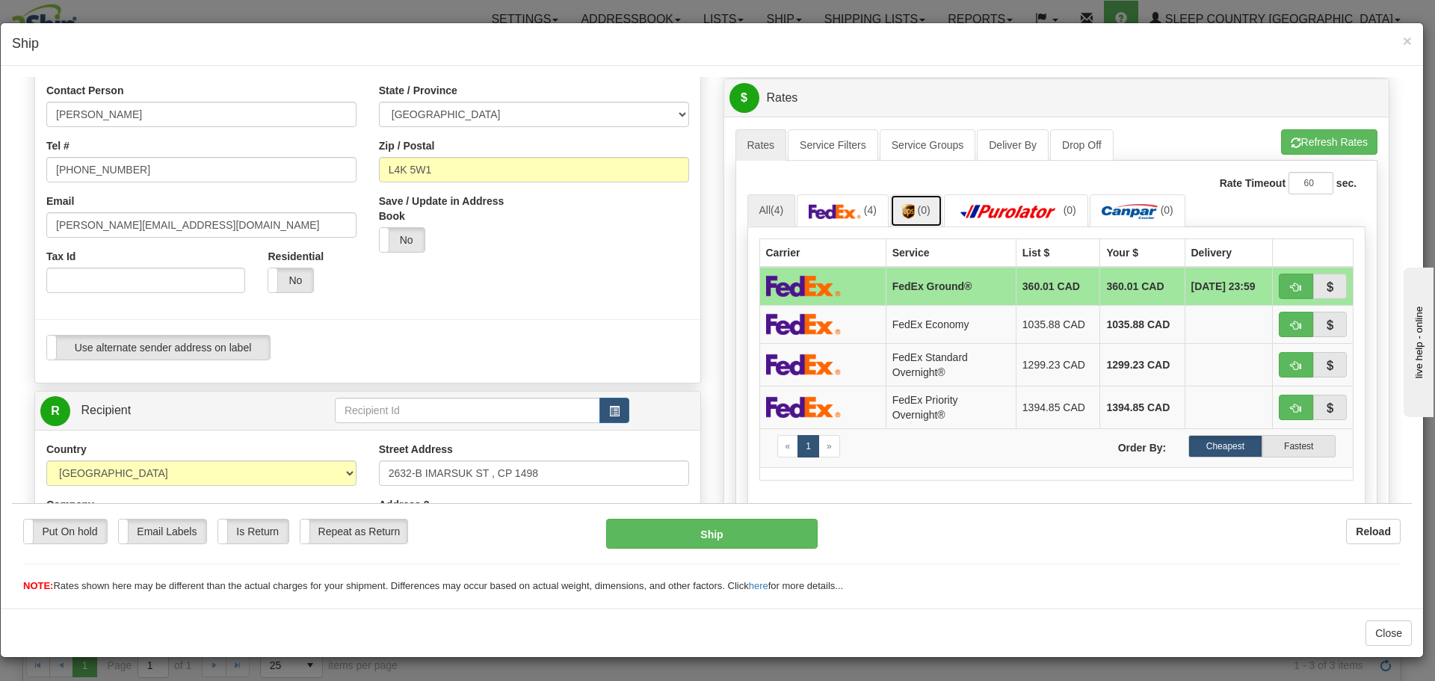
click at [907, 205] on img at bounding box center [908, 210] width 13 height 15
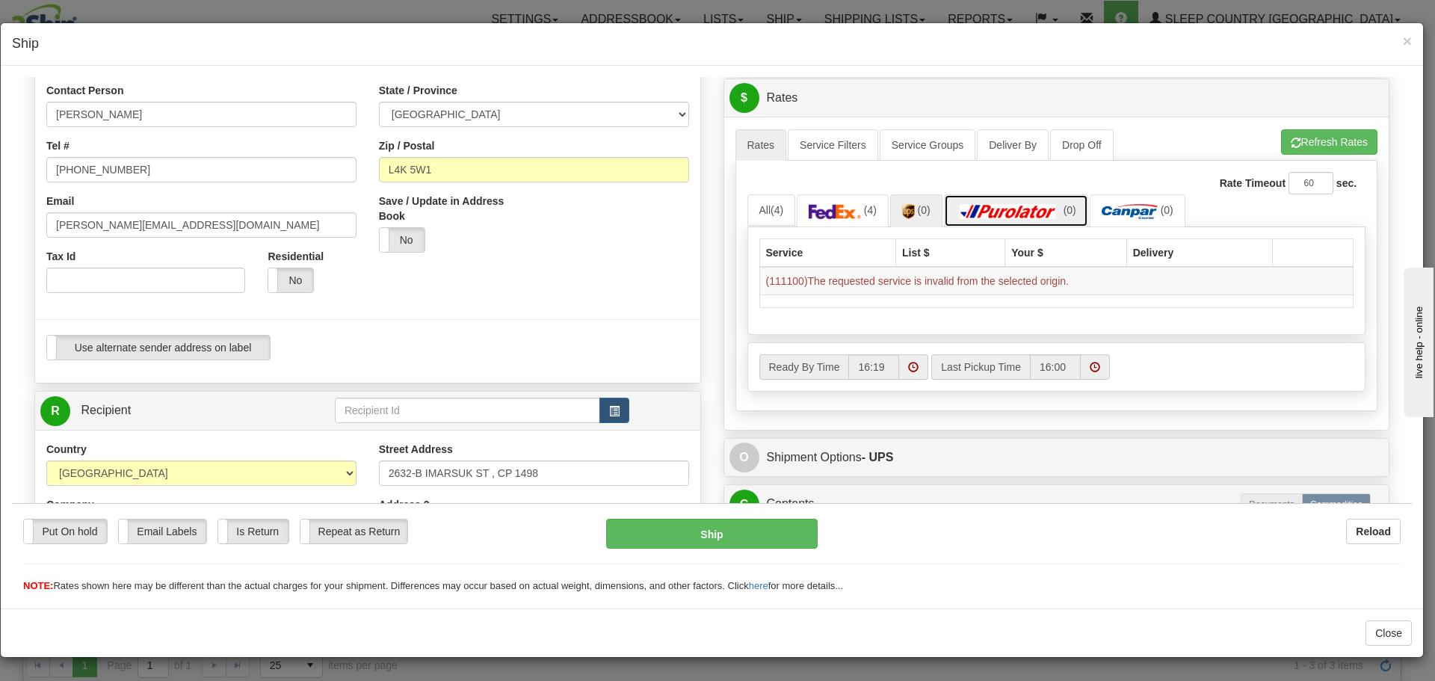
click at [991, 203] on img at bounding box center [1008, 210] width 105 height 15
click at [1126, 208] on img at bounding box center [1129, 210] width 56 height 15
click at [1053, 214] on img at bounding box center [1008, 210] width 105 height 15
click at [929, 206] on link "(0)" at bounding box center [916, 210] width 52 height 32
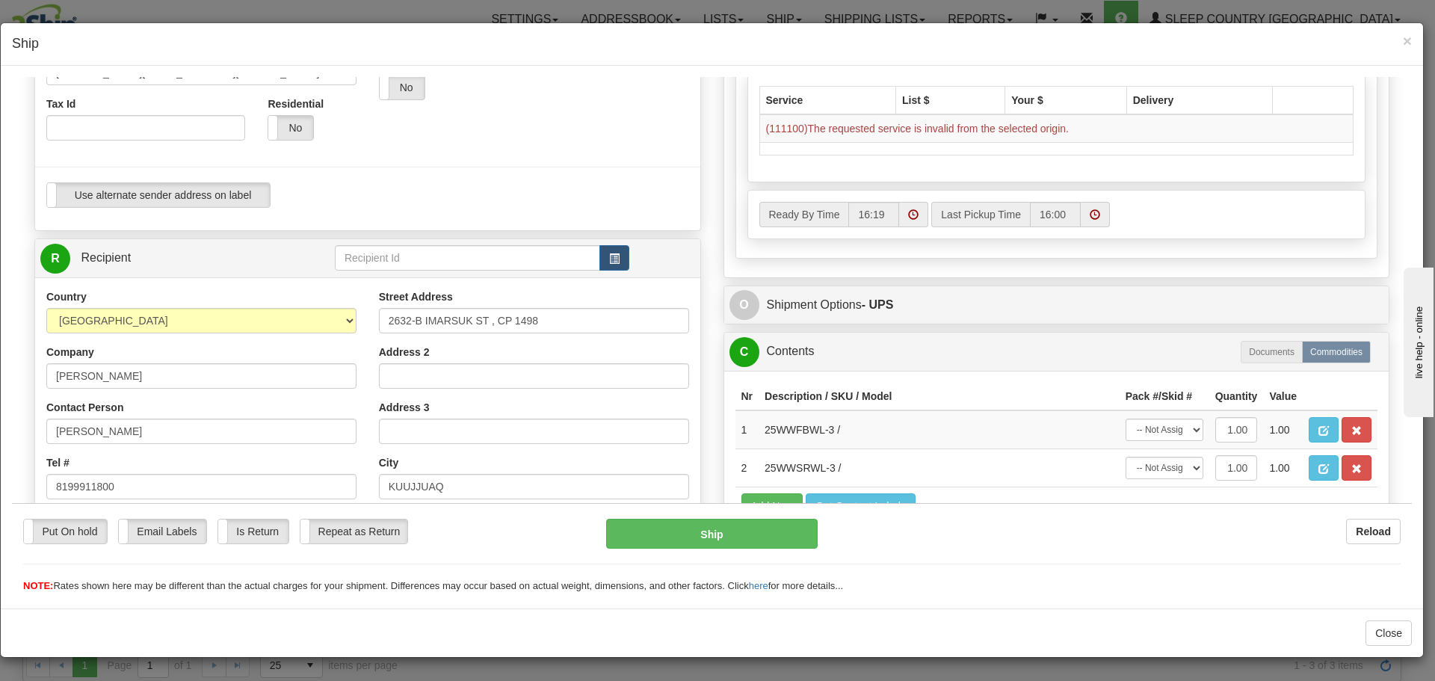
scroll to position [448, 0]
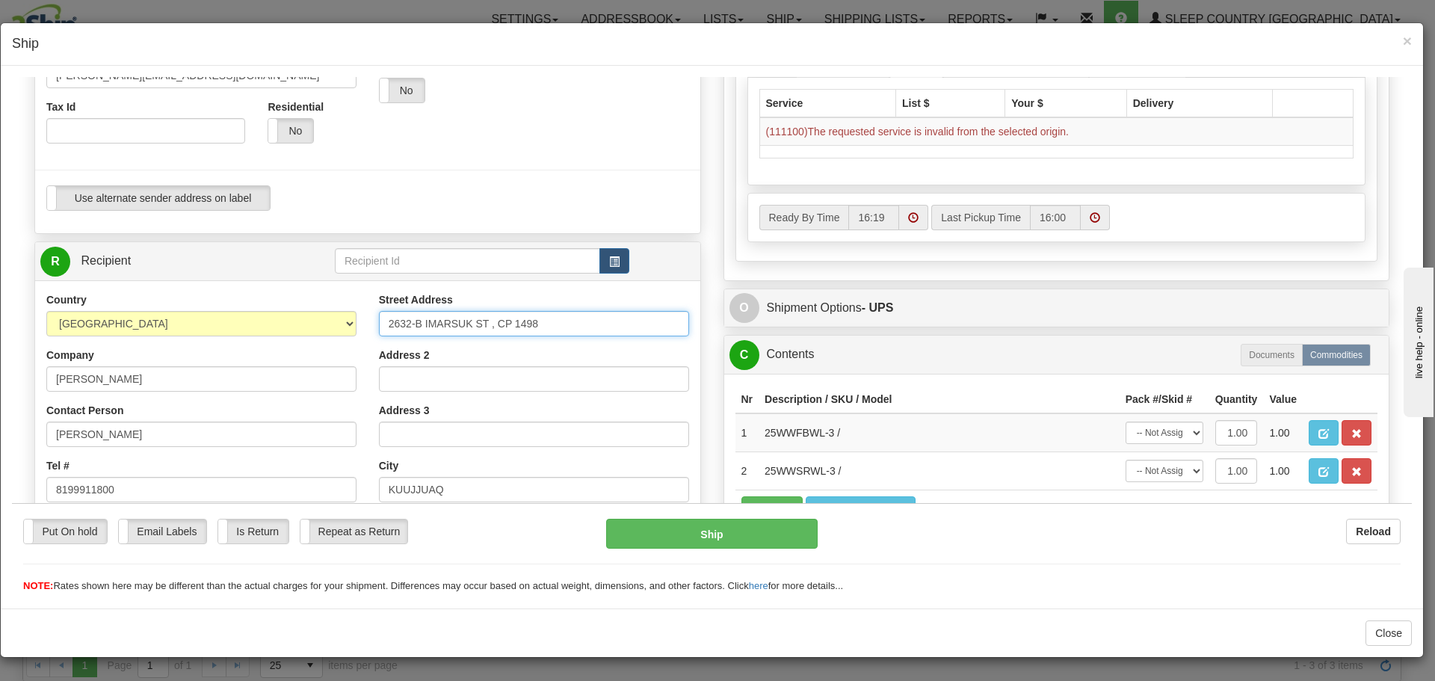
click at [492, 324] on input "2632-B IMARSUK ST , CP 1498" at bounding box center [534, 322] width 310 height 25
drag, startPoint x: 570, startPoint y: 322, endPoint x: 377, endPoint y: 332, distance: 193.8
click at [379, 332] on input "2632-B IMARSUK ST , CP 1498" at bounding box center [534, 322] width 310 height 25
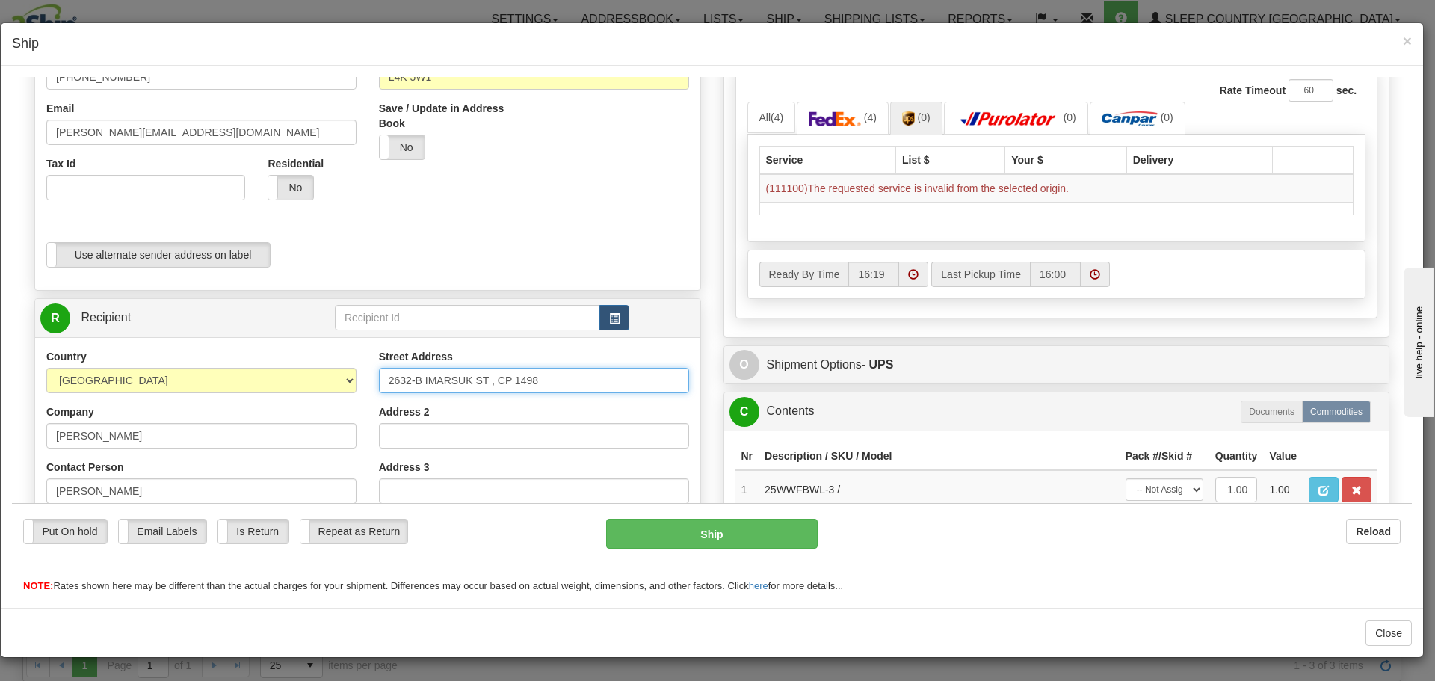
scroll to position [299, 0]
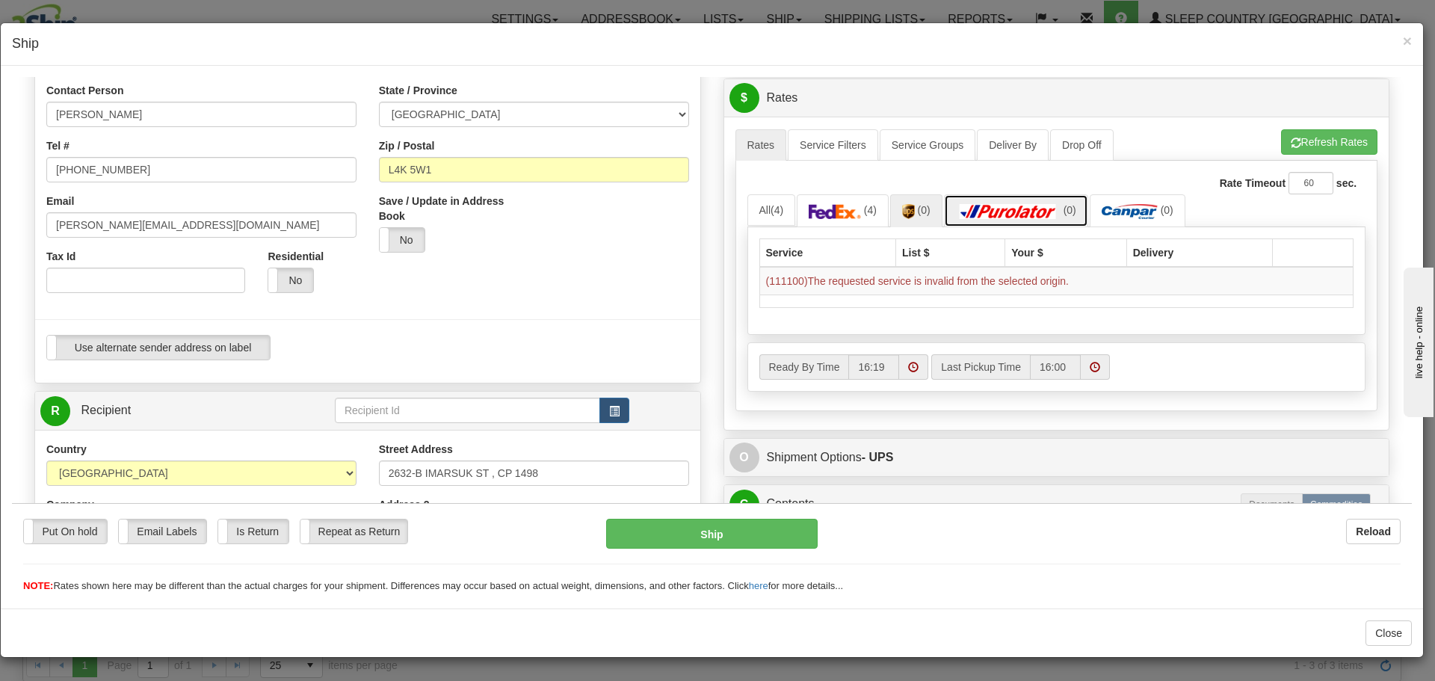
click at [994, 205] on img at bounding box center [1008, 210] width 105 height 15
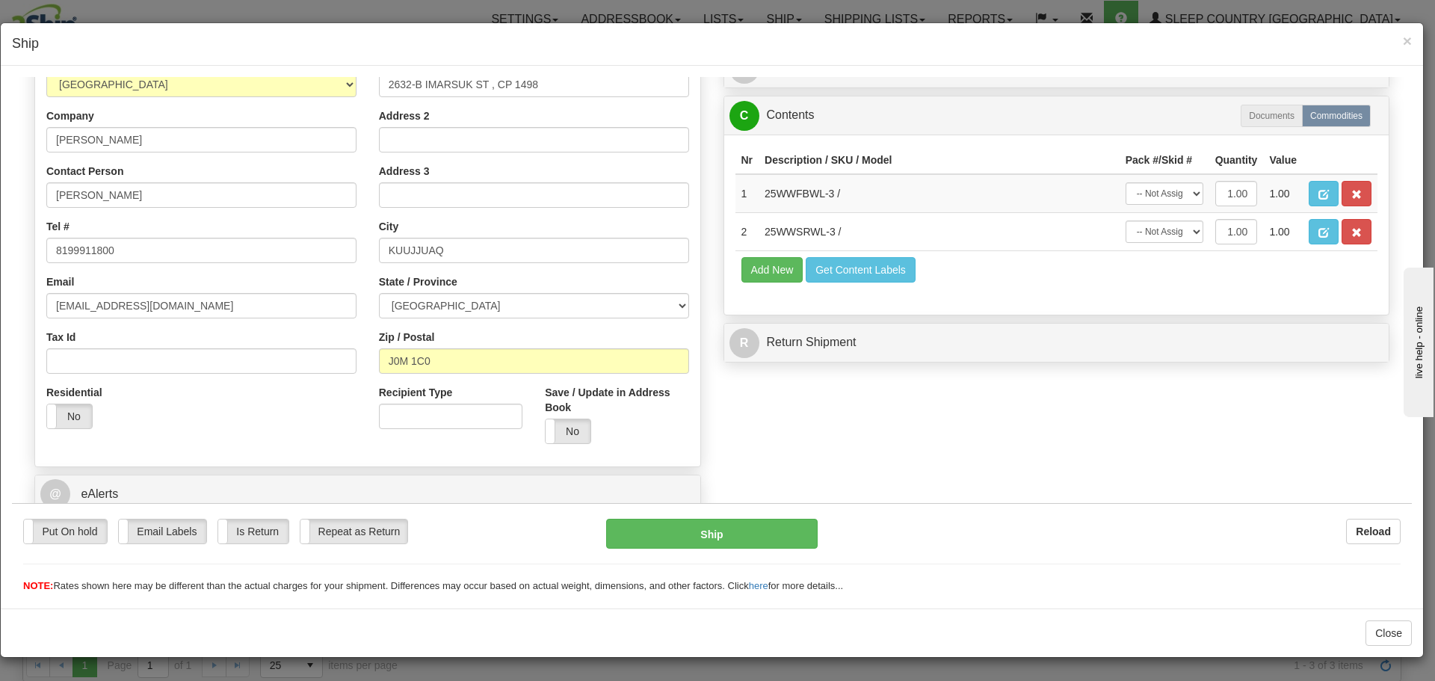
scroll to position [738, 0]
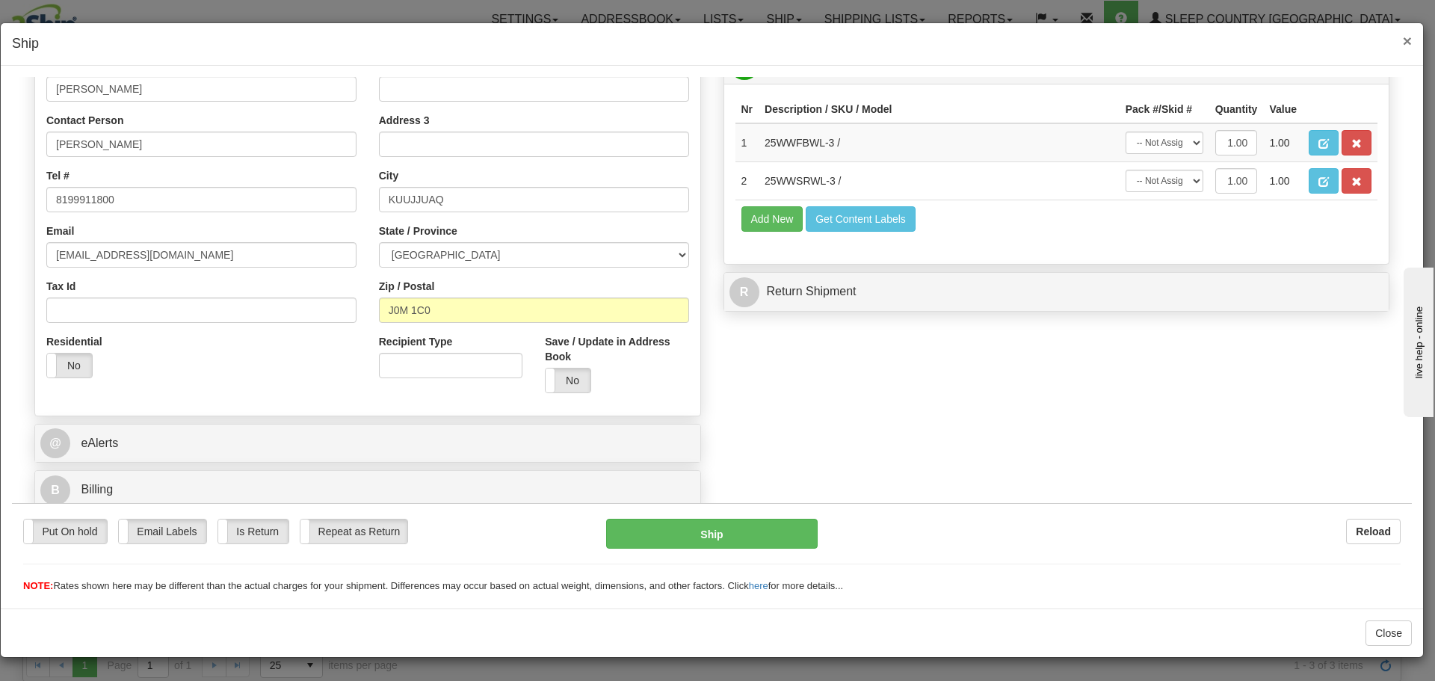
click at [1402, 37] on span "×" at bounding box center [1406, 40] width 9 height 17
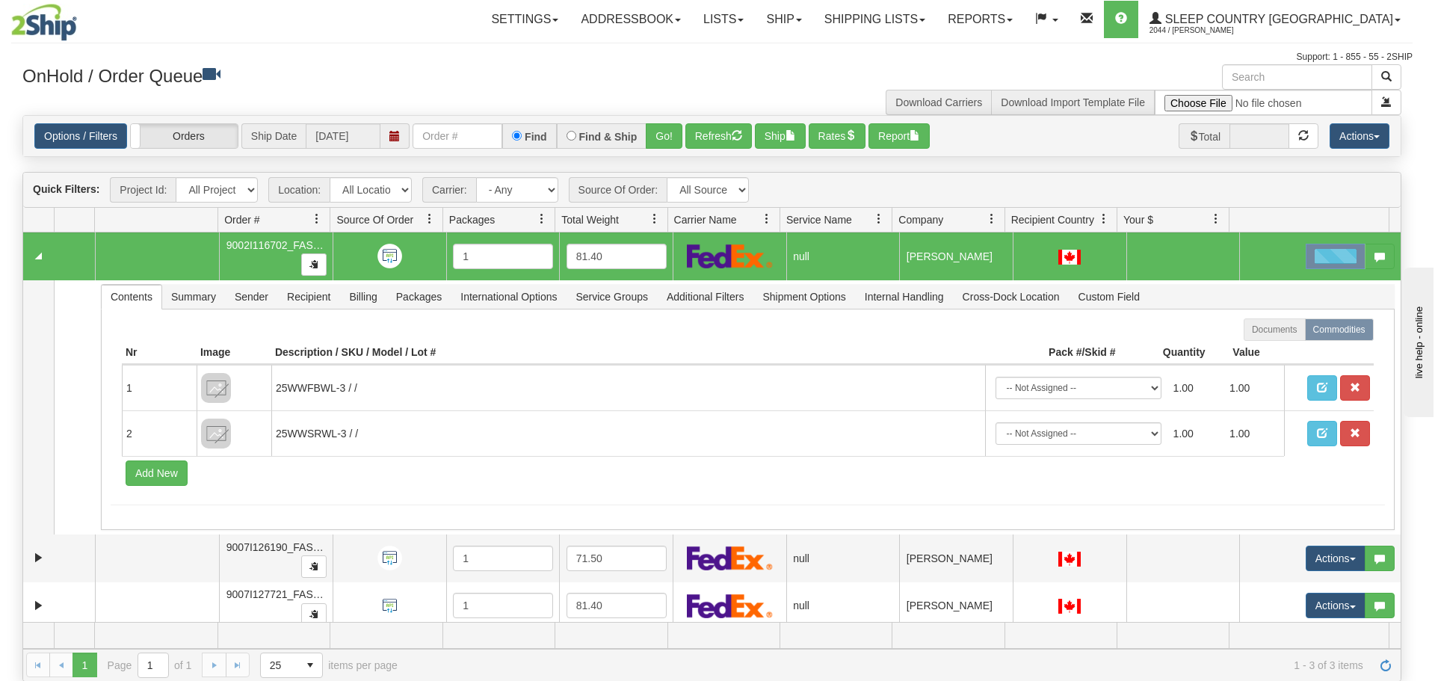
scroll to position [0, 0]
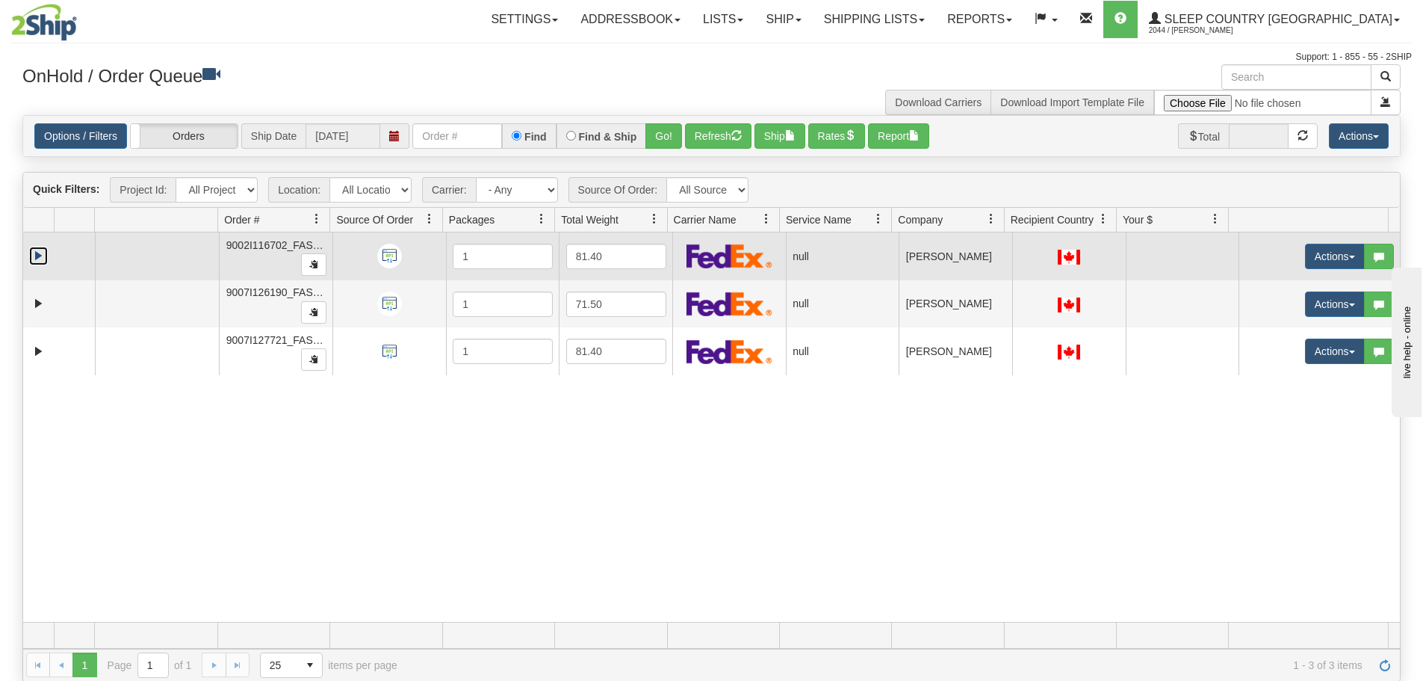
click at [39, 254] on link "Expand" at bounding box center [38, 256] width 19 height 19
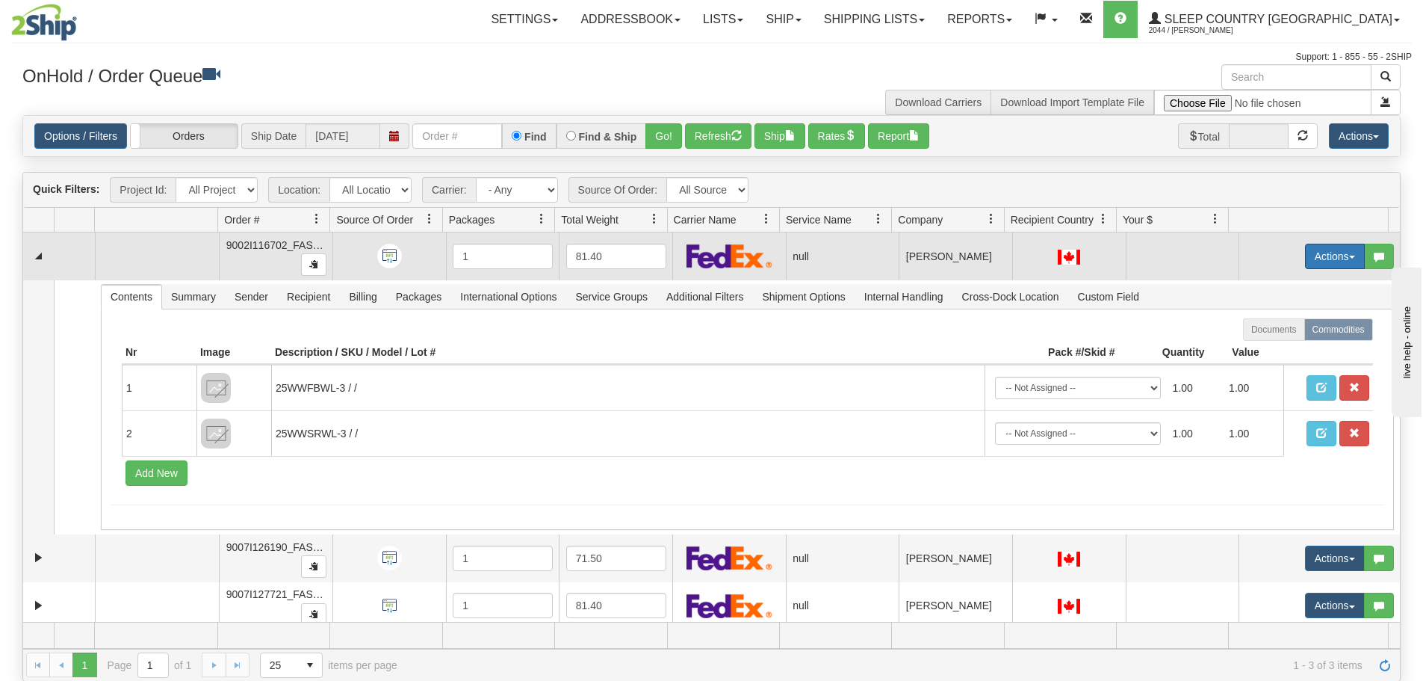
click at [1320, 251] on button "Actions" at bounding box center [1335, 256] width 60 height 25
click at [1272, 289] on span "Open" at bounding box center [1268, 285] width 36 height 12
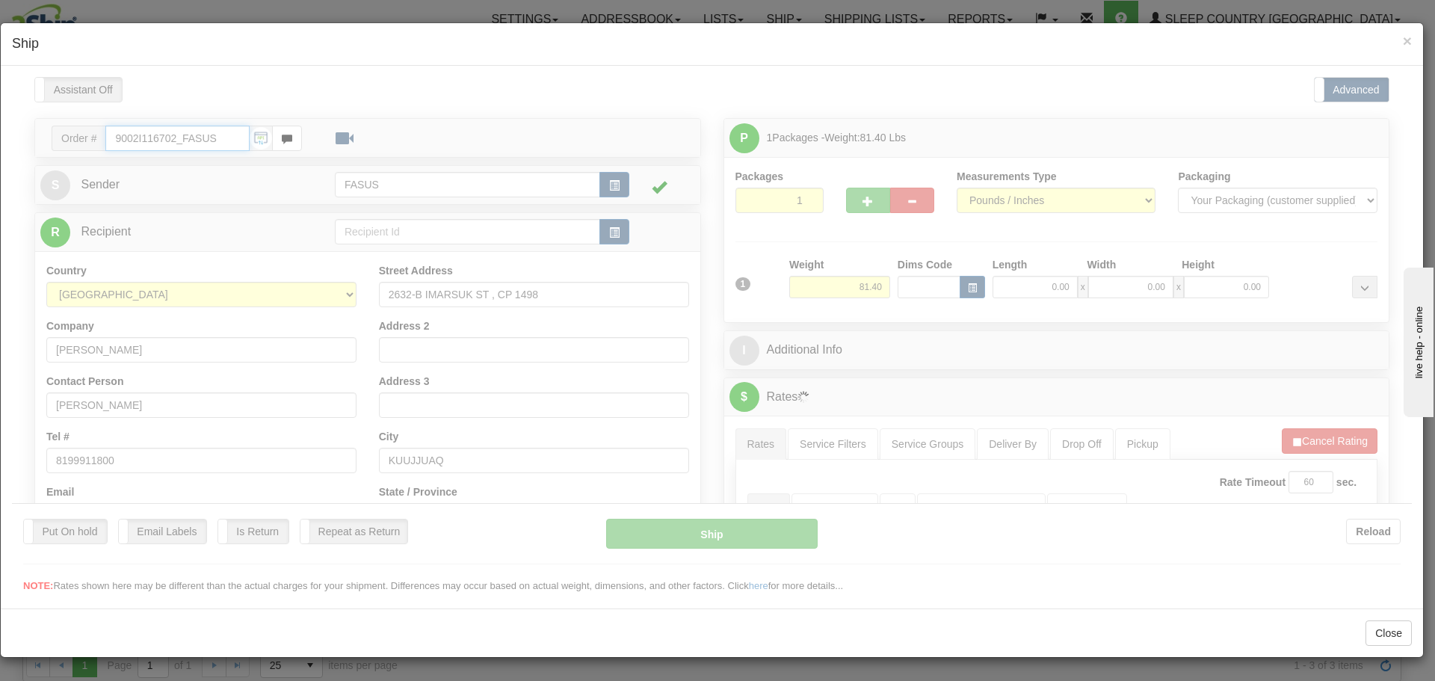
type input "16:49"
type input "16:00"
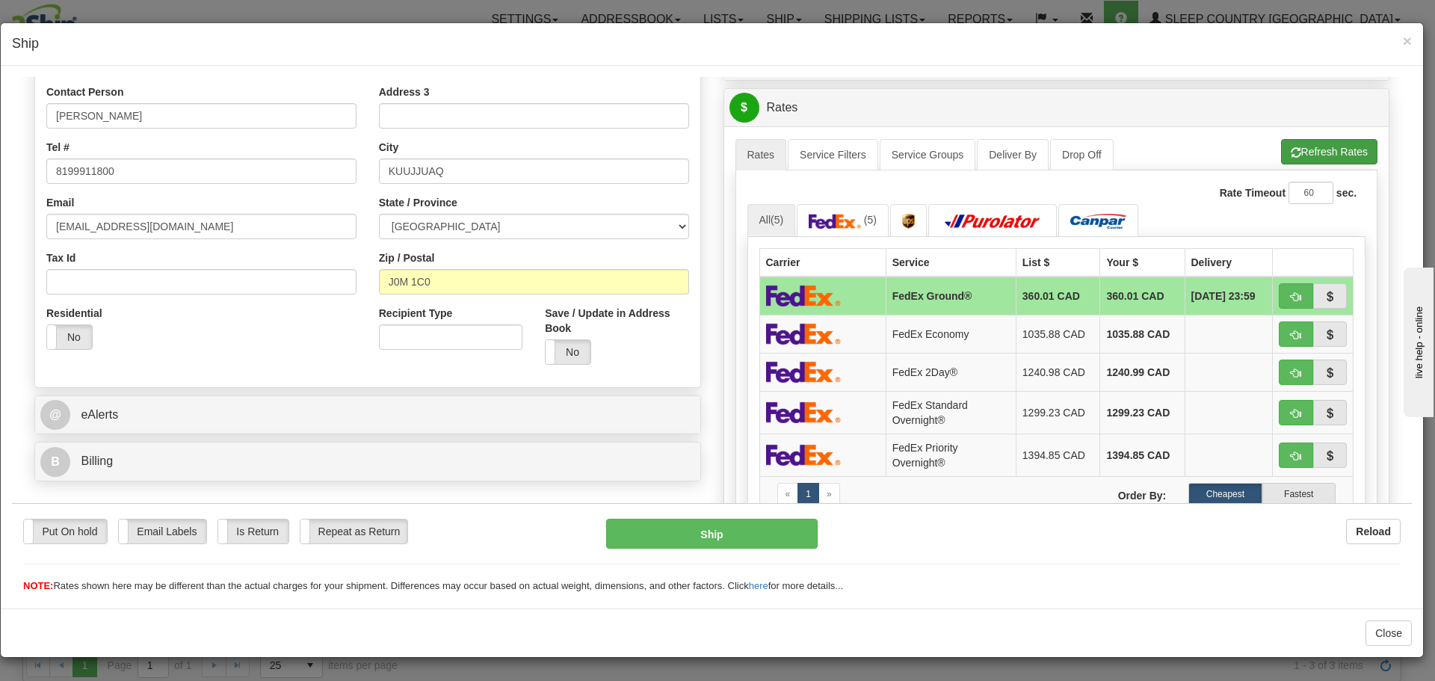
scroll to position [299, 0]
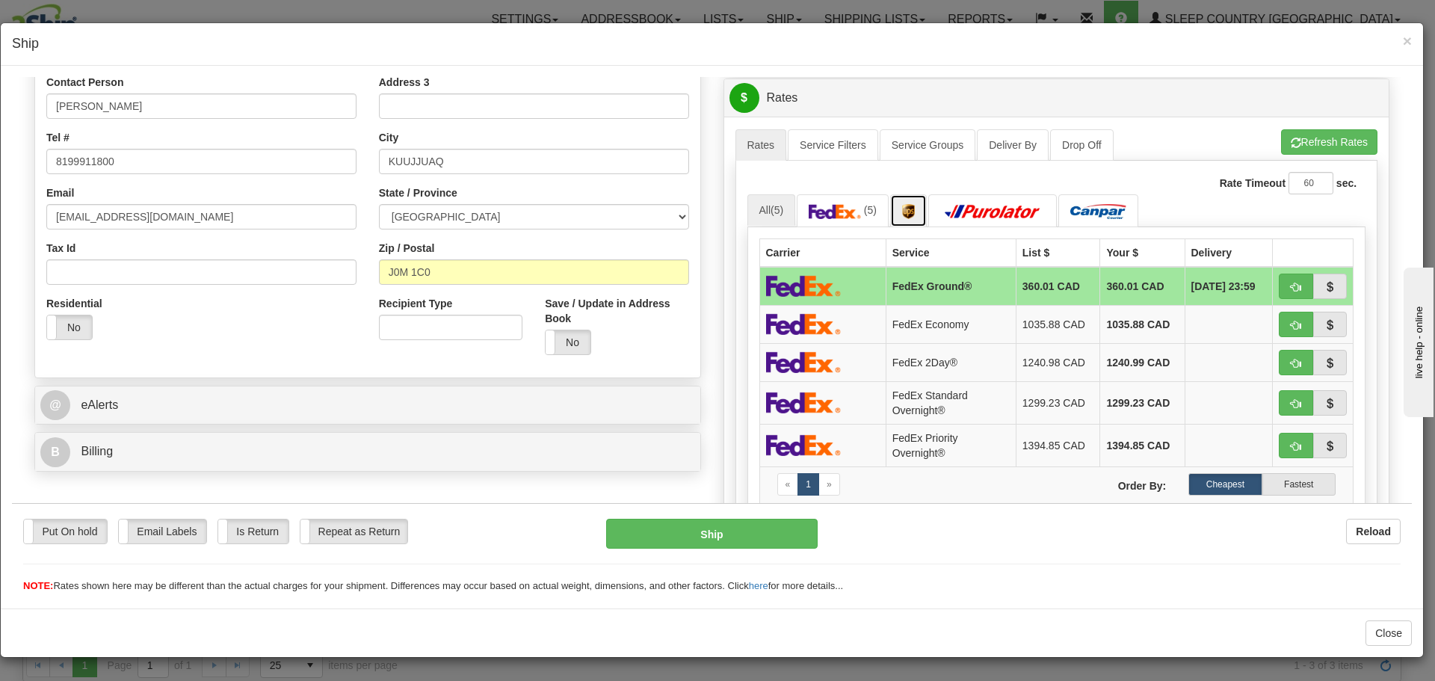
click at [911, 204] on img at bounding box center [908, 210] width 13 height 15
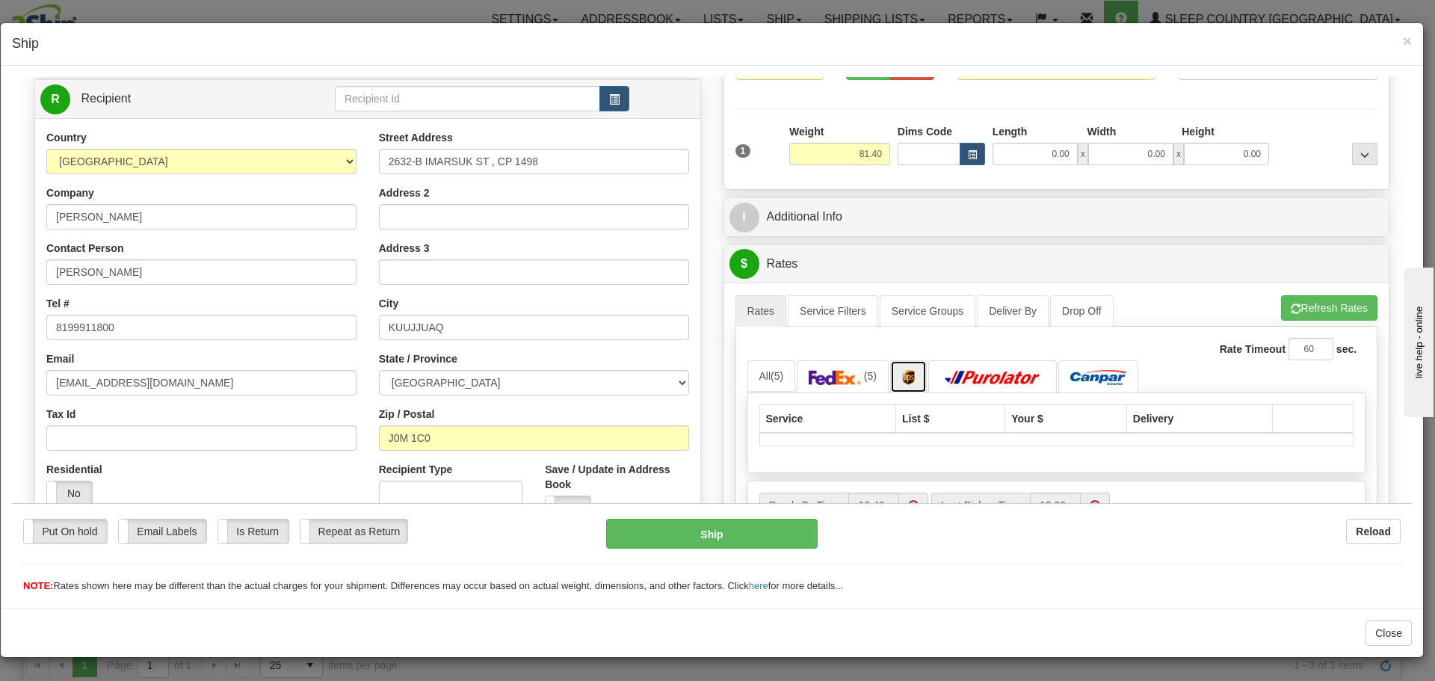
scroll to position [0, 0]
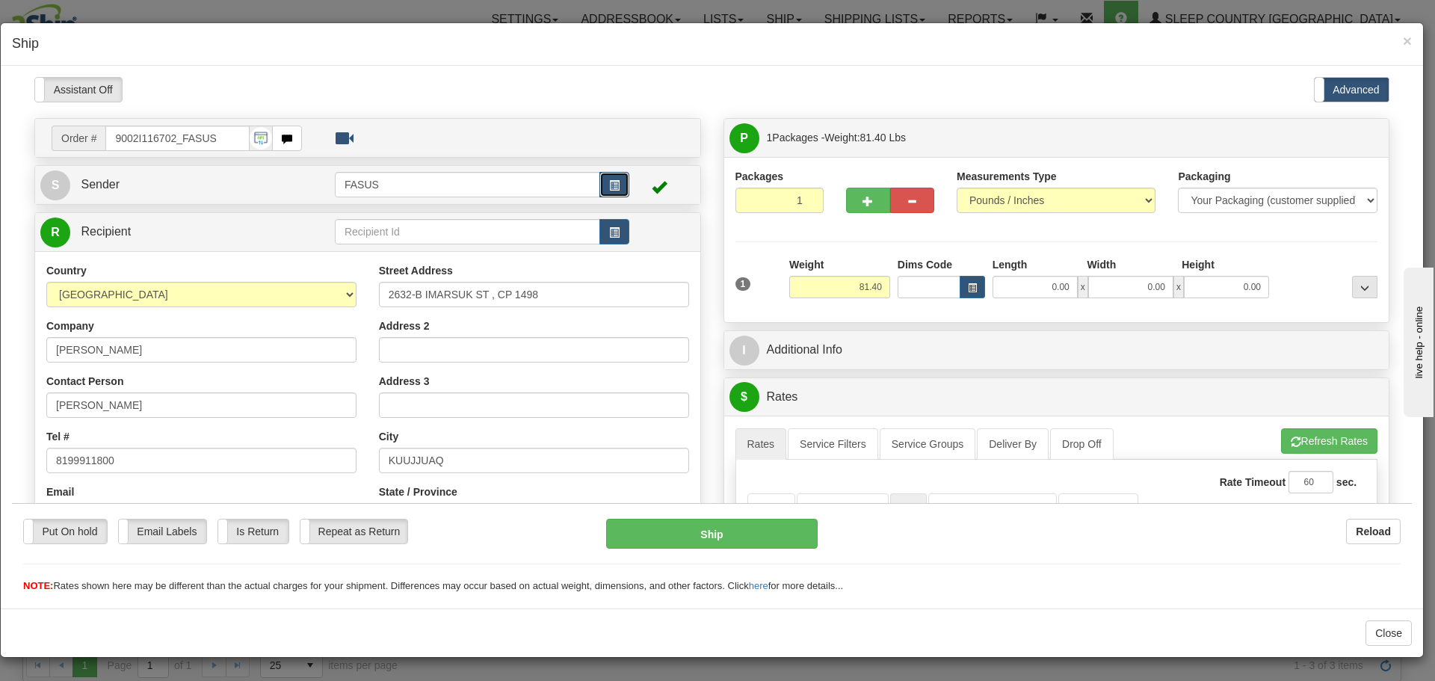
click at [613, 188] on span "button" at bounding box center [614, 185] width 10 height 10
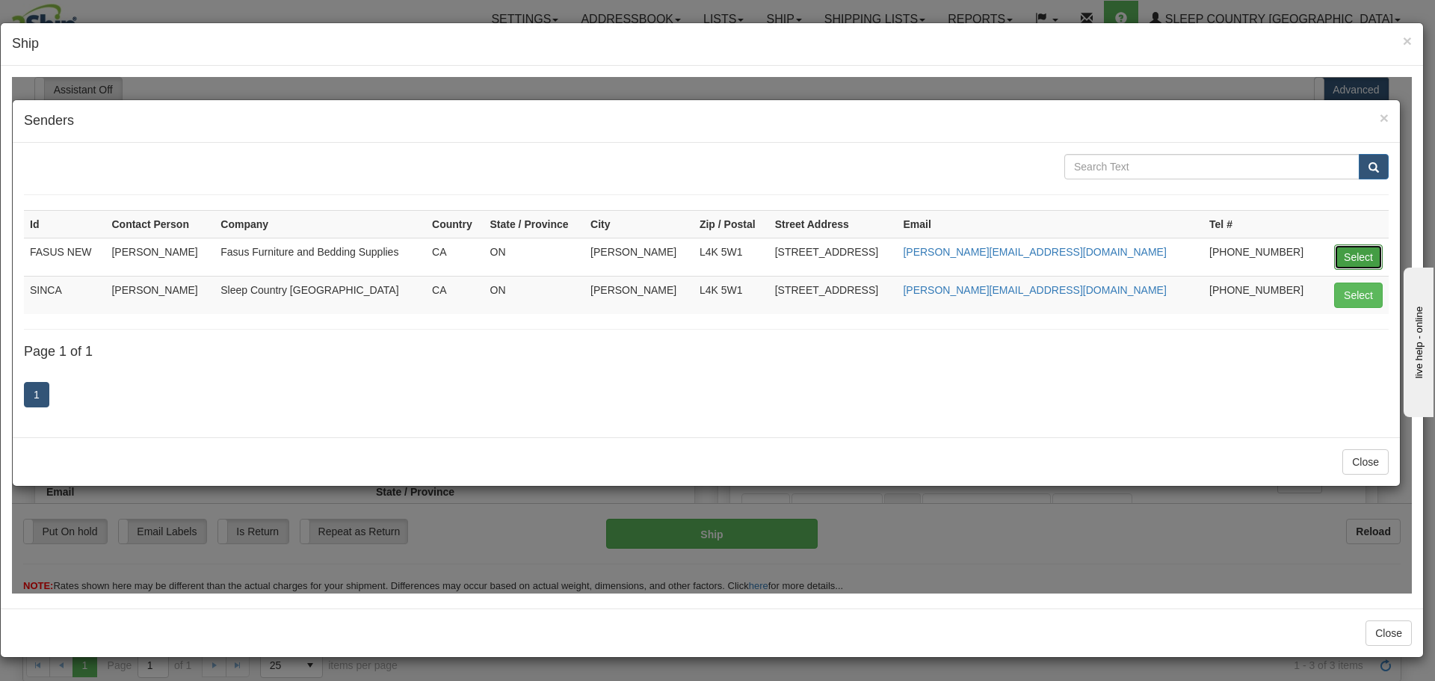
click at [1363, 264] on button "Select" at bounding box center [1358, 256] width 49 height 25
type input "FASUS NEW"
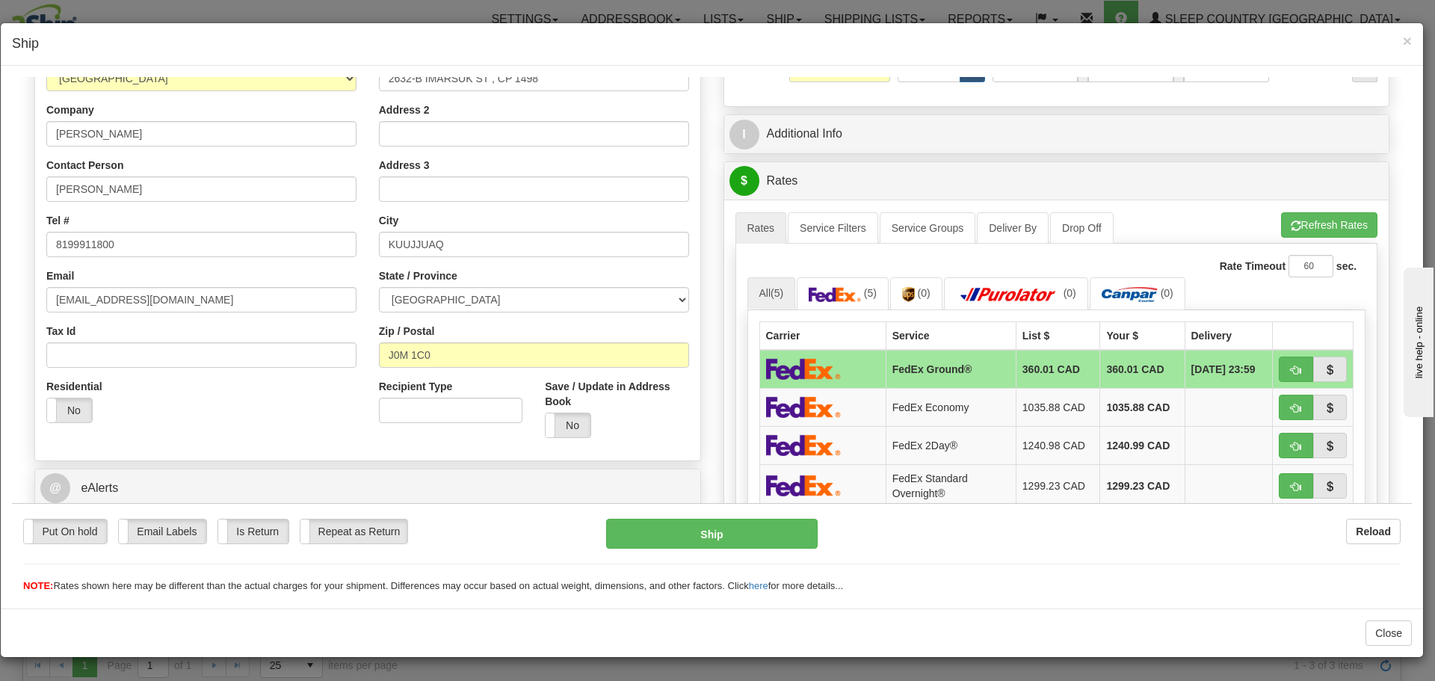
scroll to position [224, 0]
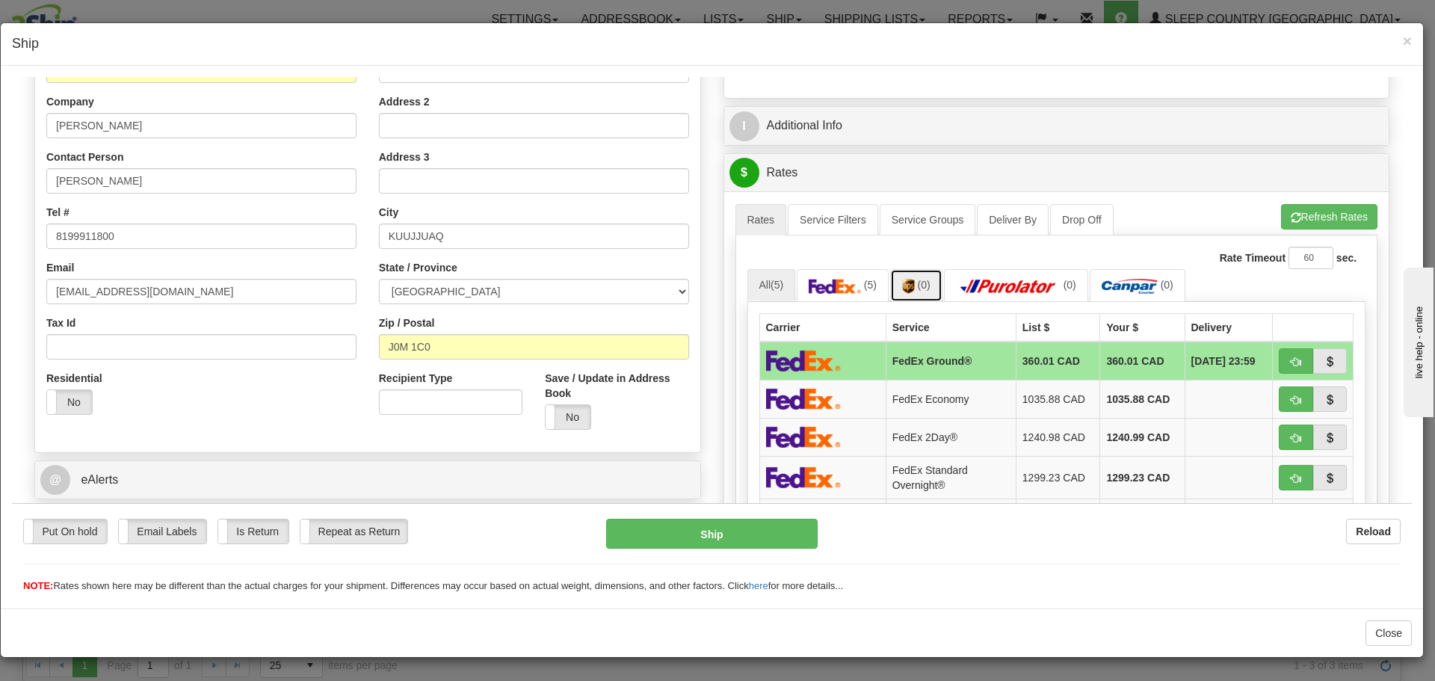
click at [923, 282] on span "(0)" at bounding box center [924, 284] width 13 height 12
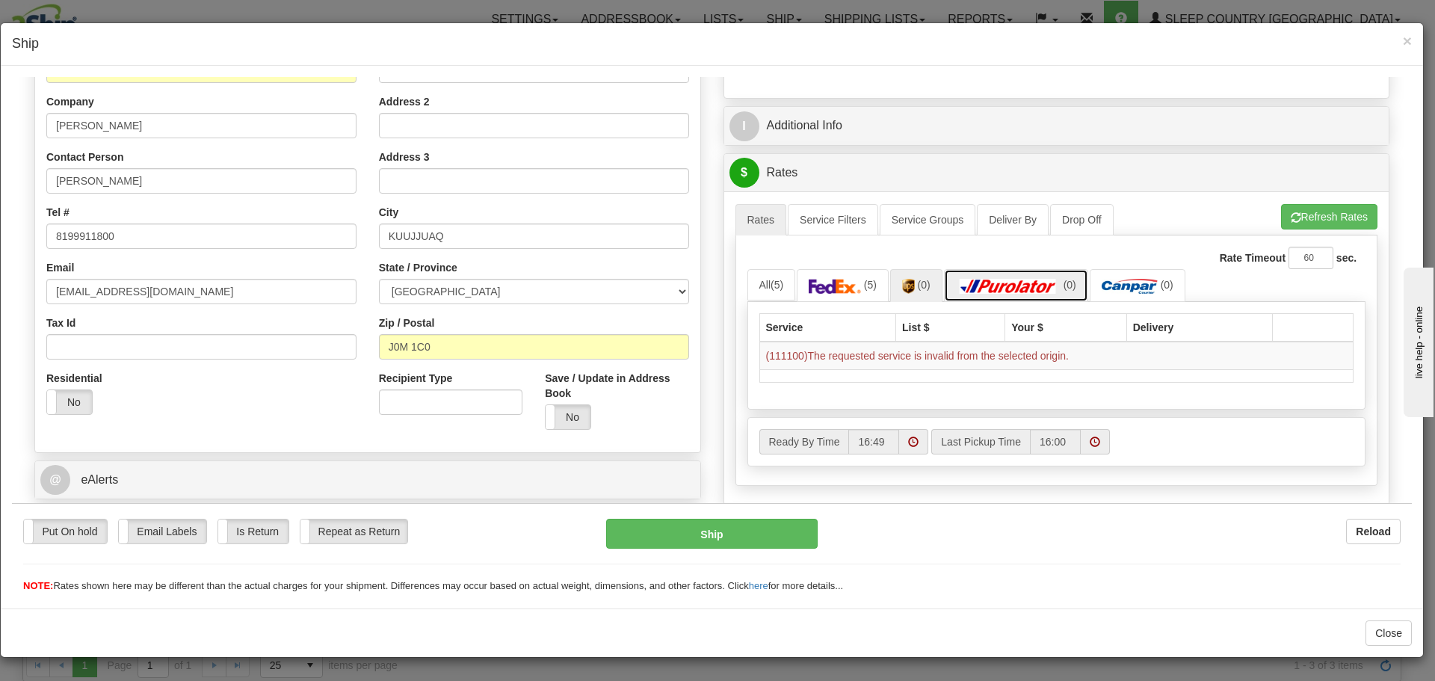
click at [983, 288] on img at bounding box center [1008, 285] width 105 height 15
click at [1127, 281] on img at bounding box center [1129, 285] width 56 height 15
click at [1064, 281] on span "(0)" at bounding box center [1069, 284] width 13 height 12
click at [920, 281] on span "(0)" at bounding box center [924, 284] width 13 height 12
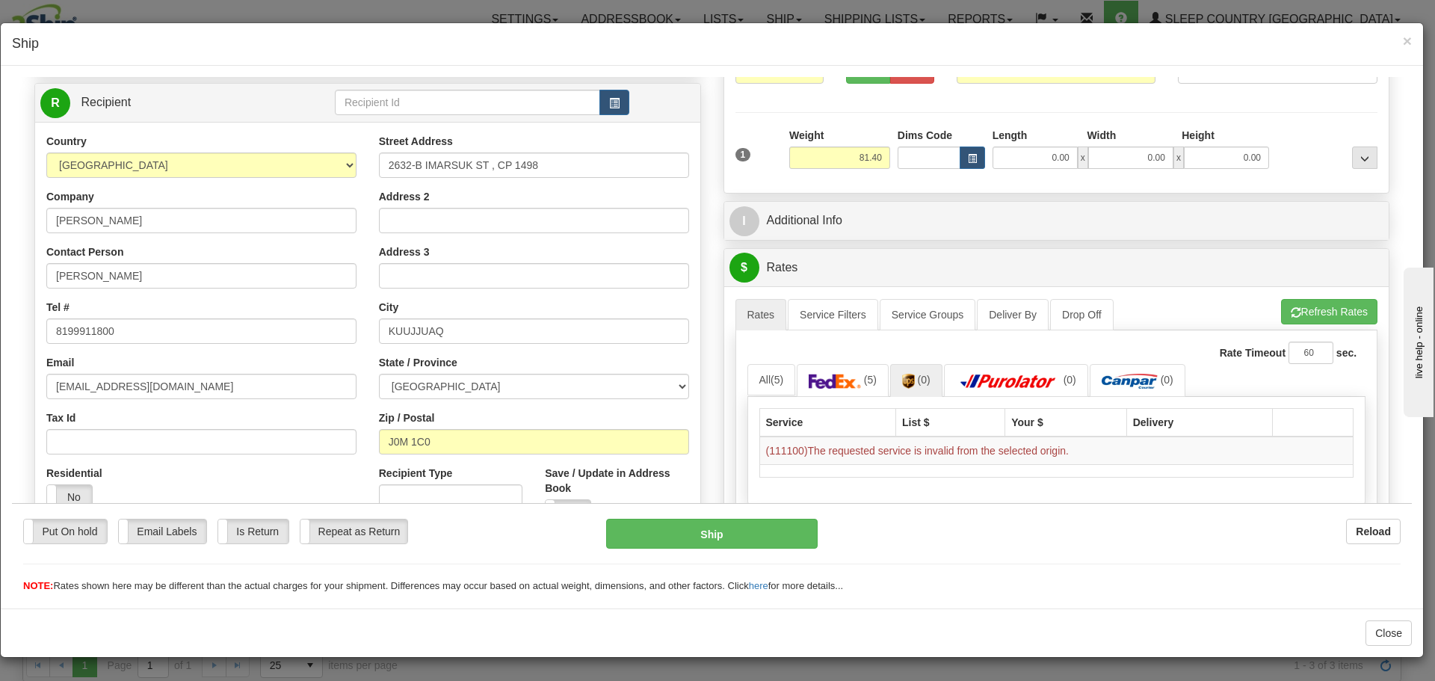
scroll to position [149, 0]
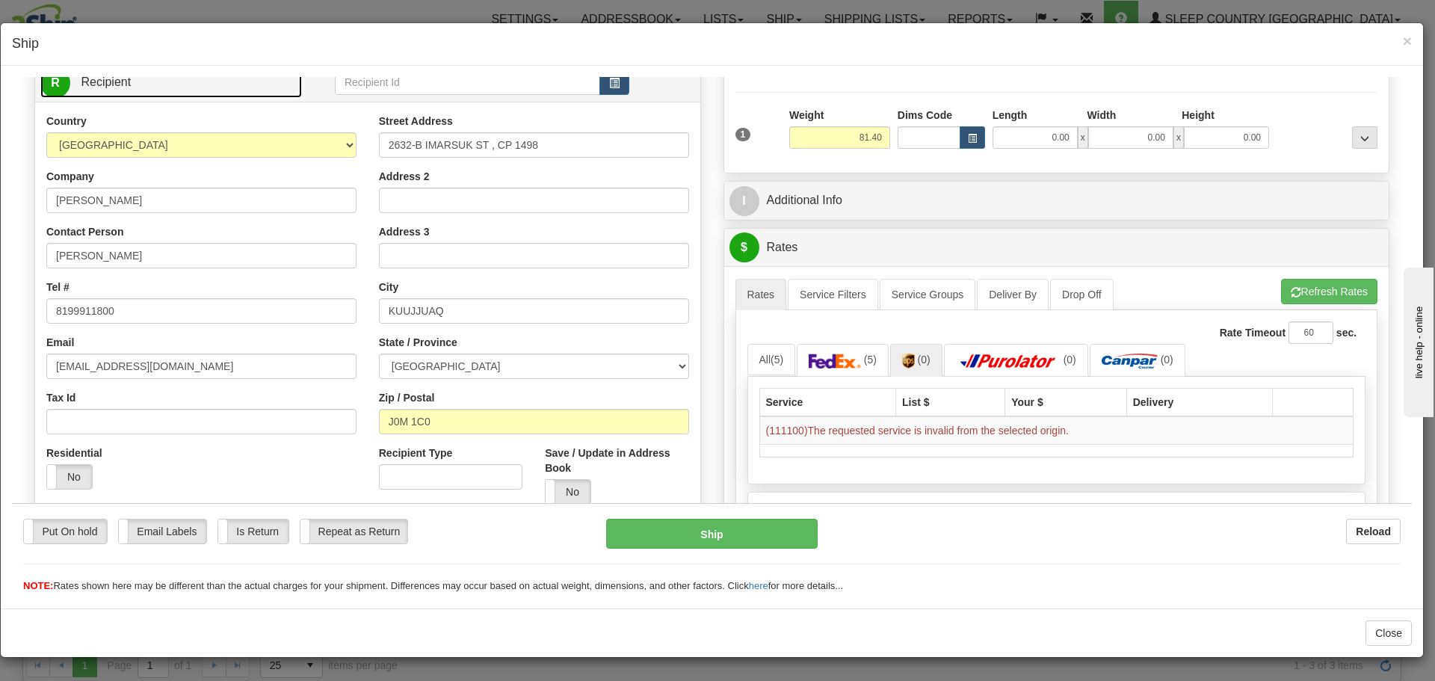
click at [273, 86] on link "R Recipient" at bounding box center [171, 81] width 262 height 31
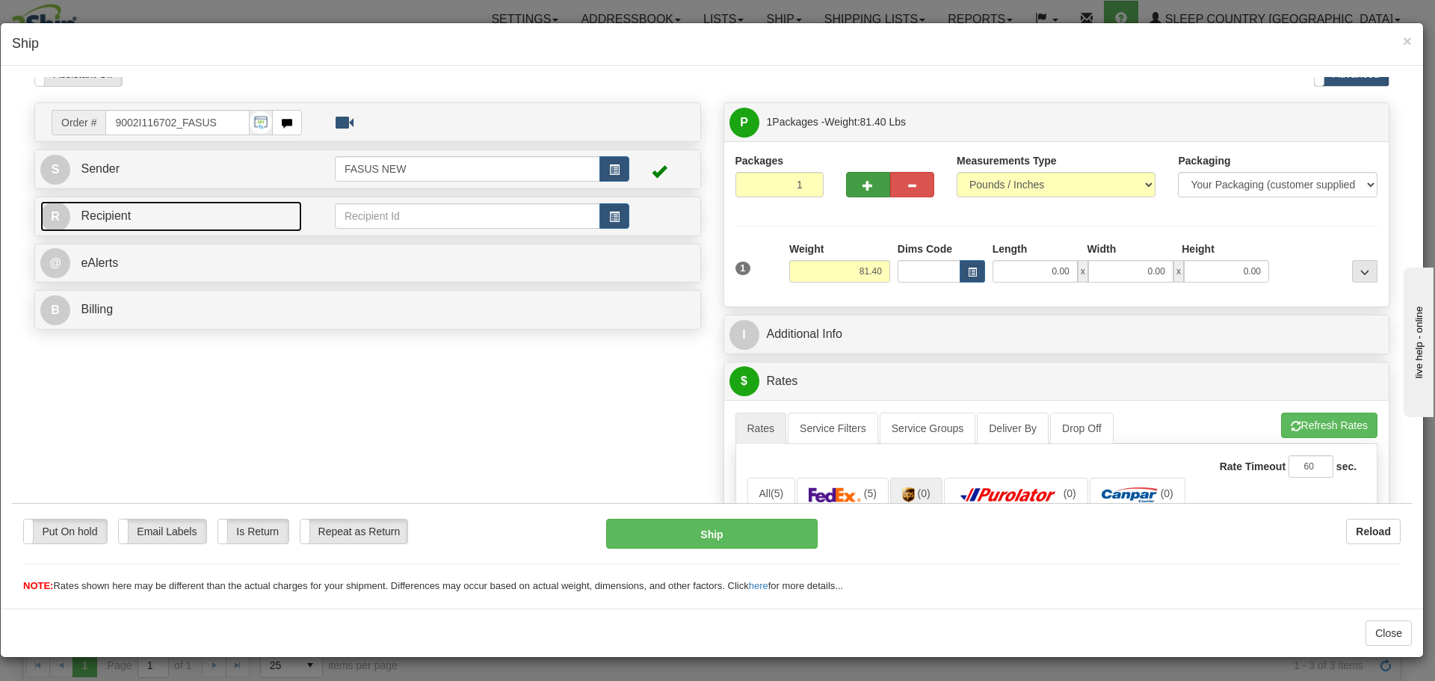
scroll to position [0, 0]
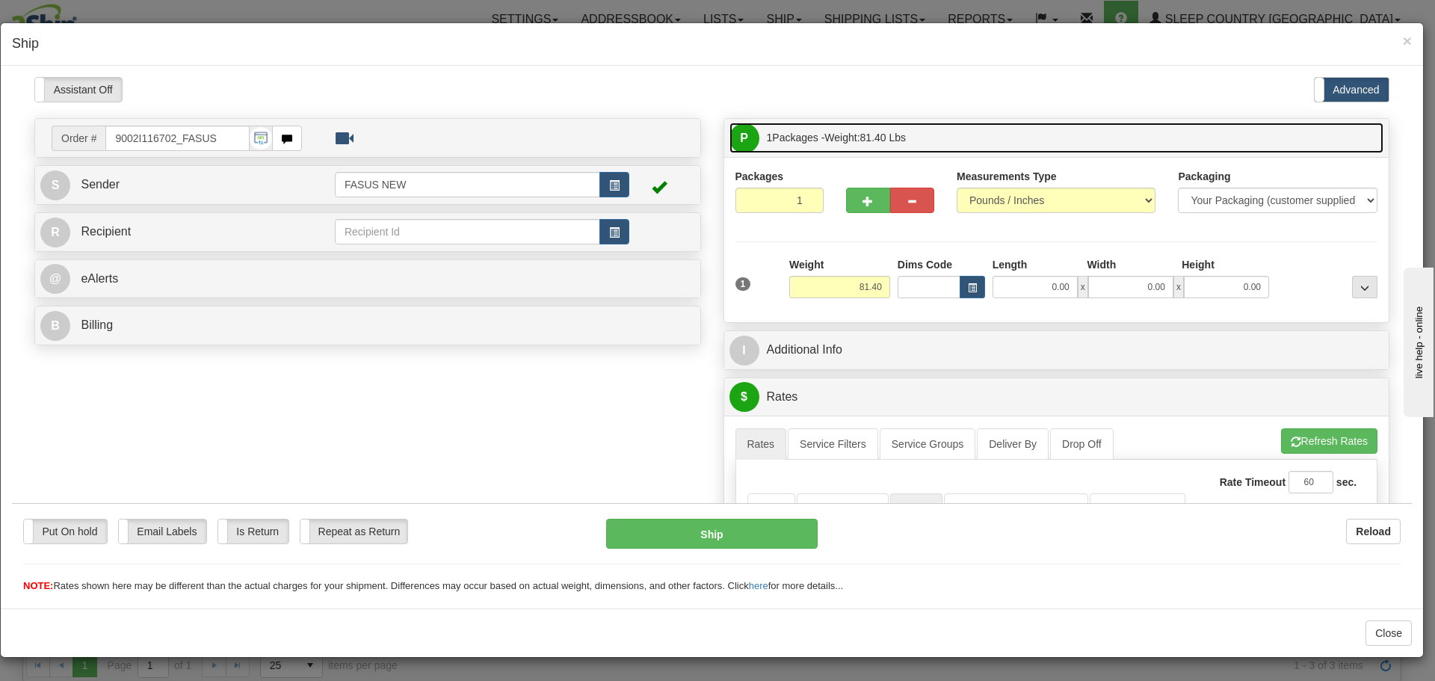
click at [853, 136] on span "Weight: 81.40 Lbs" at bounding box center [864, 137] width 81 height 12
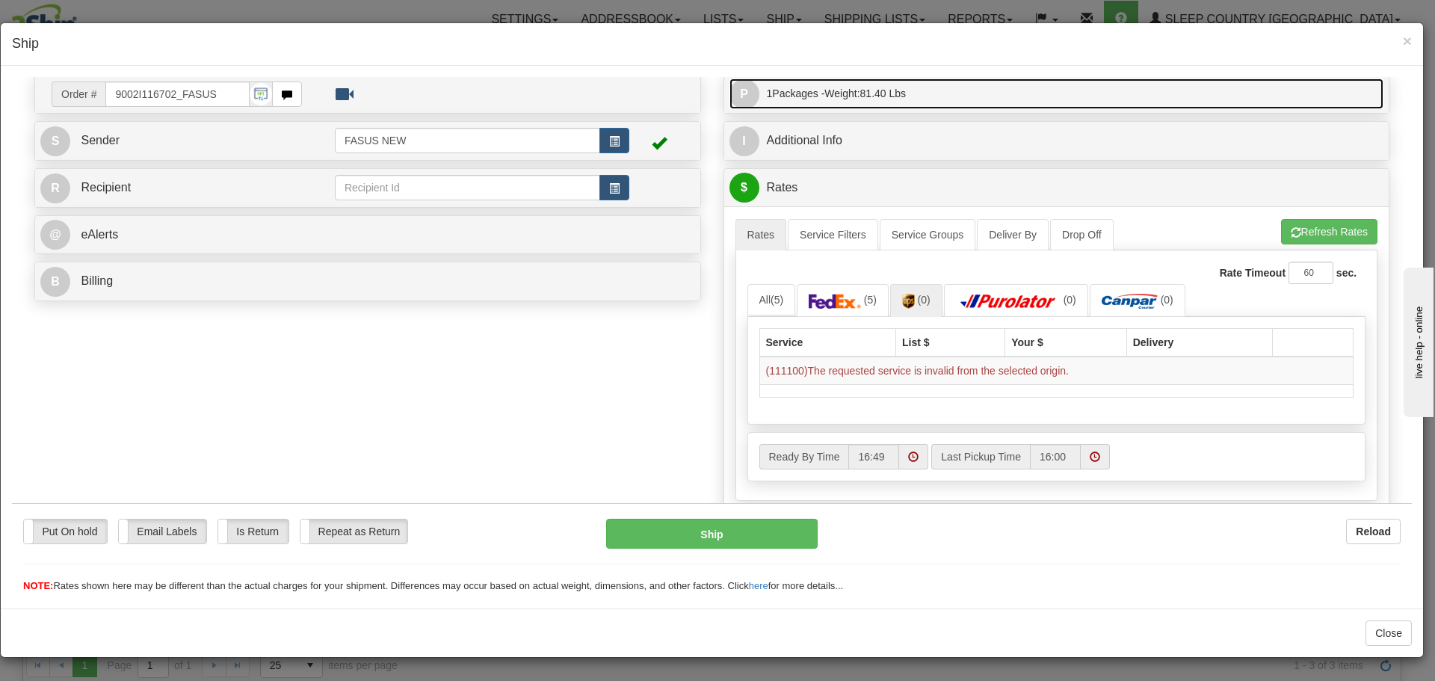
scroll to position [75, 0]
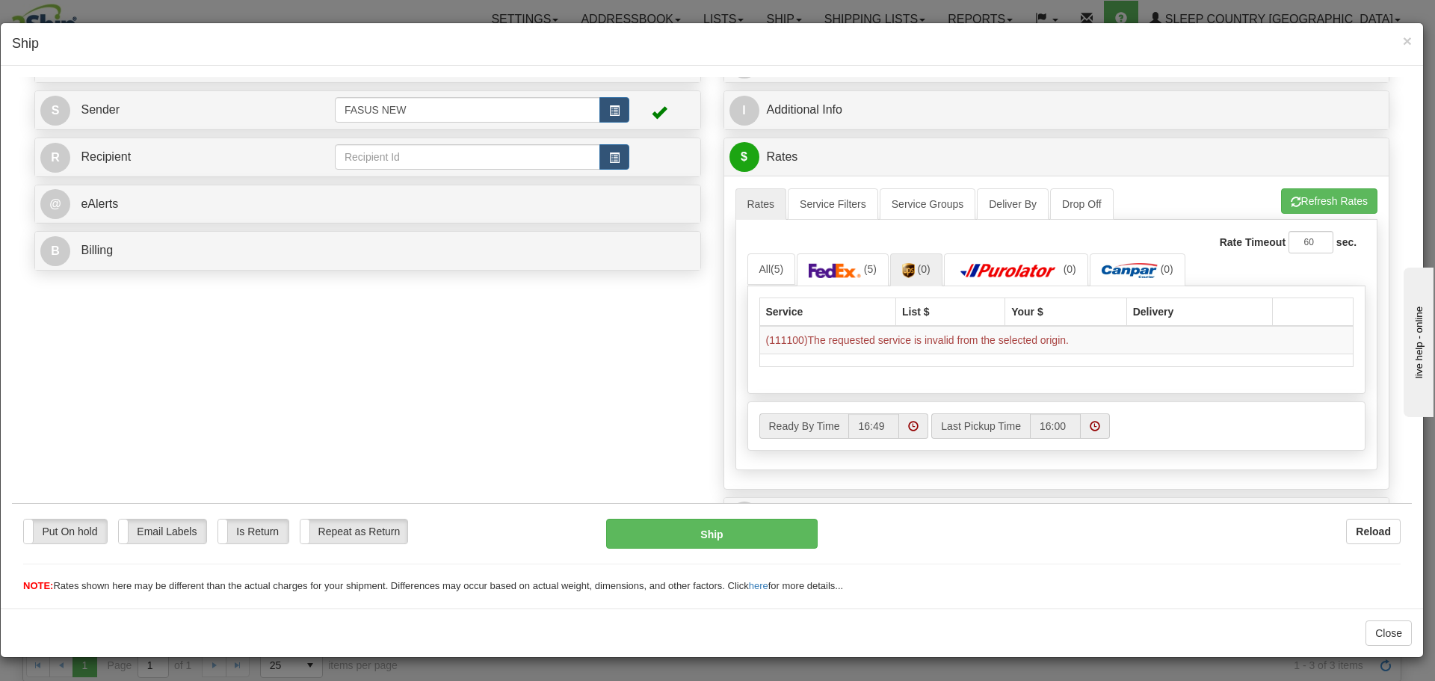
click at [302, 158] on td at bounding box center [318, 156] width 33 height 31
click at [214, 156] on link "R Recipient" at bounding box center [171, 156] width 262 height 31
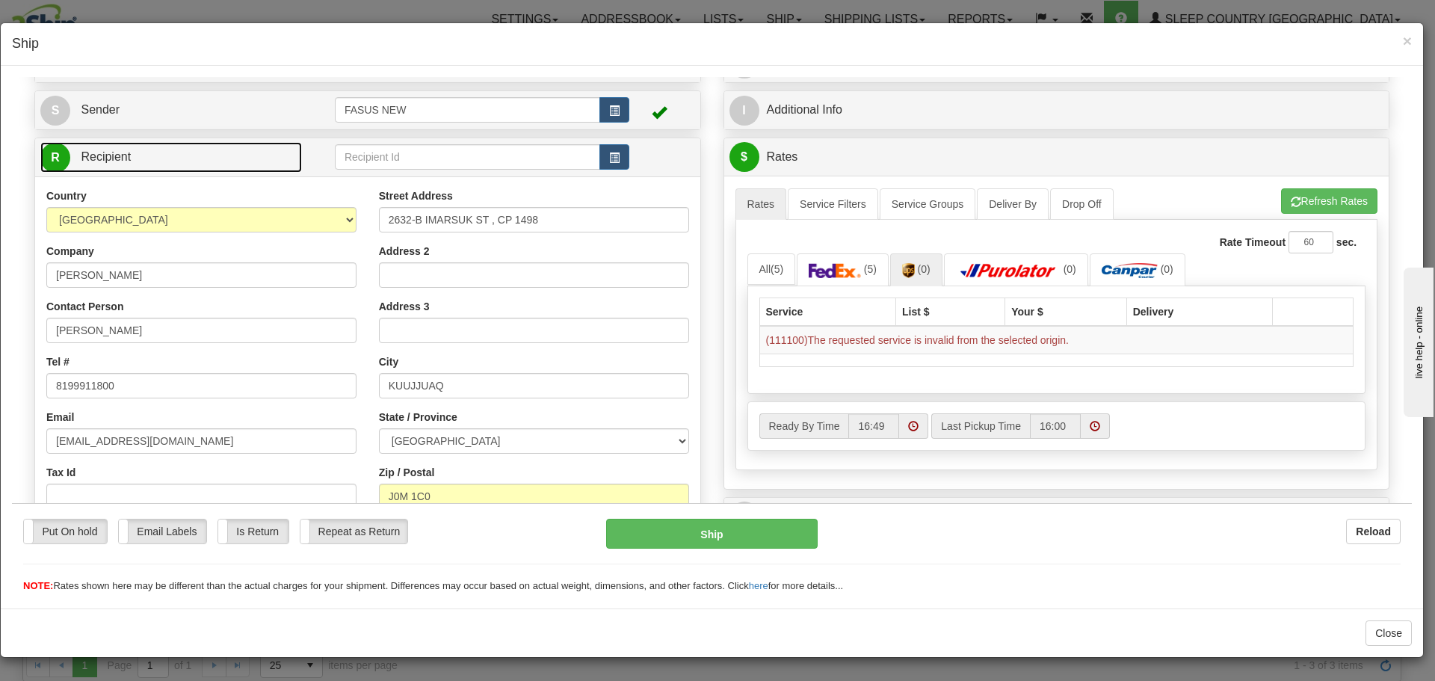
scroll to position [149, 0]
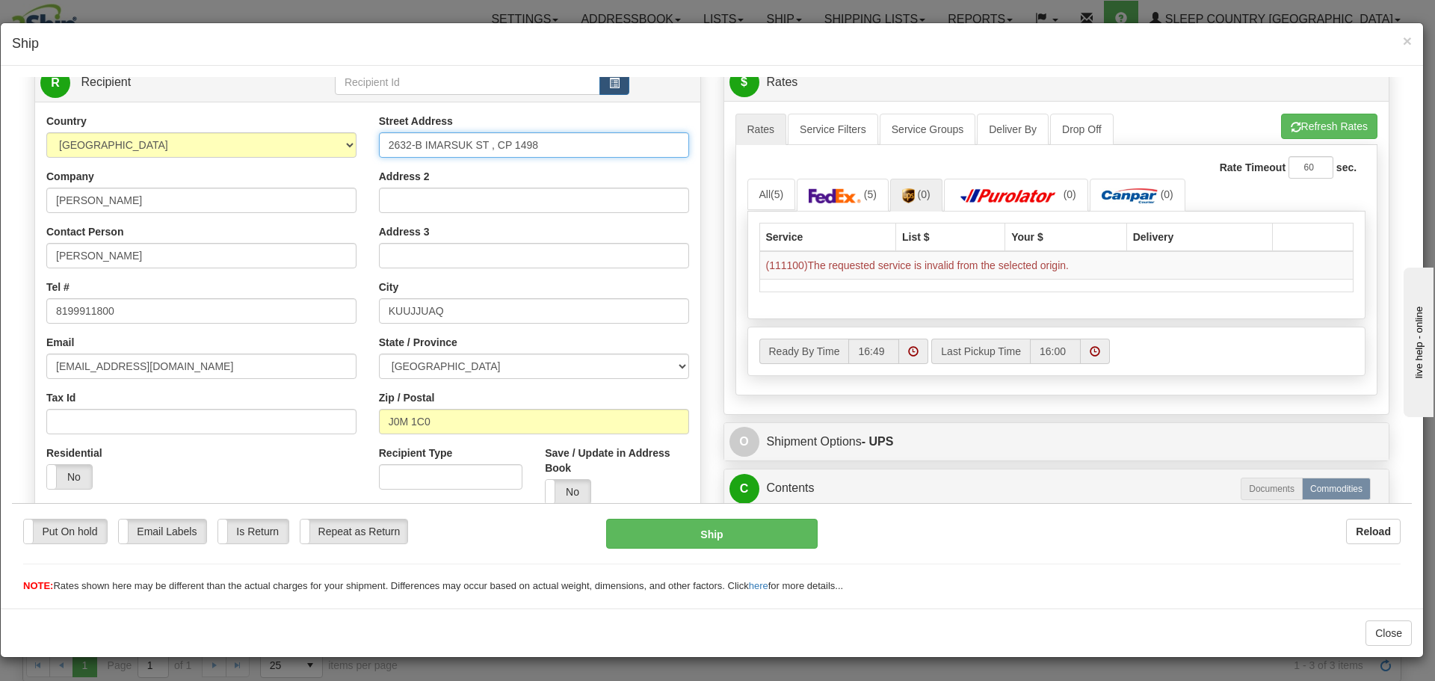
drag, startPoint x: 486, startPoint y: 145, endPoint x: 424, endPoint y: 140, distance: 63.0
click at [424, 140] on input "2632-B IMARSUK ST , CP 1498" at bounding box center [534, 143] width 310 height 25
click at [454, 162] on div "Street Address [STREET_ADDRESS] Address 2 Address 3 City [GEOGRAPHIC_DATA] Stat…" at bounding box center [534, 314] width 332 height 402
drag, startPoint x: 483, startPoint y: 144, endPoint x: 421, endPoint y: 147, distance: 62.1
click at [421, 147] on input "2632-B IMARSUK ST , CP 1498" at bounding box center [534, 143] width 310 height 25
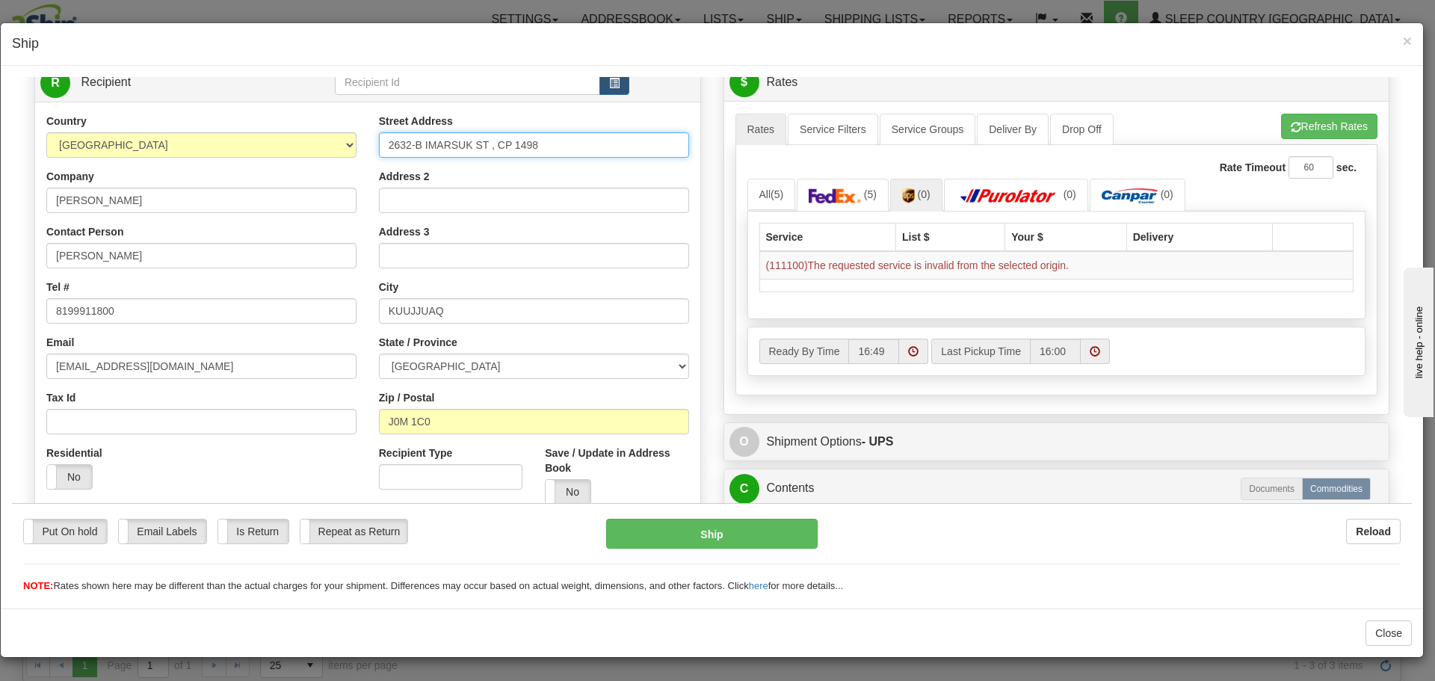
drag, startPoint x: 408, startPoint y: 143, endPoint x: 374, endPoint y: 146, distance: 34.4
click at [374, 146] on div "Street Address [STREET_ADDRESS] Address 2 Address 3 City [GEOGRAPHIC_DATA] Stat…" at bounding box center [534, 314] width 332 height 402
drag, startPoint x: 572, startPoint y: 142, endPoint x: 344, endPoint y: 145, distance: 227.9
click at [344, 145] on div "Country [GEOGRAPHIC_DATA] [GEOGRAPHIC_DATA] [GEOGRAPHIC_DATA] [GEOGRAPHIC_DATA]…" at bounding box center [367, 314] width 665 height 402
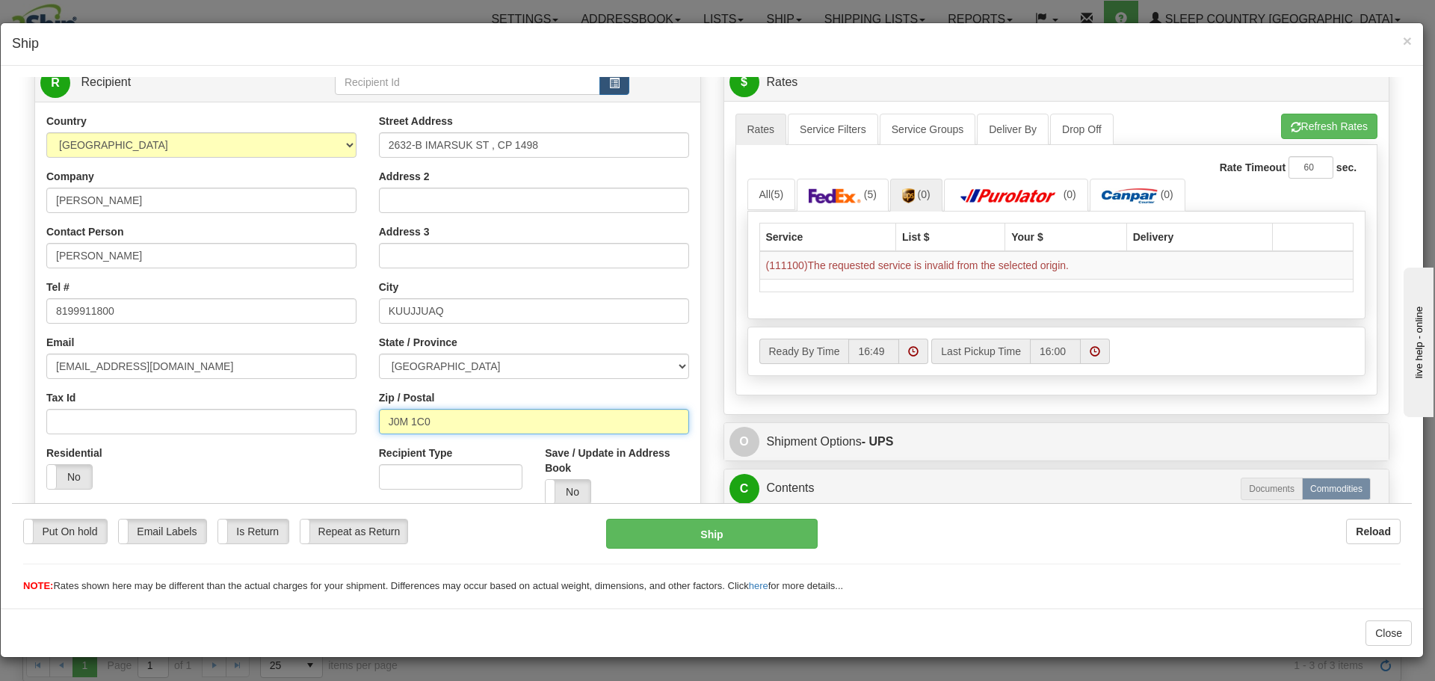
drag, startPoint x: 465, startPoint y: 418, endPoint x: 307, endPoint y: 443, distance: 159.7
click at [307, 443] on div "Country [GEOGRAPHIC_DATA] [GEOGRAPHIC_DATA] [GEOGRAPHIC_DATA] [GEOGRAPHIC_DATA]…" at bounding box center [367, 314] width 665 height 402
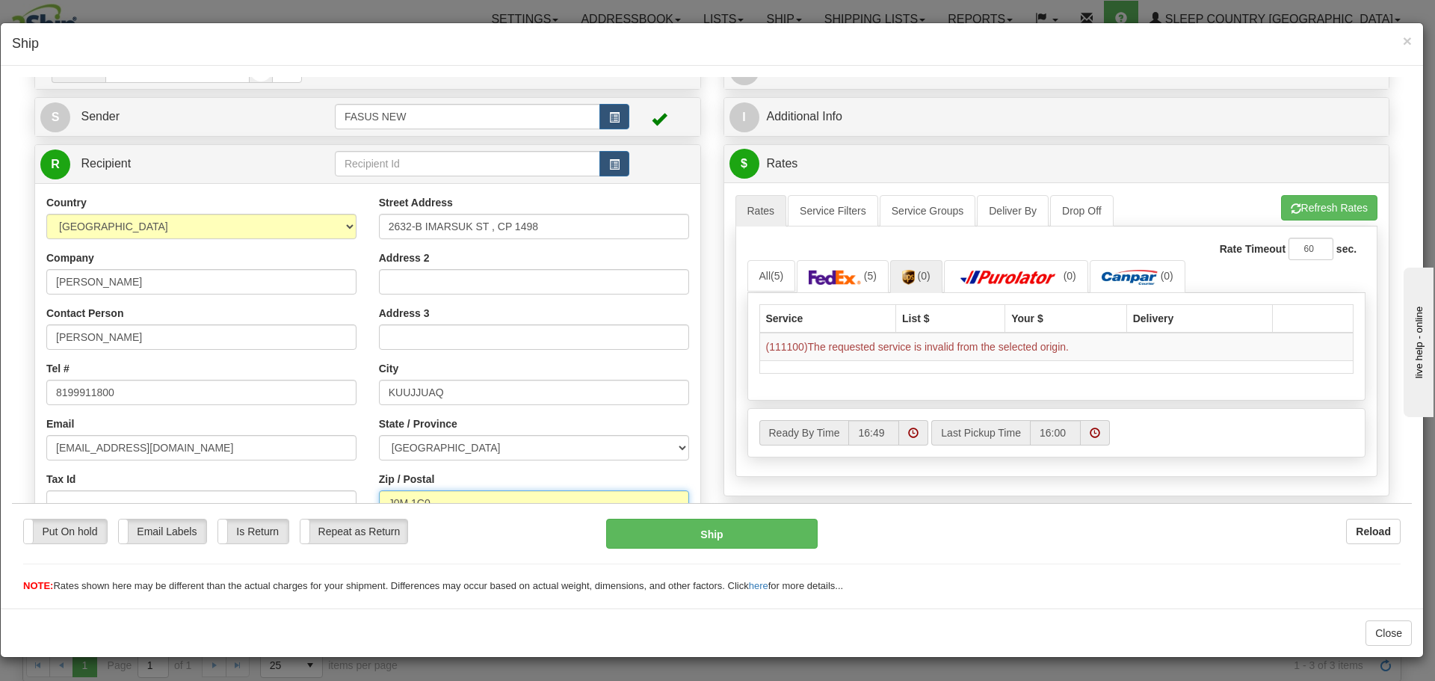
scroll to position [0, 0]
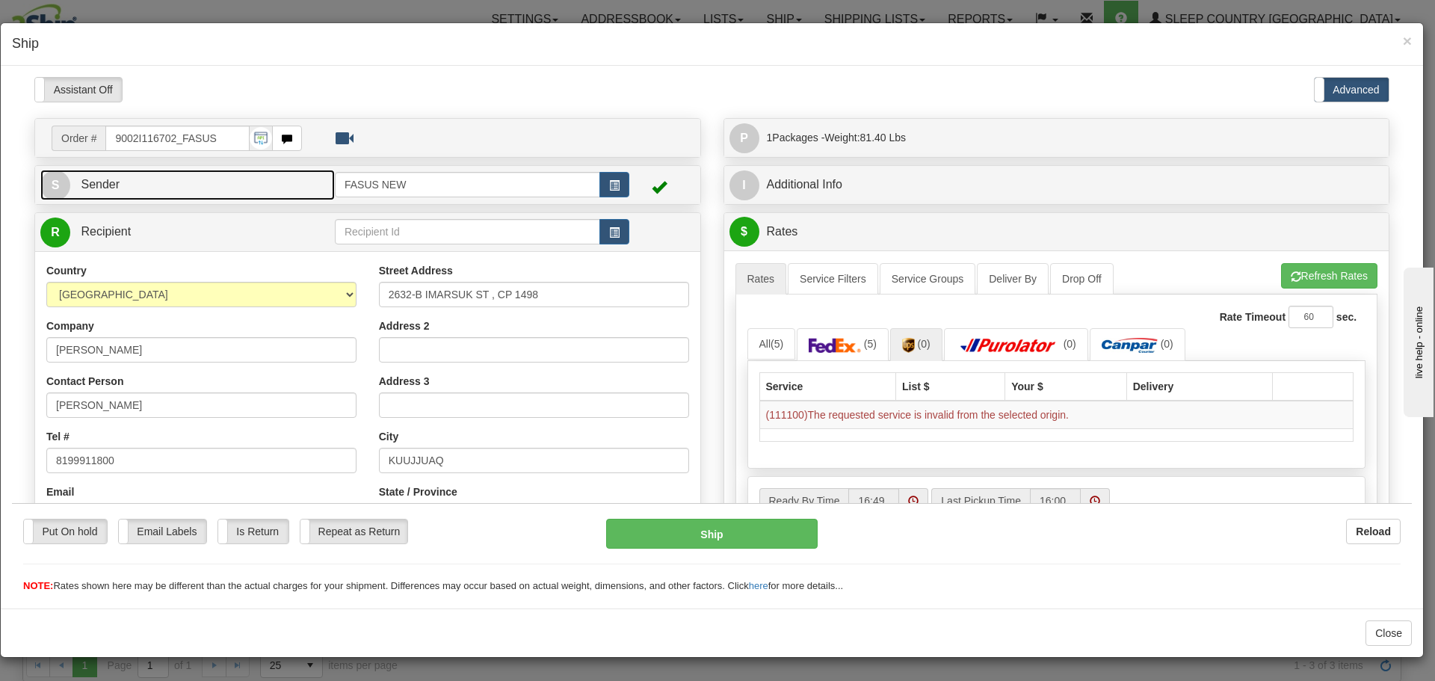
click at [279, 196] on link "S Sender" at bounding box center [187, 184] width 294 height 31
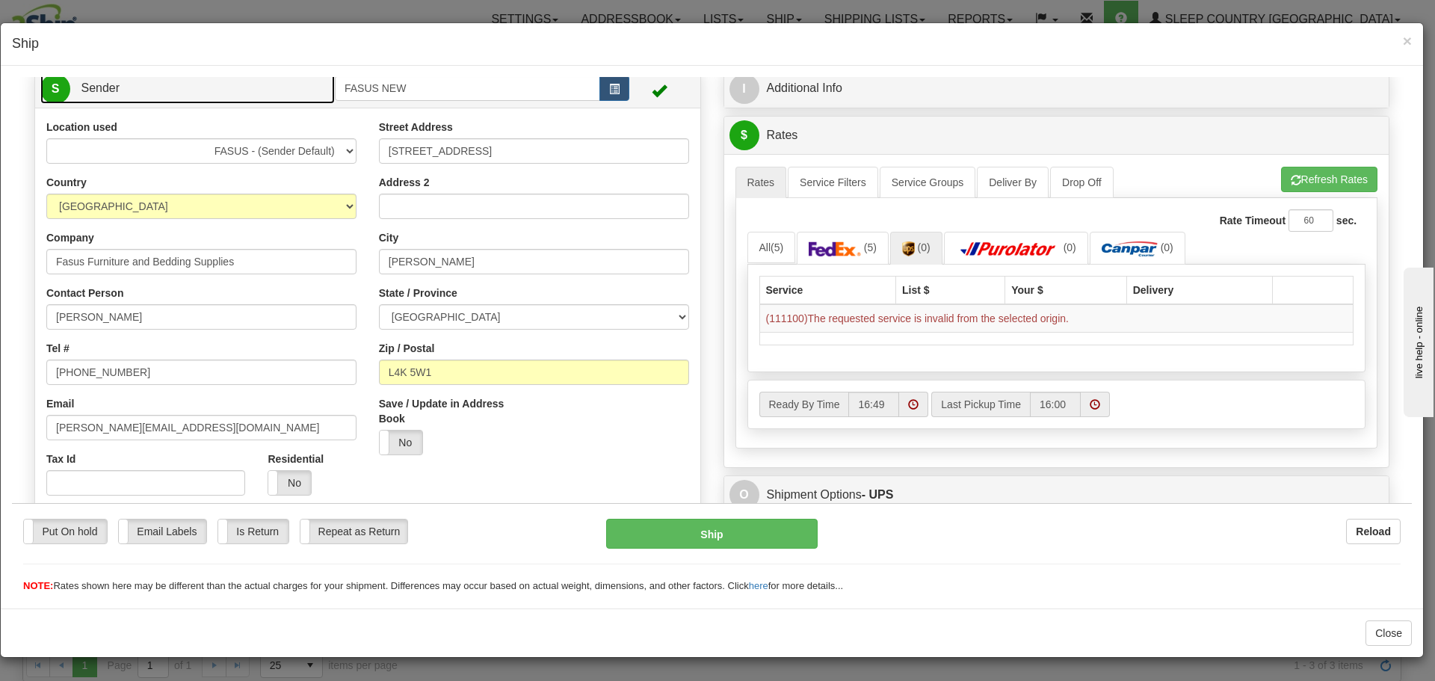
scroll to position [224, 0]
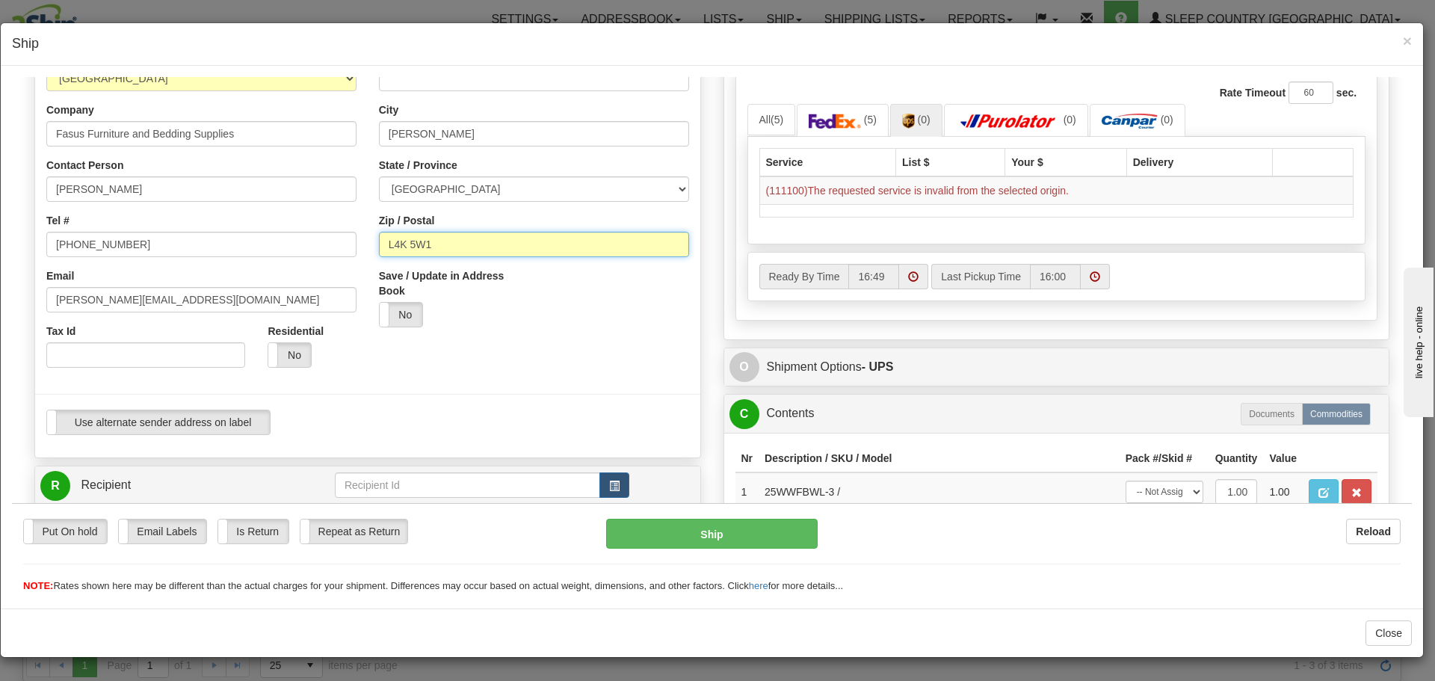
drag, startPoint x: 493, startPoint y: 245, endPoint x: 299, endPoint y: 245, distance: 194.3
click at [299, 245] on div "Location used FASUS - (Sender Default) SINCA - (CA Default) Country [GEOGRAPHIC…" at bounding box center [367, 218] width 665 height 454
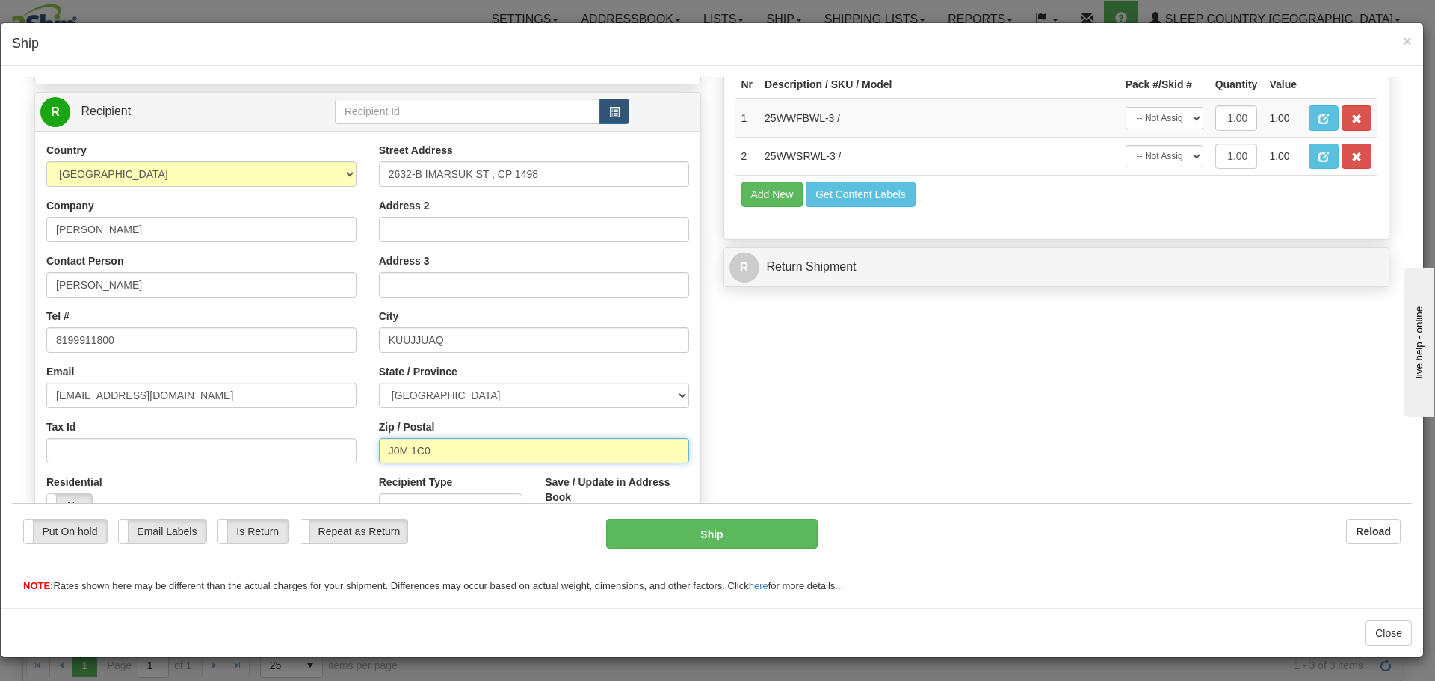
drag, startPoint x: 460, startPoint y: 460, endPoint x: 336, endPoint y: 458, distance: 123.3
click at [336, 458] on div "Country [GEOGRAPHIC_DATA] [GEOGRAPHIC_DATA] [GEOGRAPHIC_DATA] [GEOGRAPHIC_DATA]…" at bounding box center [367, 343] width 665 height 402
paste input "L4K 5W1"
type input "L4K 5W1"
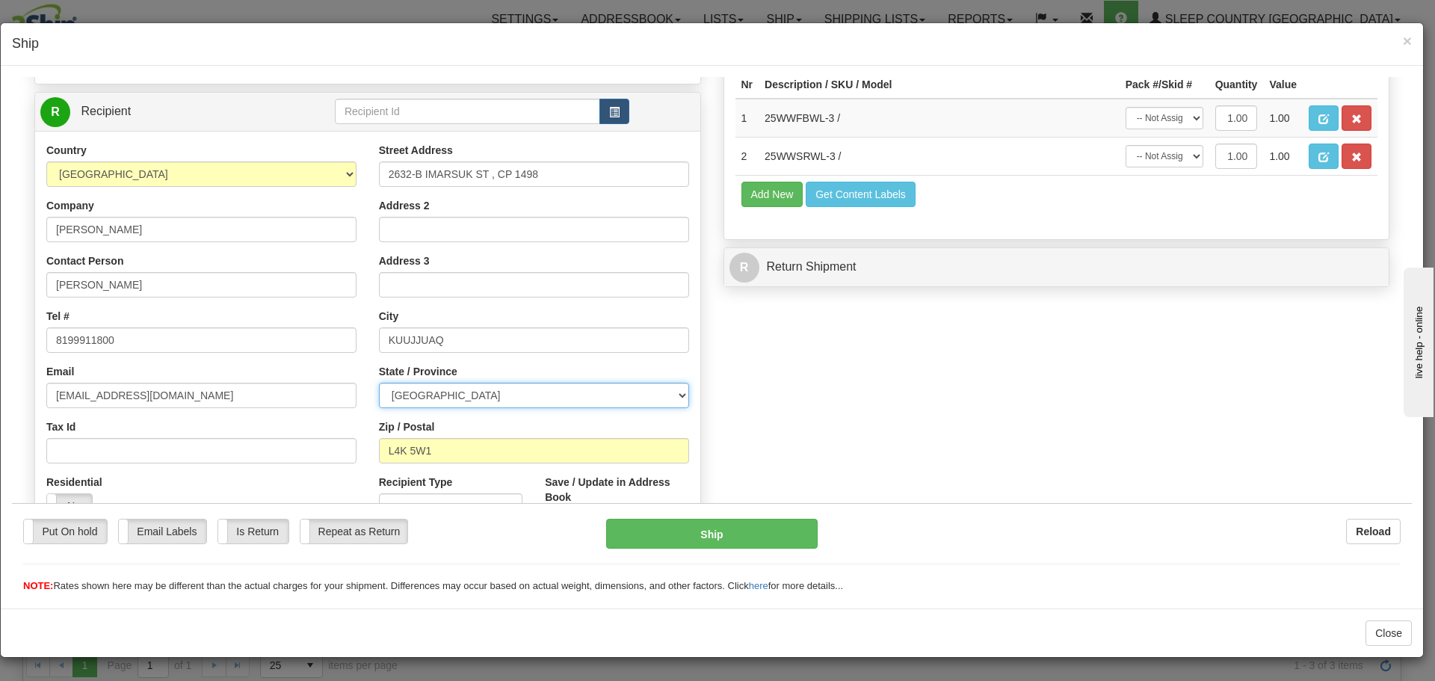
click at [417, 394] on select "[GEOGRAPHIC_DATA] [GEOGRAPHIC_DATA] [GEOGRAPHIC_DATA] [GEOGRAPHIC_DATA] [GEOGRA…" at bounding box center [534, 394] width 310 height 25
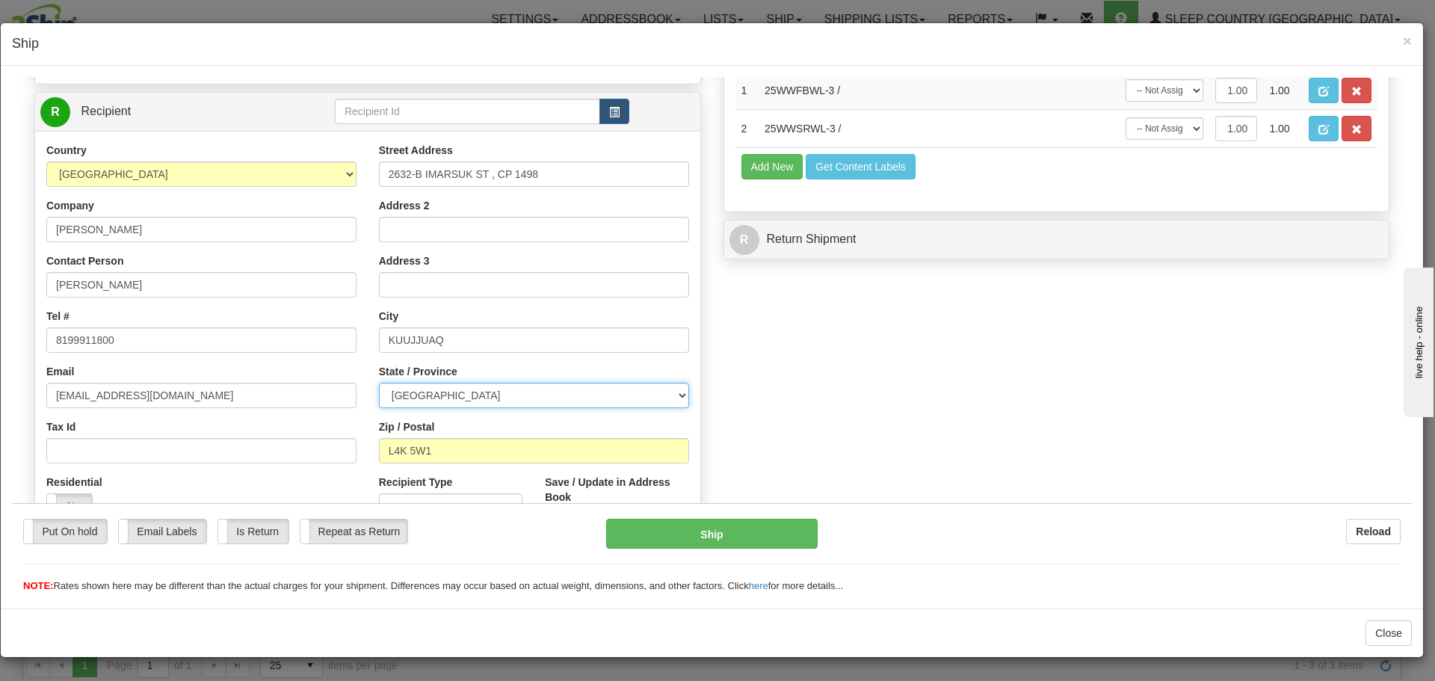
select select "ON"
click at [379, 382] on select "[GEOGRAPHIC_DATA] [GEOGRAPHIC_DATA] [GEOGRAPHIC_DATA] [GEOGRAPHIC_DATA] [GEOGRA…" at bounding box center [534, 394] width 310 height 25
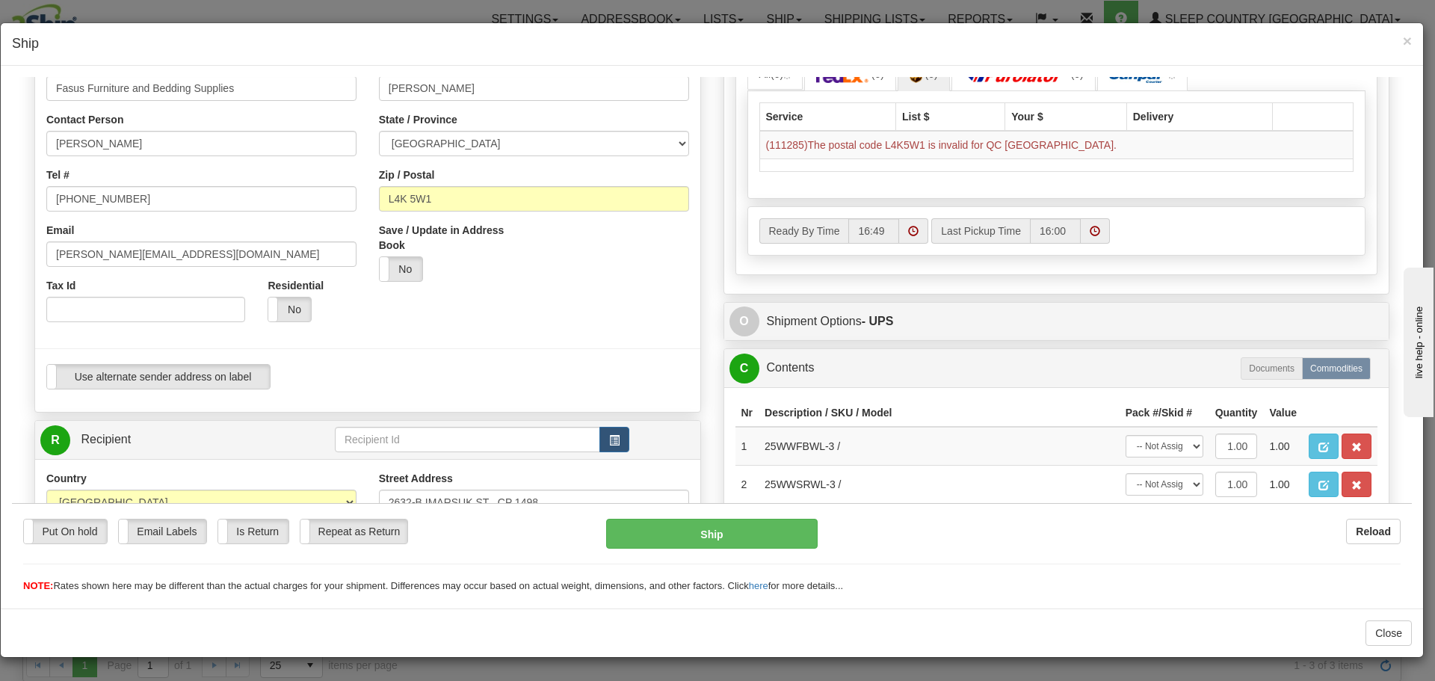
scroll to position [149, 0]
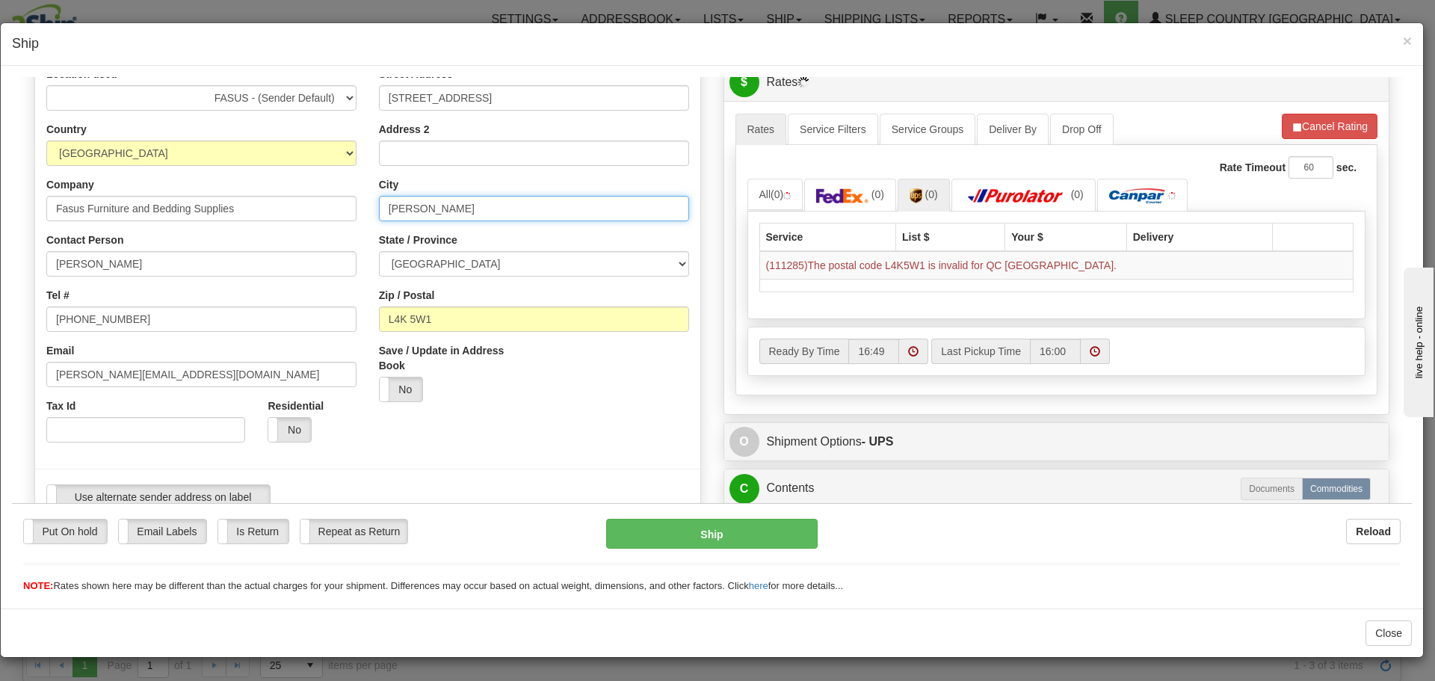
drag, startPoint x: 465, startPoint y: 203, endPoint x: 300, endPoint y: 205, distance: 164.4
click at [300, 205] on div "Location used FASUS - (Sender Default) SINCA - (CA Default) Country [GEOGRAPHIC…" at bounding box center [367, 293] width 665 height 454
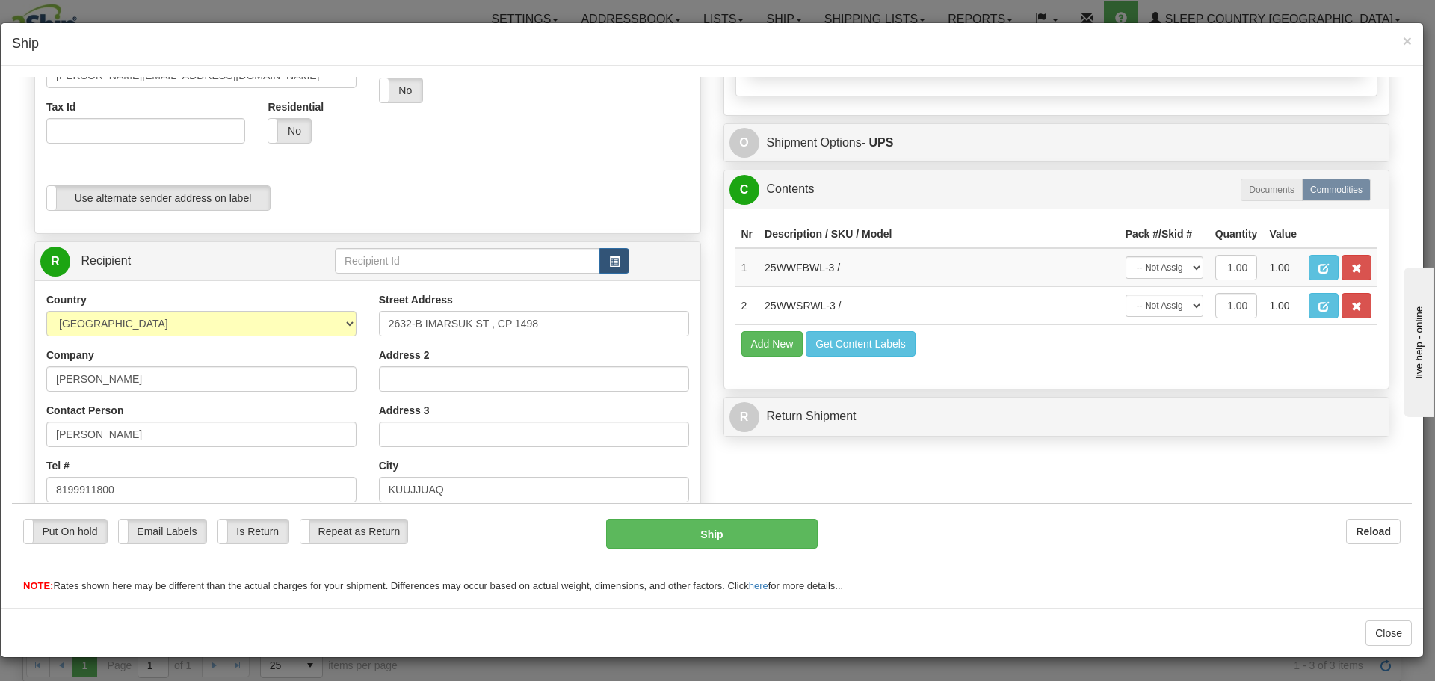
scroll to position [598, 0]
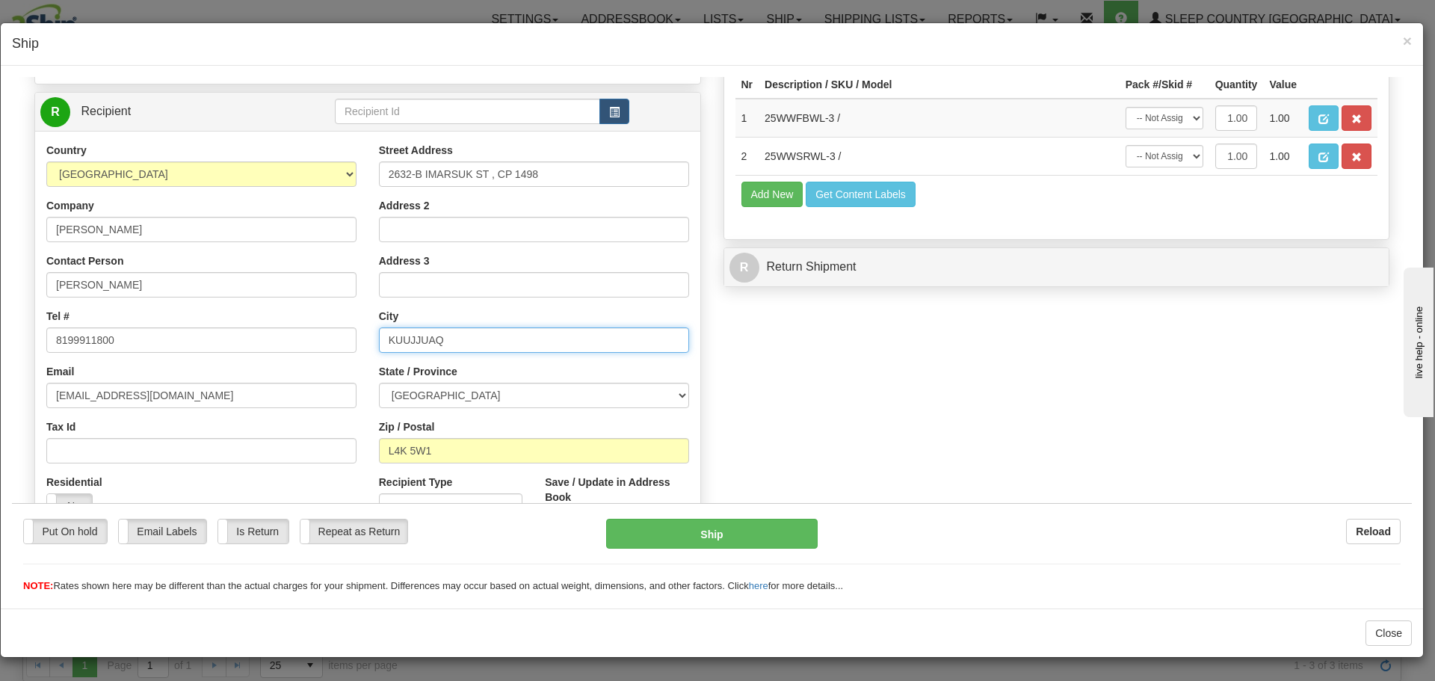
drag, startPoint x: 455, startPoint y: 335, endPoint x: 315, endPoint y: 329, distance: 139.8
click at [318, 334] on div "Country [GEOGRAPHIC_DATA] [GEOGRAPHIC_DATA] [GEOGRAPHIC_DATA] [GEOGRAPHIC_DATA]…" at bounding box center [367, 343] width 665 height 402
paste input "[PERSON_NAME]"
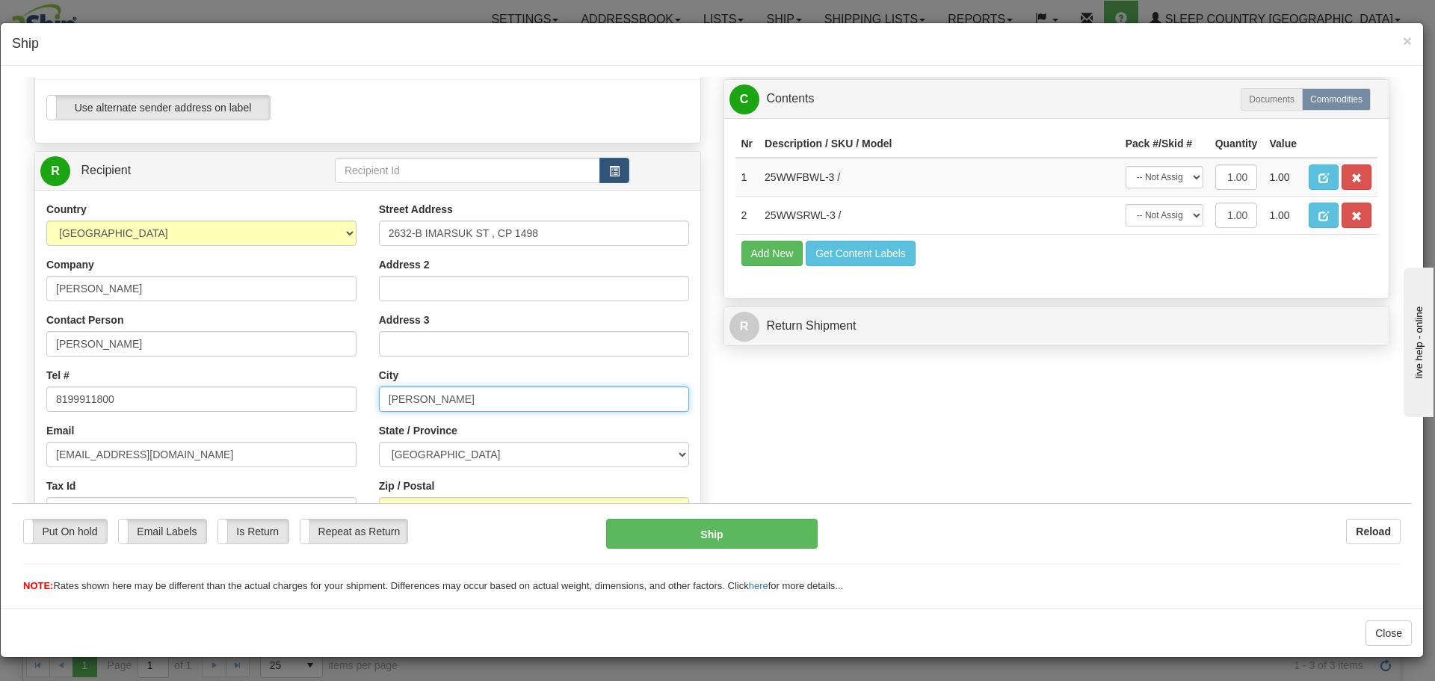
scroll to position [672, 0]
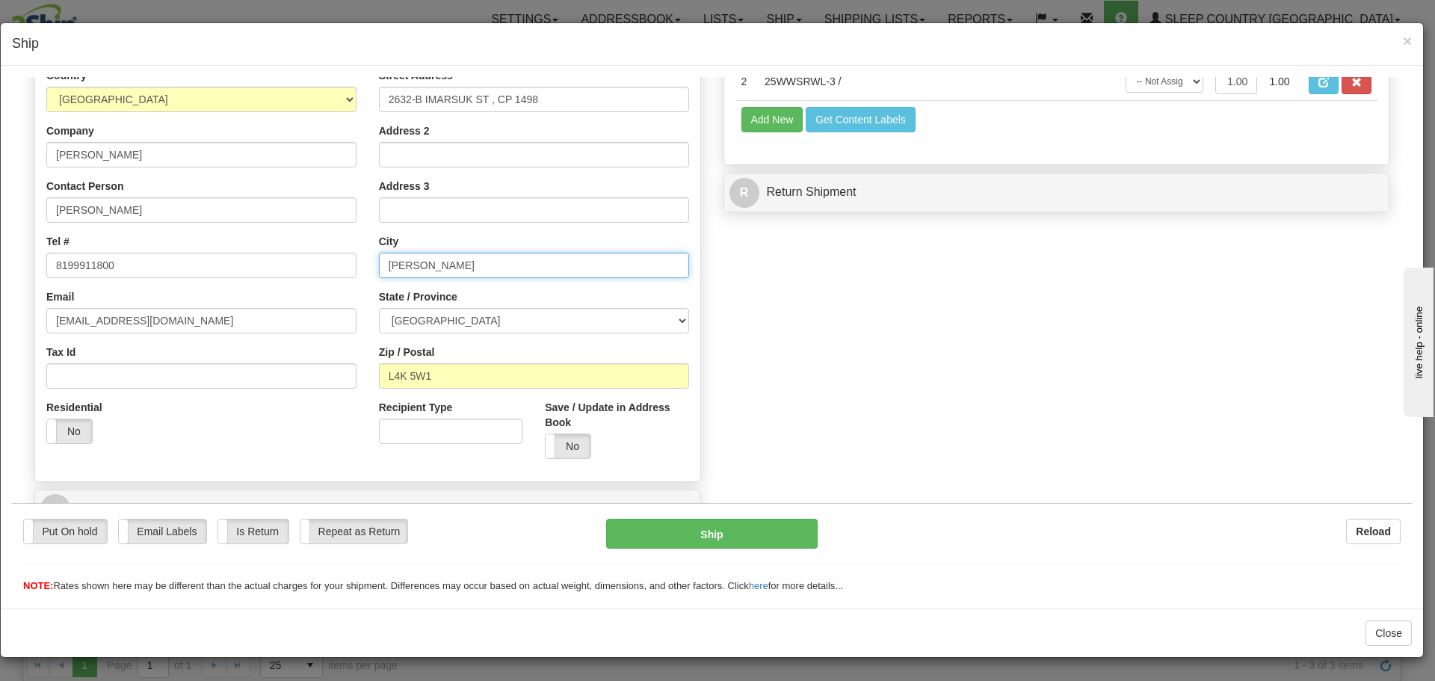
type input "[PERSON_NAME]"
click at [368, 292] on div "Street Address [STREET_ADDRESS] Address 2 Address 3 City [GEOGRAPHIC_DATA] Stat…" at bounding box center [534, 268] width 332 height 402
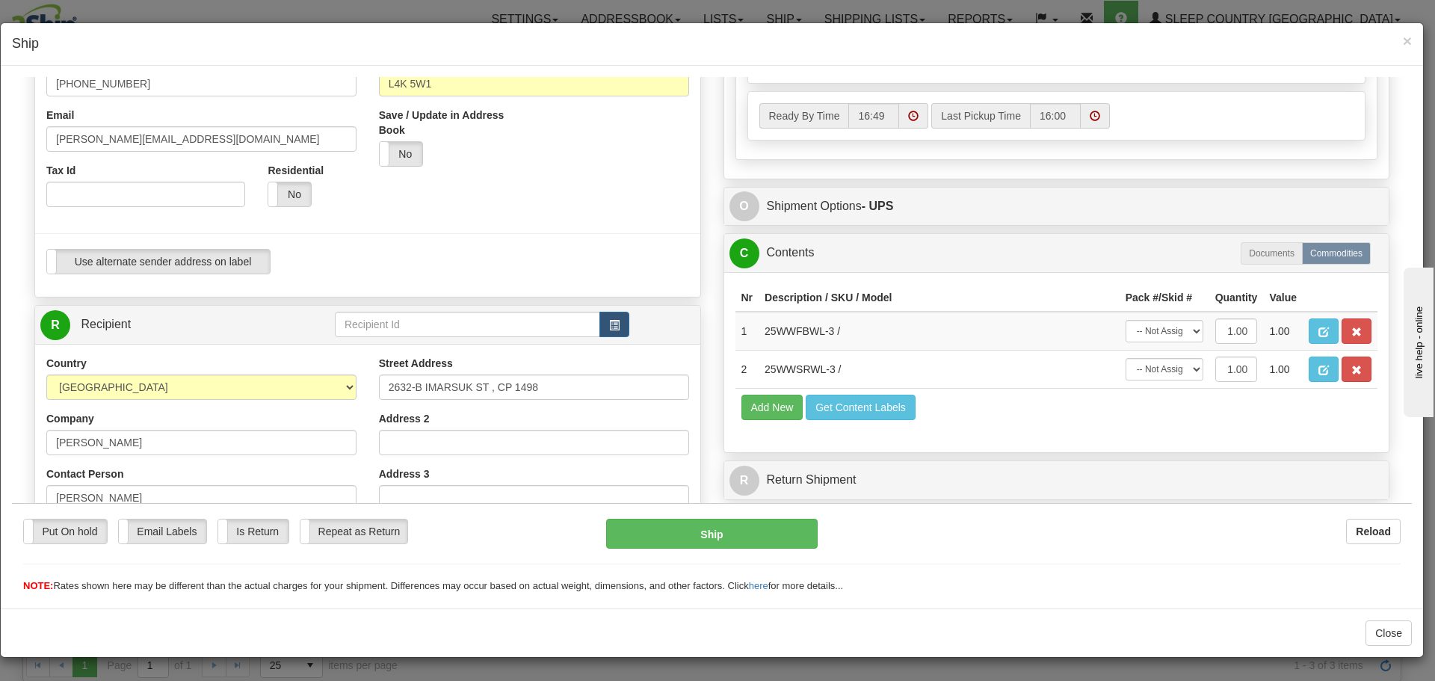
scroll to position [374, 0]
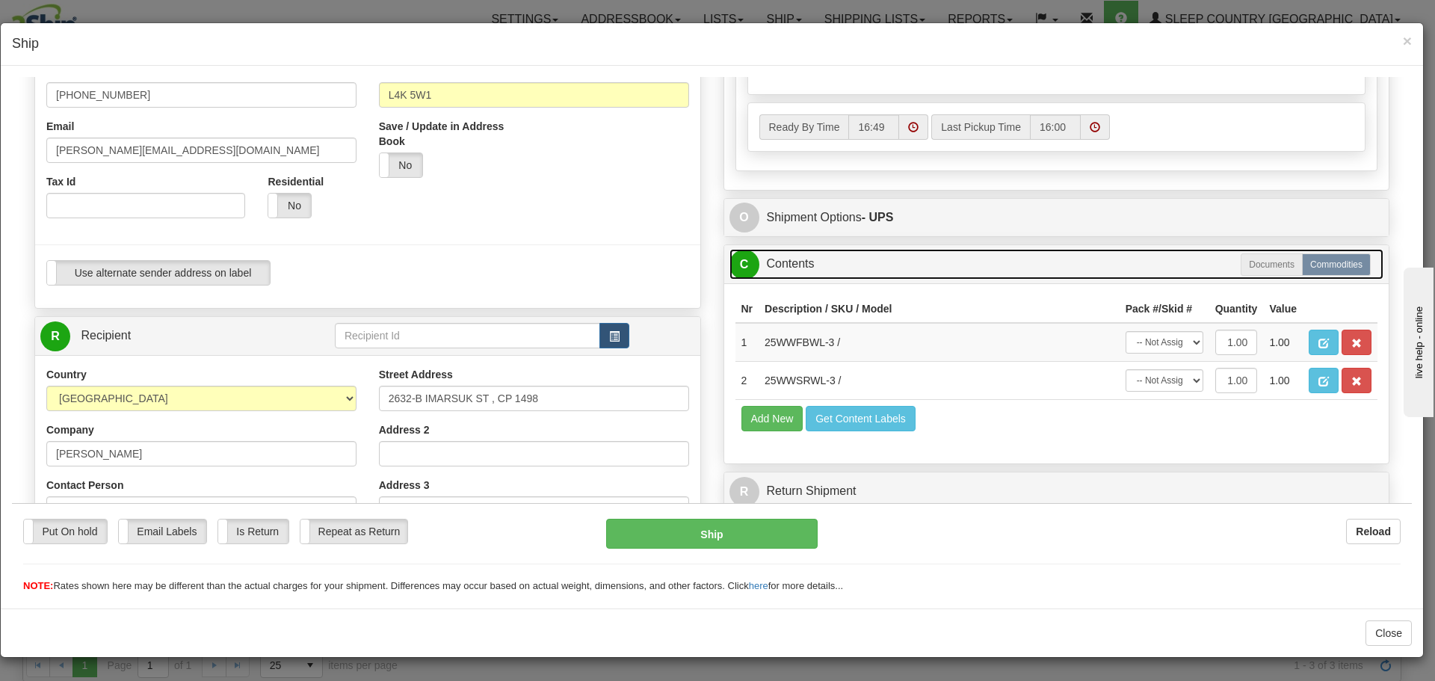
click at [865, 270] on link "C Contents" at bounding box center [1056, 263] width 655 height 31
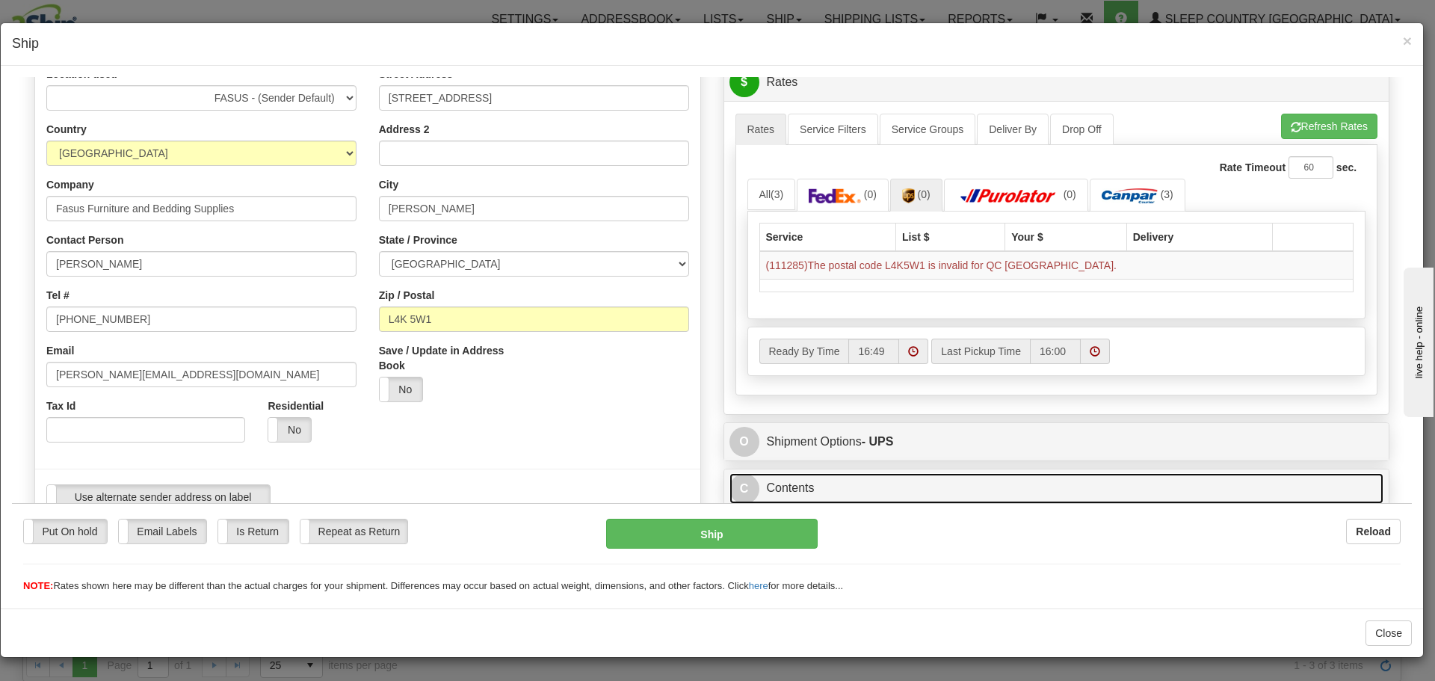
scroll to position [0, 0]
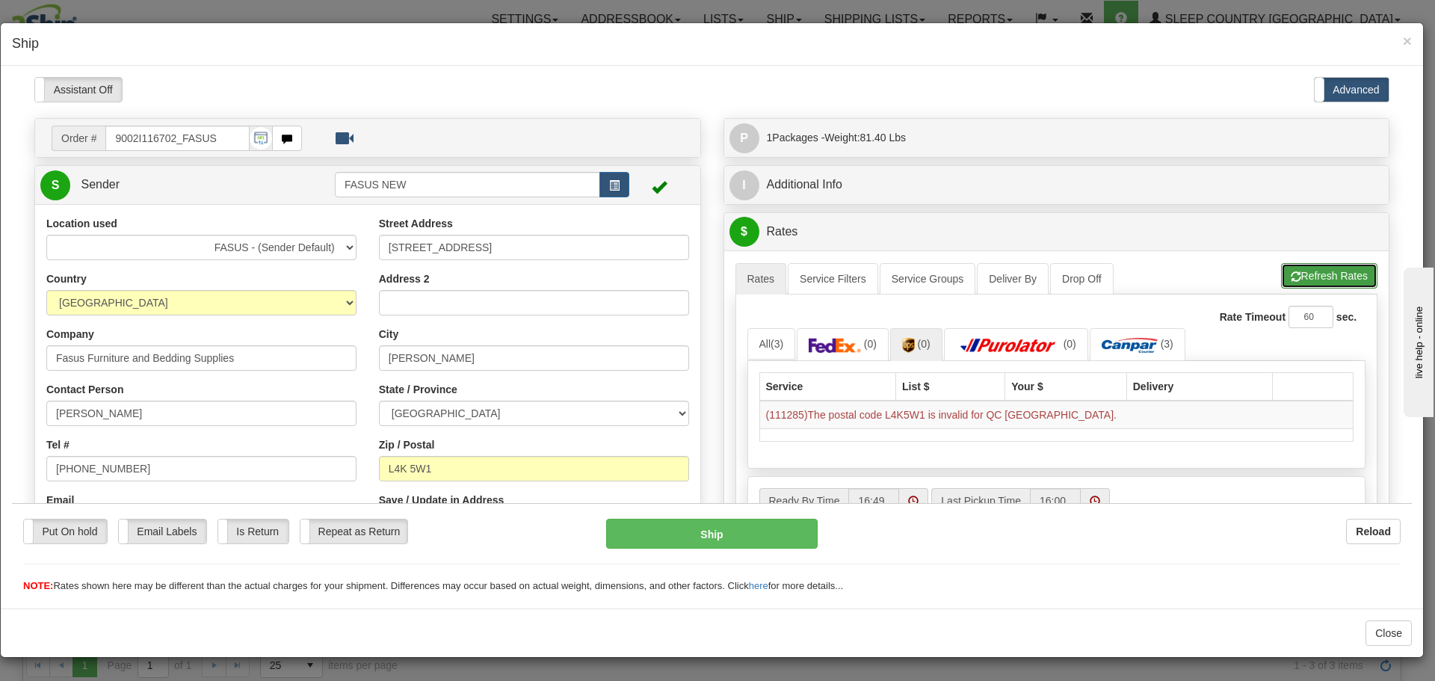
click at [1317, 280] on button "Refresh Rates" at bounding box center [1329, 274] width 96 height 25
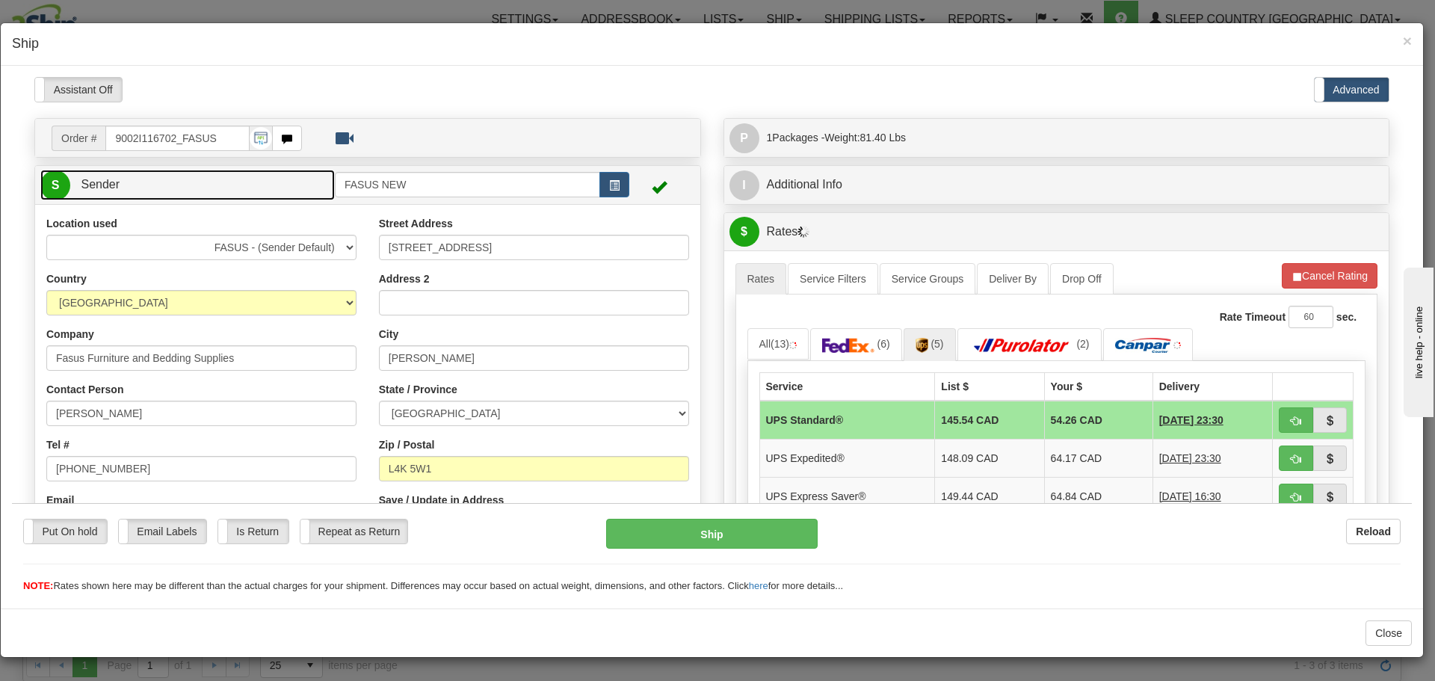
click at [235, 182] on link "S Sender" at bounding box center [187, 184] width 294 height 31
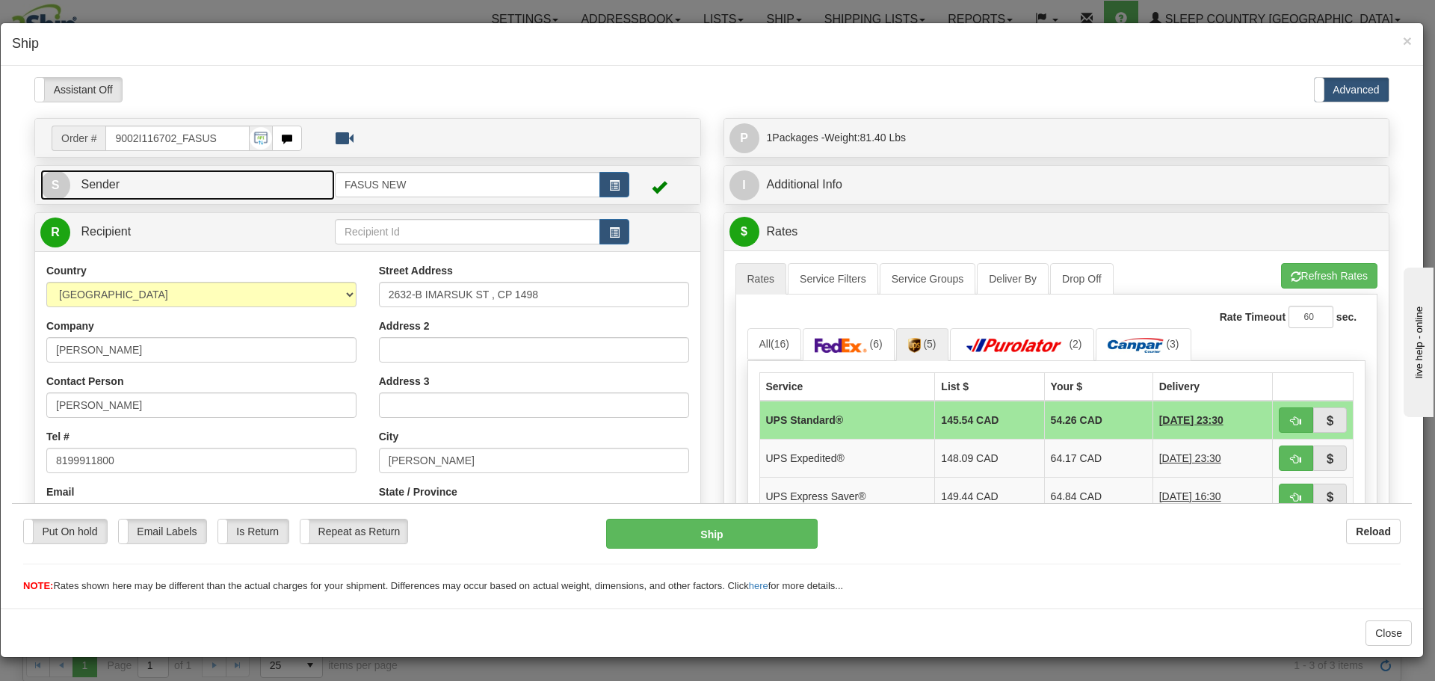
scroll to position [75, 0]
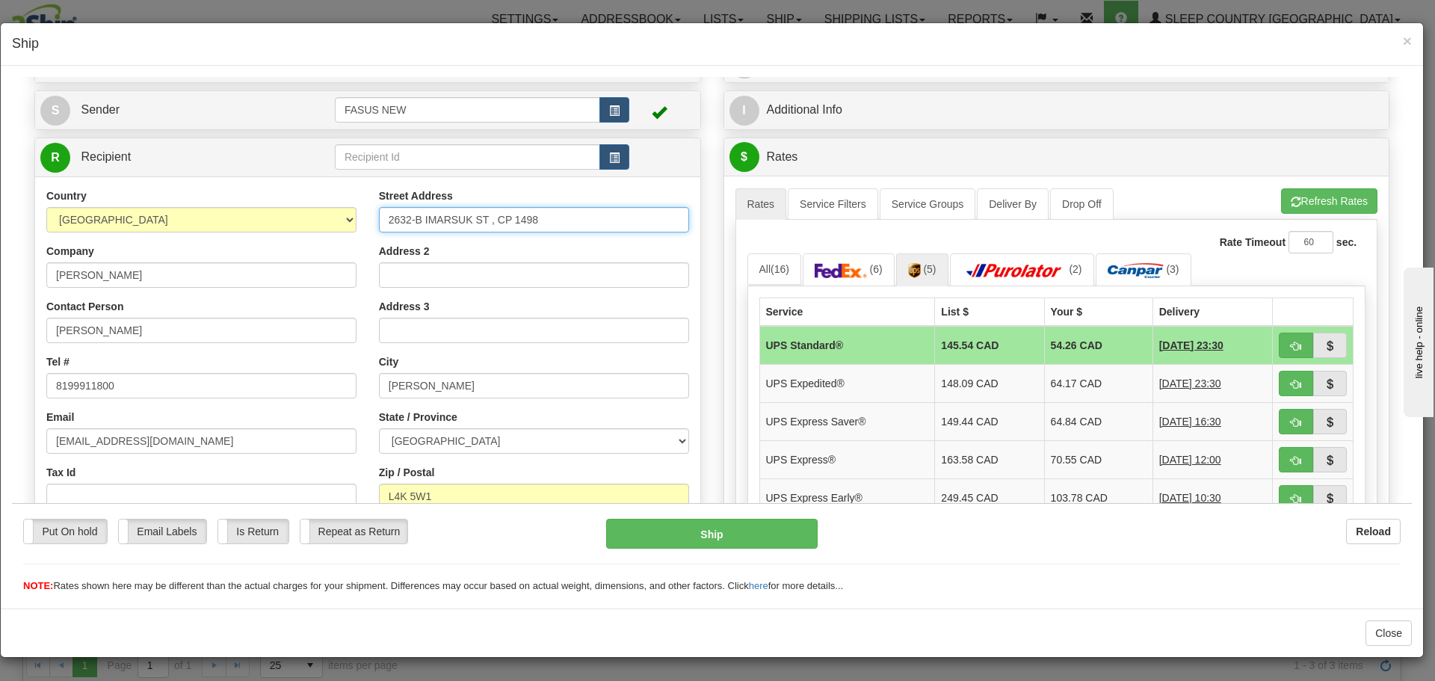
drag, startPoint x: 567, startPoint y: 220, endPoint x: 319, endPoint y: 216, distance: 248.1
click at [319, 216] on div "Country [GEOGRAPHIC_DATA] [GEOGRAPHIC_DATA] [GEOGRAPHIC_DATA] [GEOGRAPHIC_DATA]…" at bounding box center [367, 389] width 665 height 402
type input "TEST DO NOT SEND"
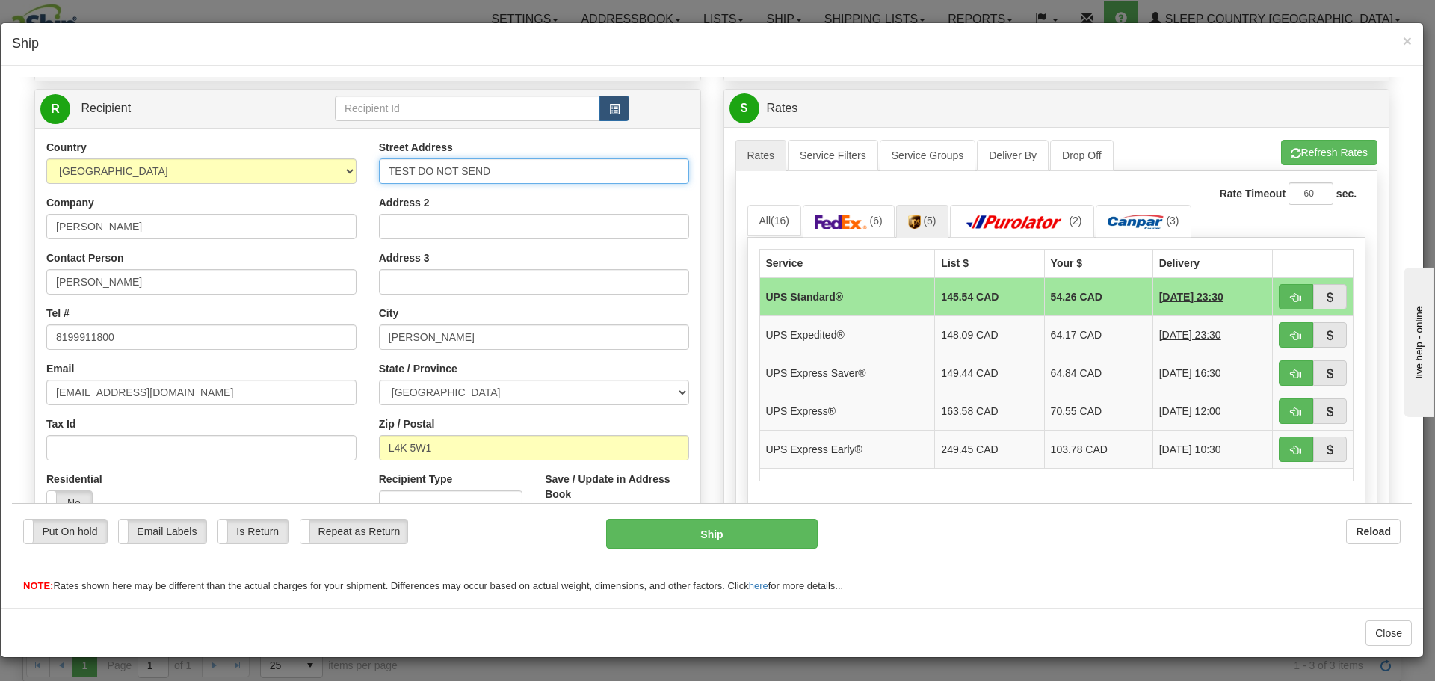
scroll to position [149, 0]
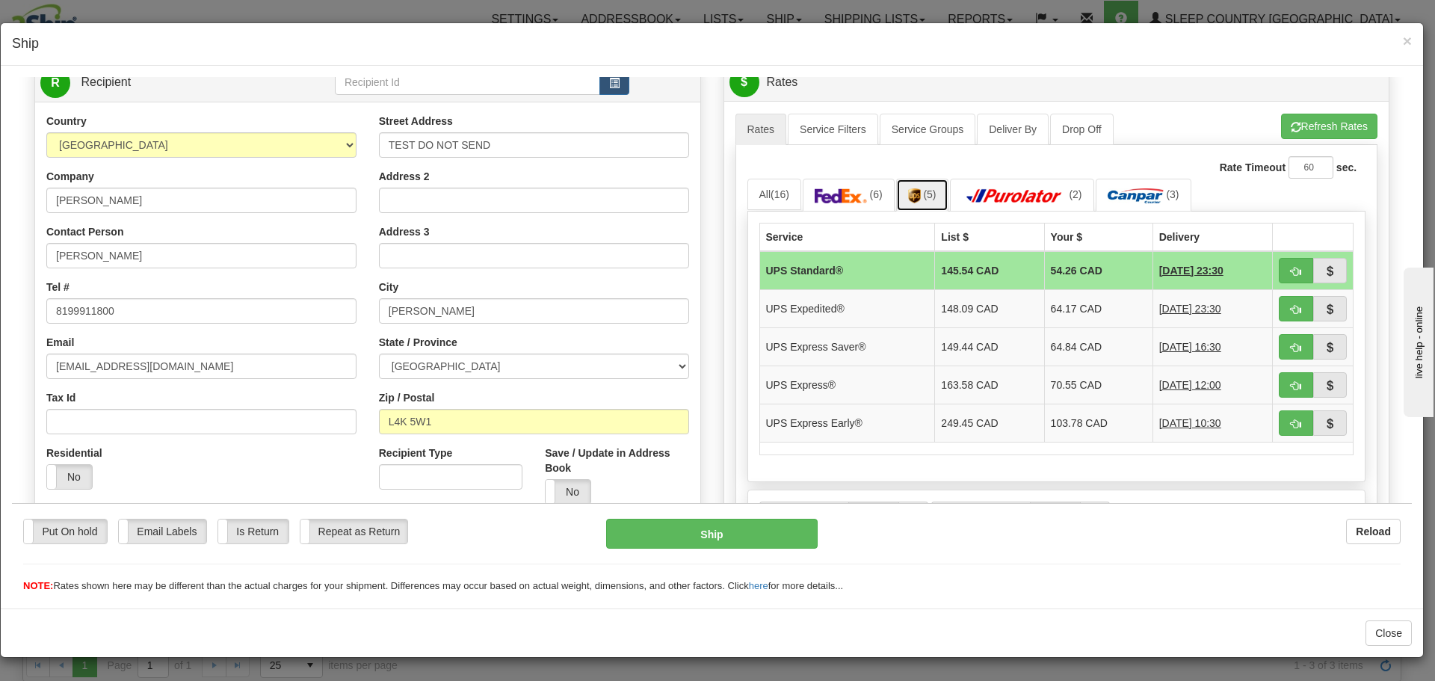
click at [930, 194] on span "(5)" at bounding box center [929, 194] width 13 height 12
click at [979, 193] on img at bounding box center [1014, 195] width 105 height 15
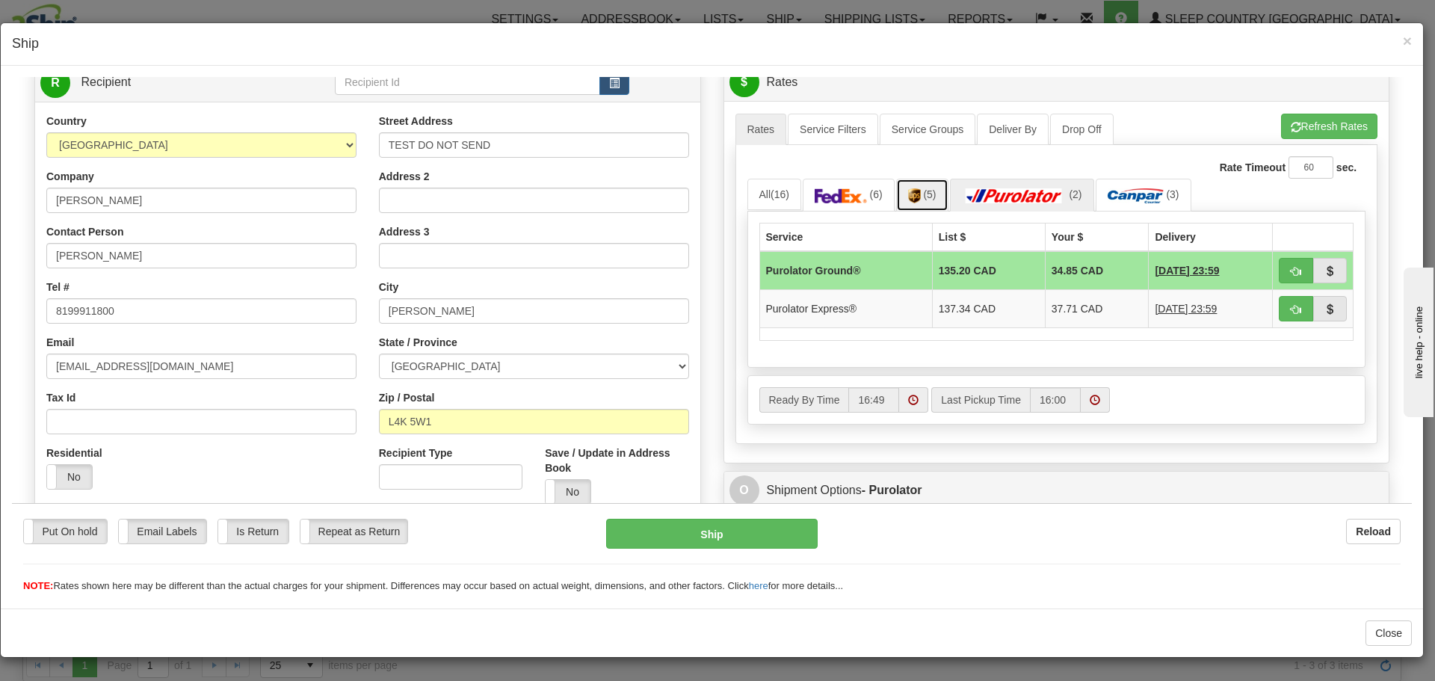
click at [923, 196] on span "(5)" at bounding box center [929, 194] width 13 height 12
